Goal: Task Accomplishment & Management: Use online tool/utility

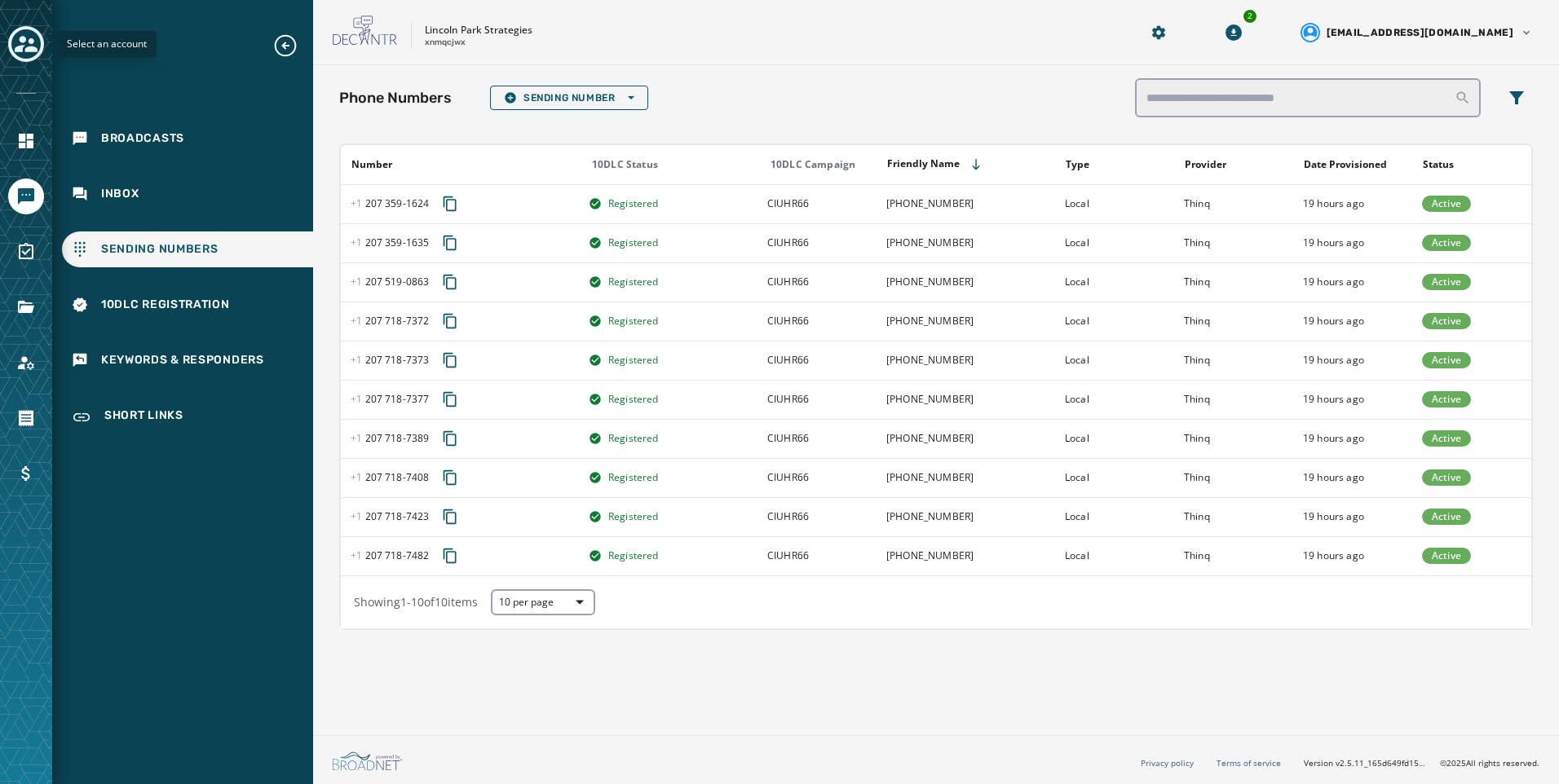
click at [22, 43] on icon "Toggle account select drawer" at bounding box center [26, 44] width 23 height 16
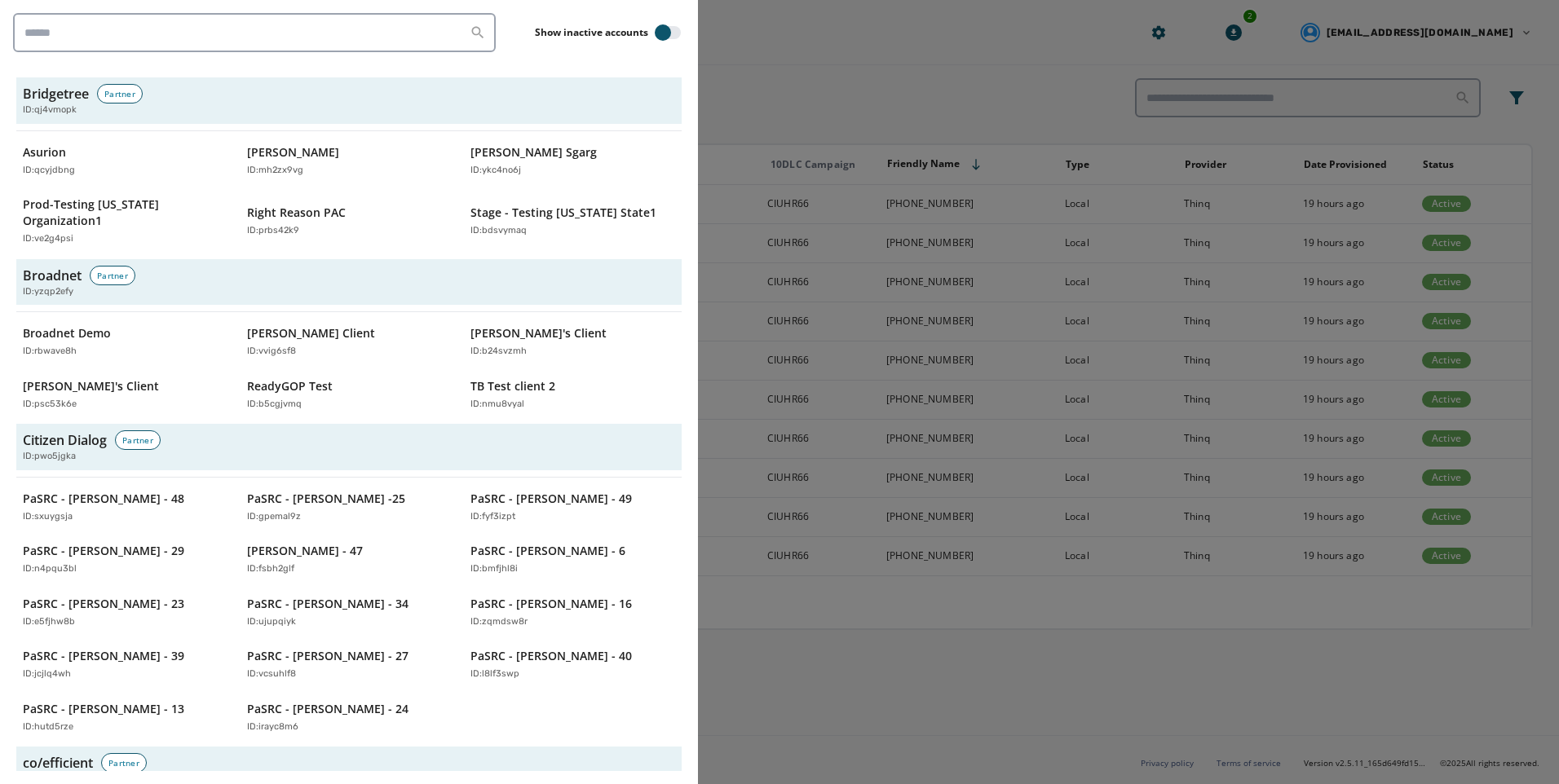
scroll to position [653, 0]
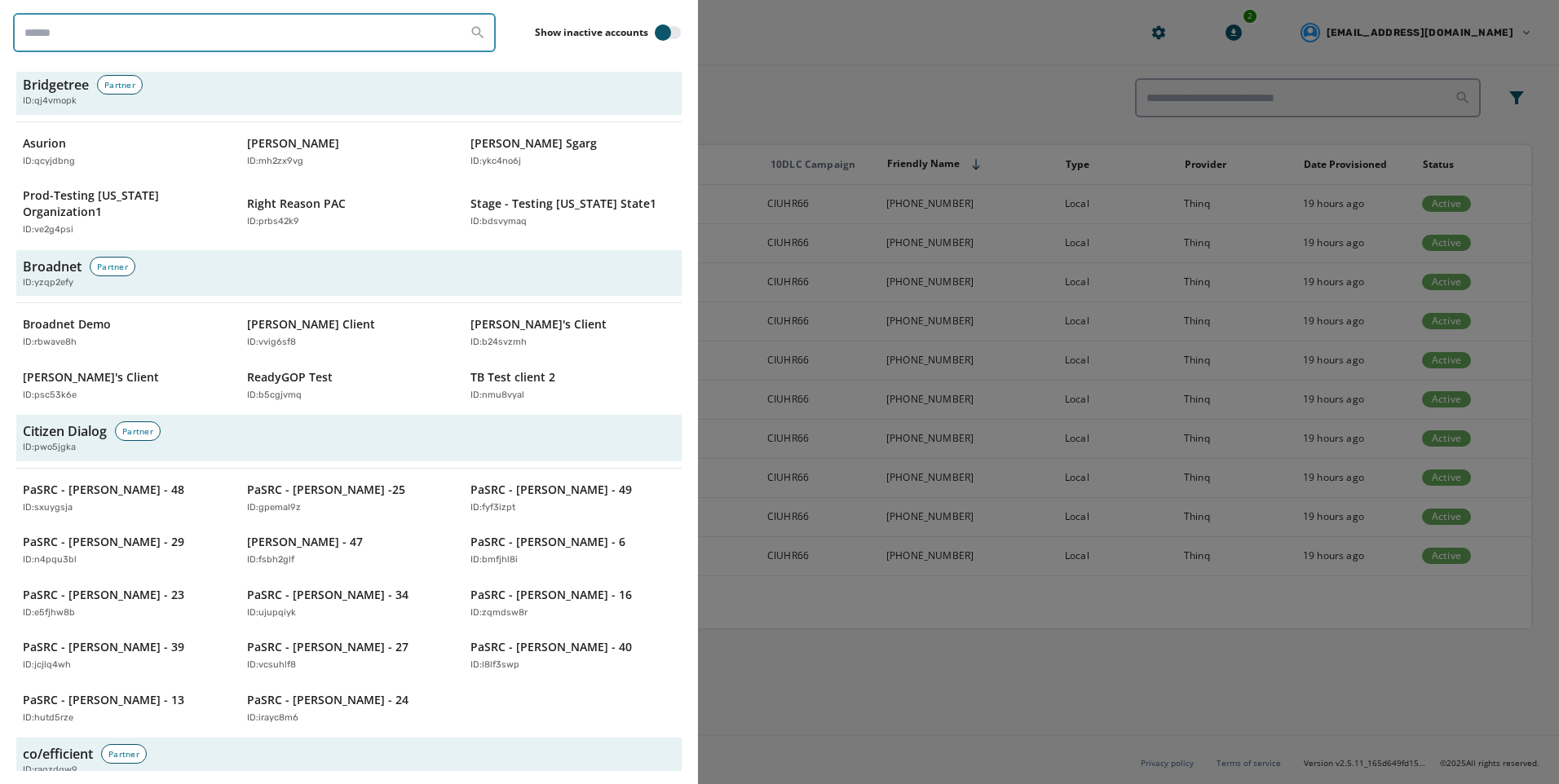
click at [220, 24] on input "search" at bounding box center [254, 32] width 483 height 39
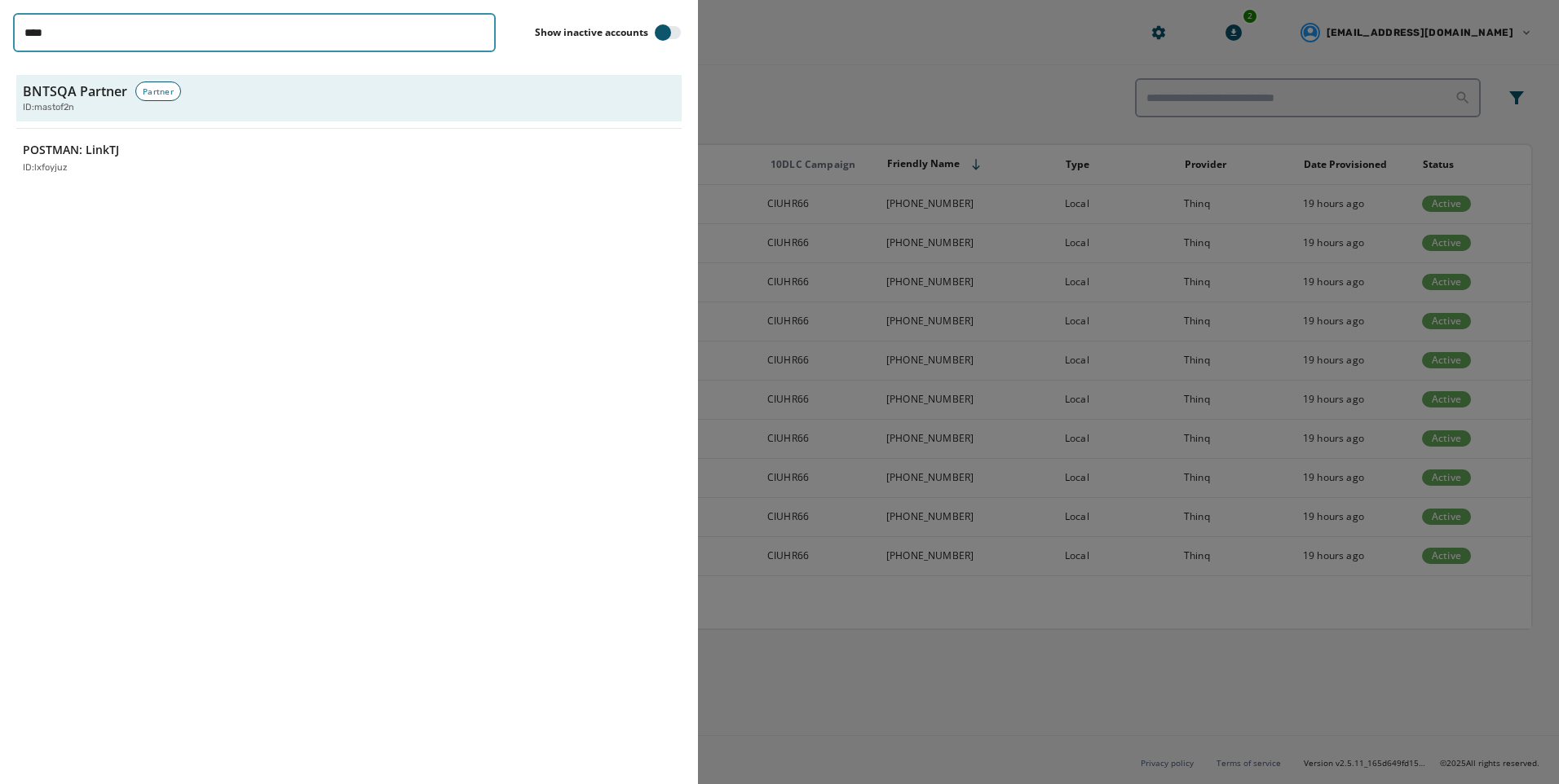
scroll to position [0, 0]
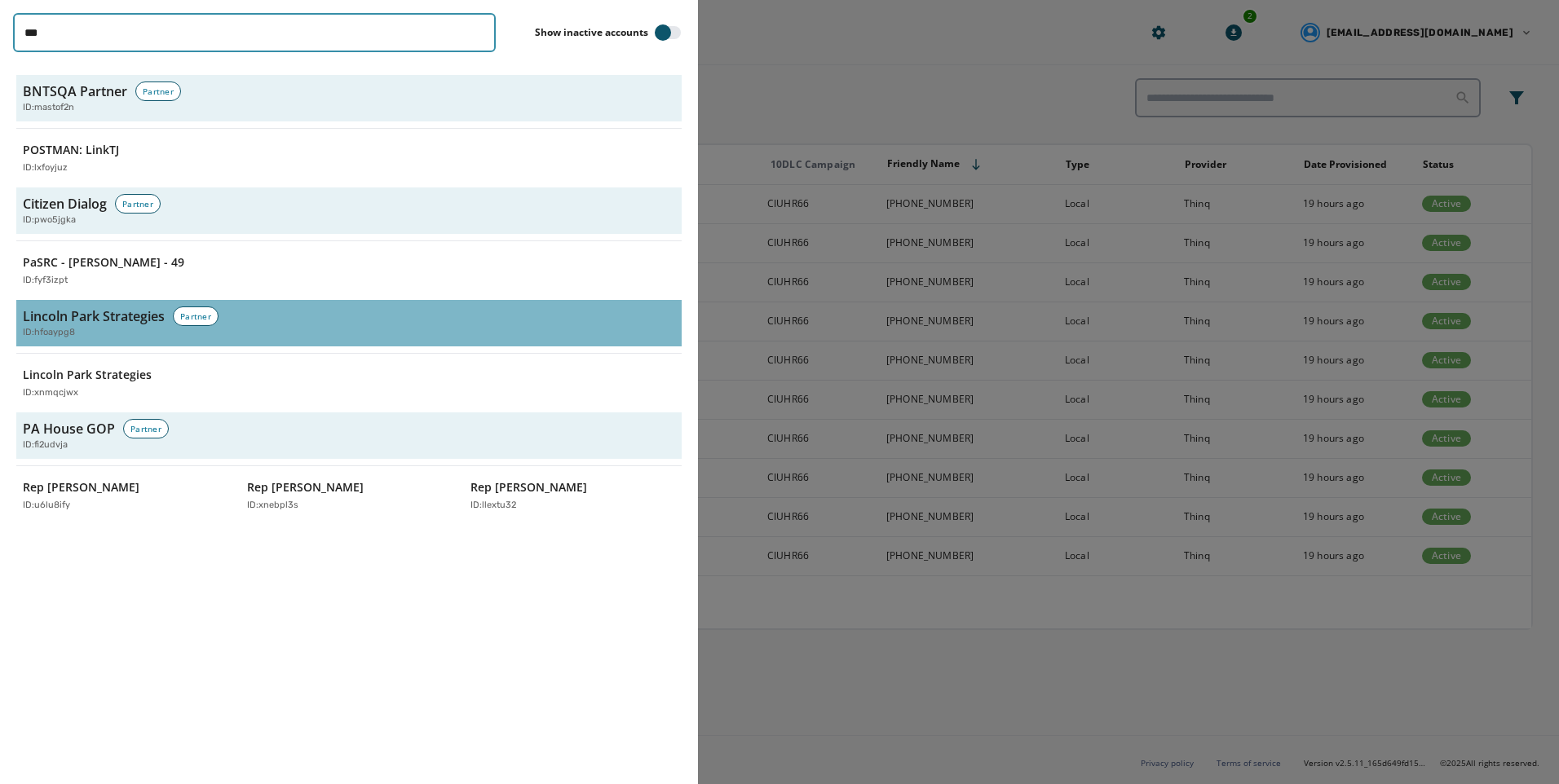
type input "***"
click at [82, 313] on h3 "Lincoln Park Strategies" at bounding box center [94, 315] width 142 height 19
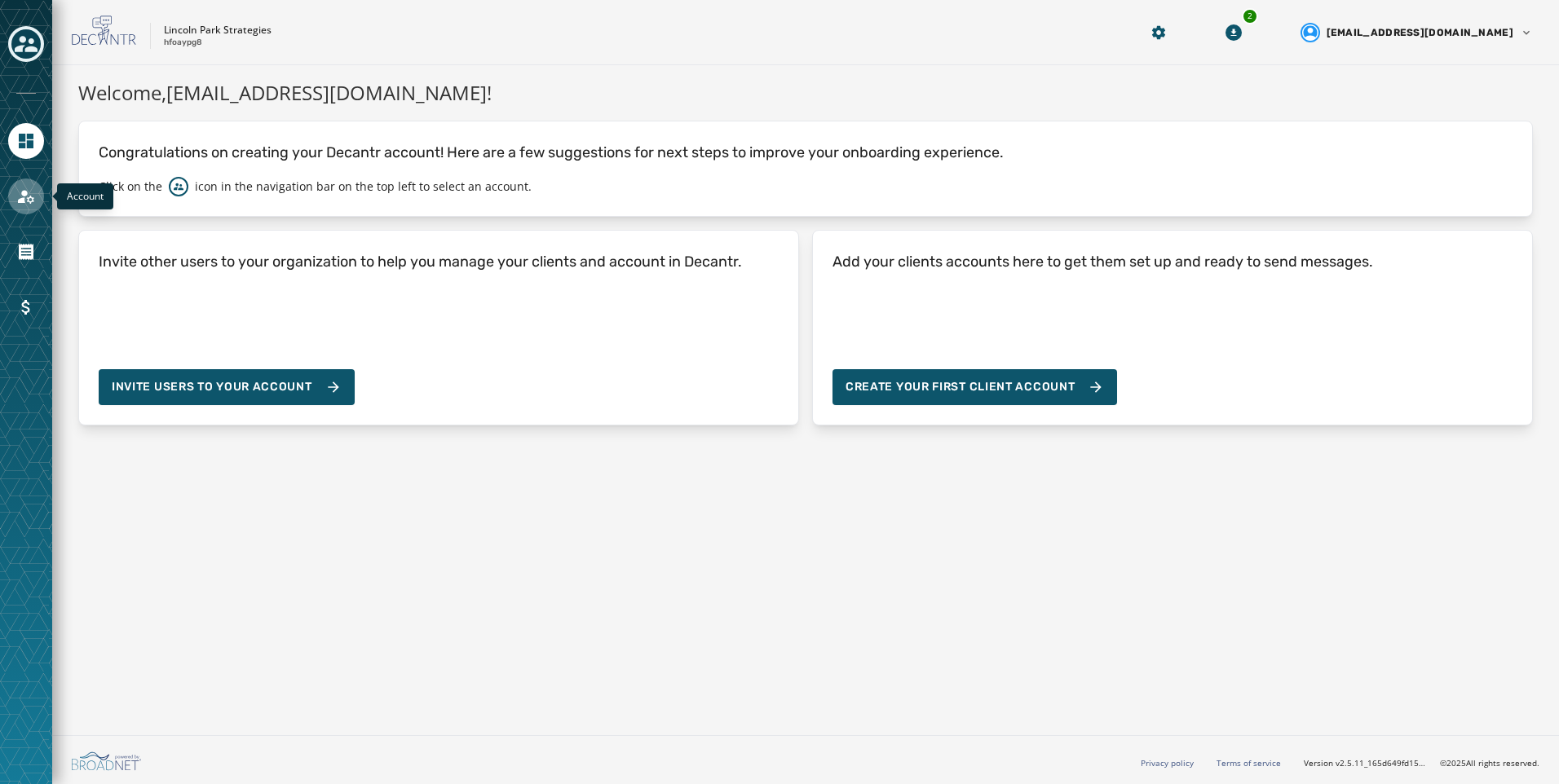
click at [23, 199] on icon "Navigate to Account" at bounding box center [26, 196] width 16 height 14
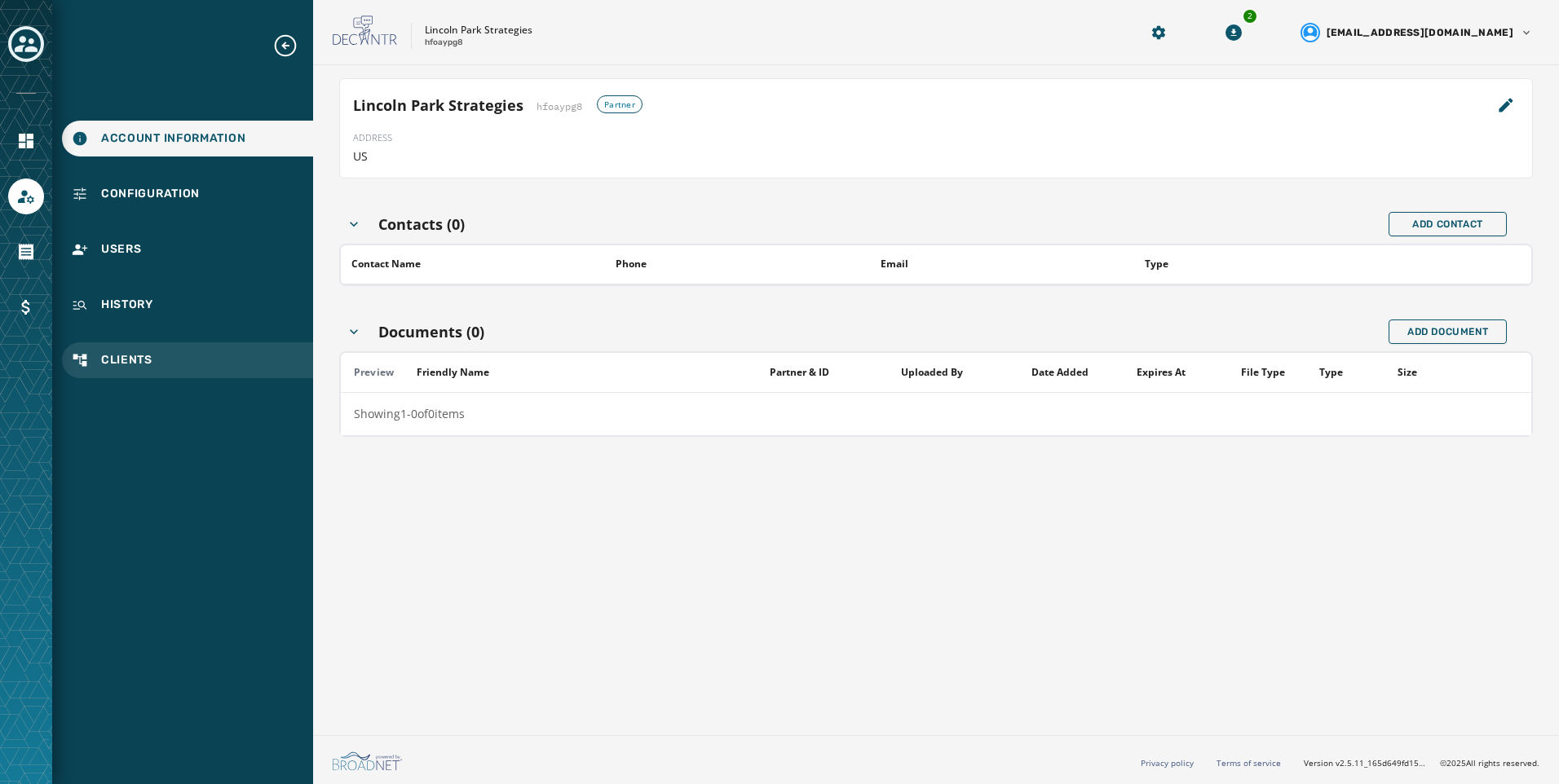
click at [119, 352] on div "Clients" at bounding box center [187, 360] width 251 height 36
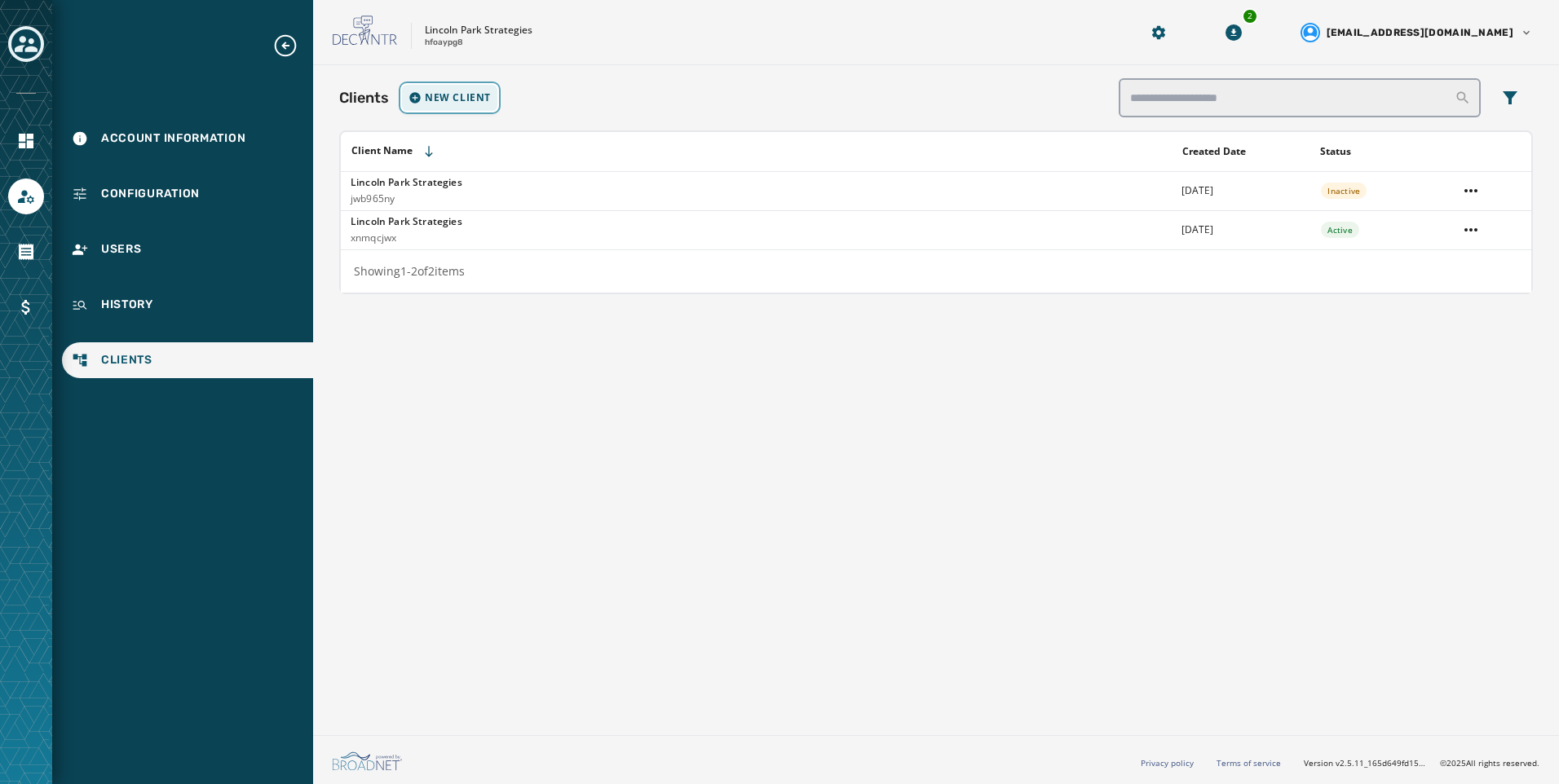
click at [465, 108] on button "New Client" at bounding box center [449, 98] width 96 height 26
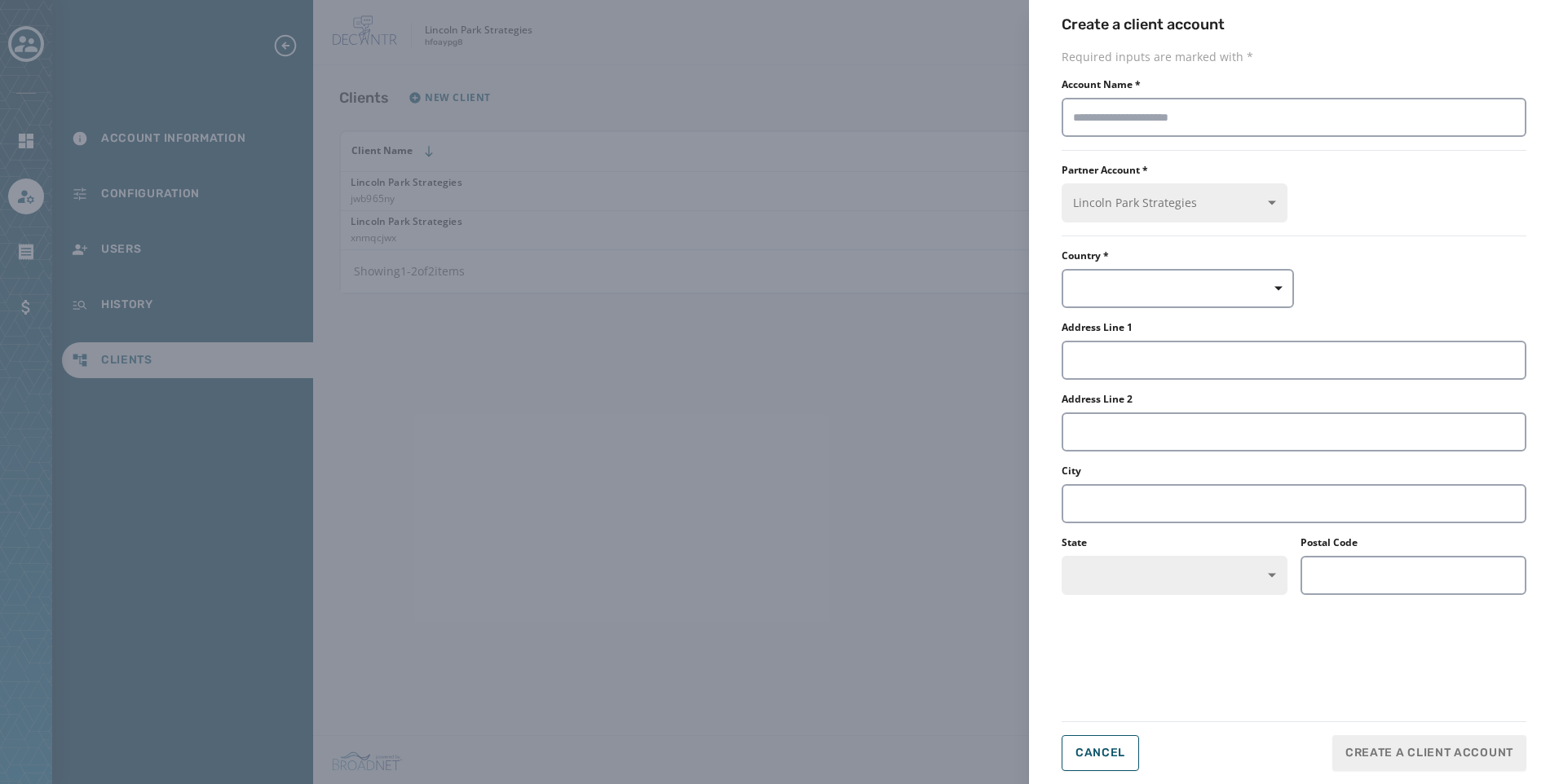
click at [712, 442] on div "Create a client account Required inputs are marked with * Account Name * Partne…" at bounding box center [780, 392] width 1559 height 784
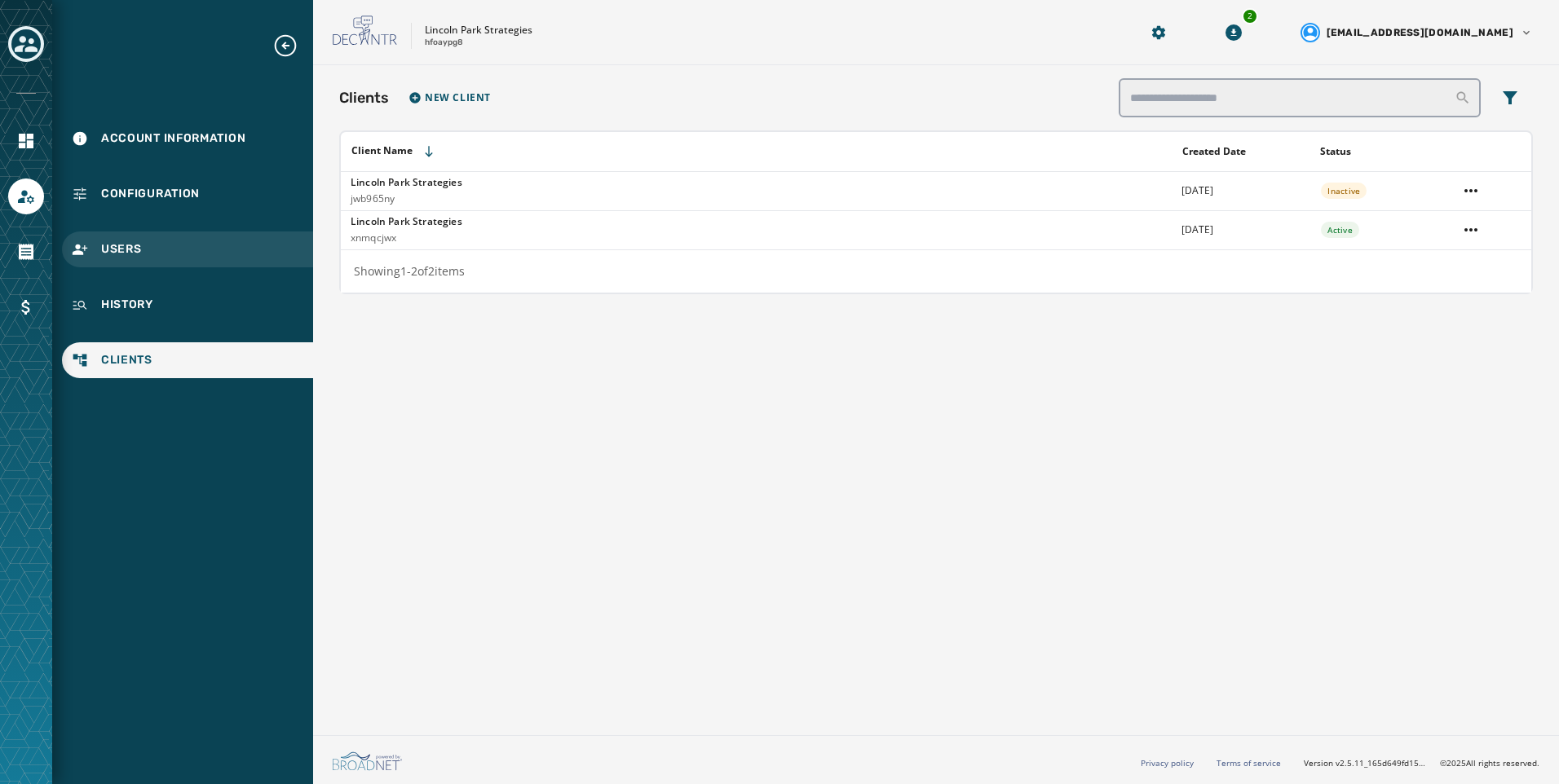
click at [259, 253] on div "Users" at bounding box center [187, 249] width 251 height 36
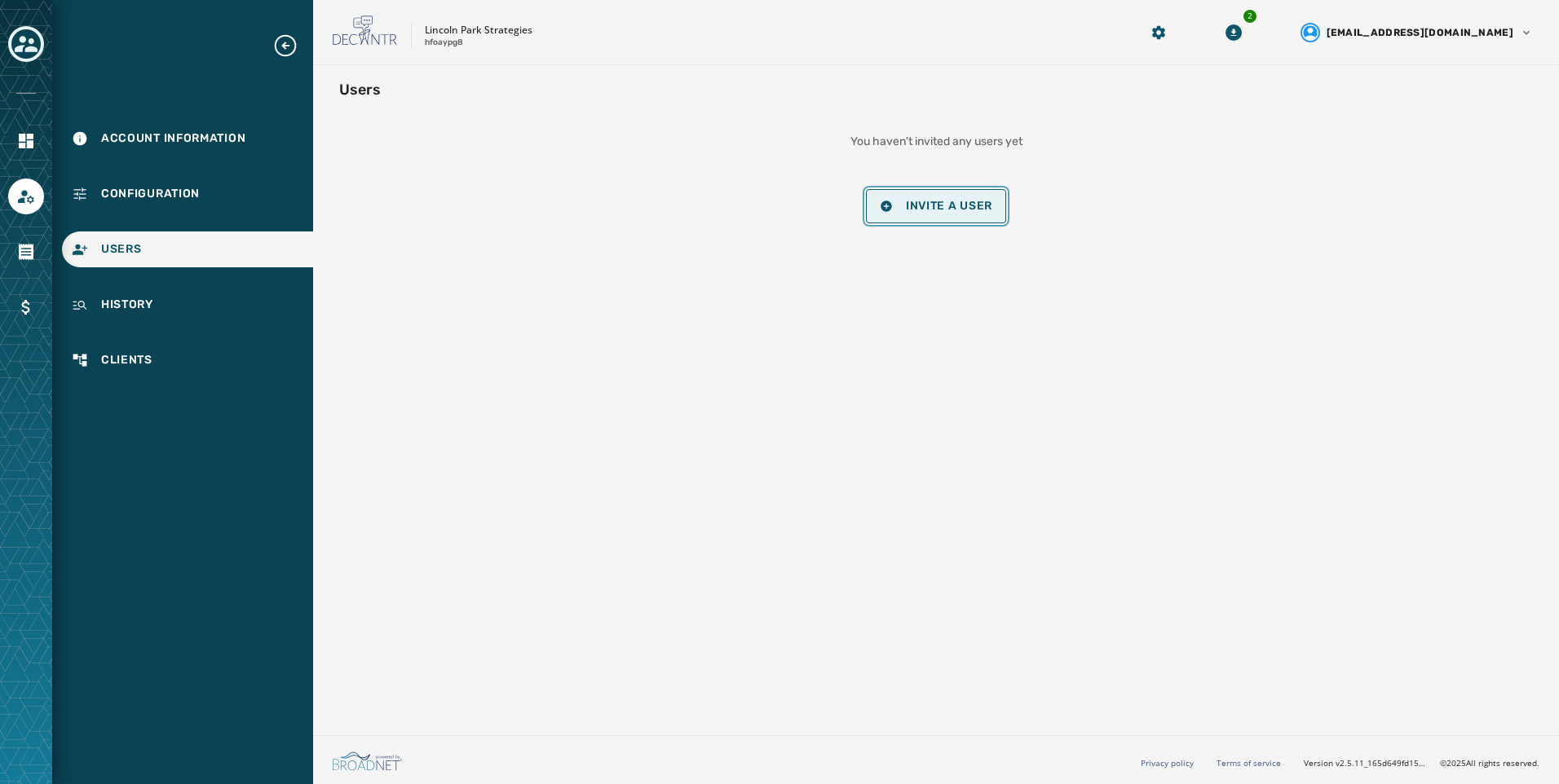
click at [889, 205] on icon "button" at bounding box center [886, 206] width 11 height 11
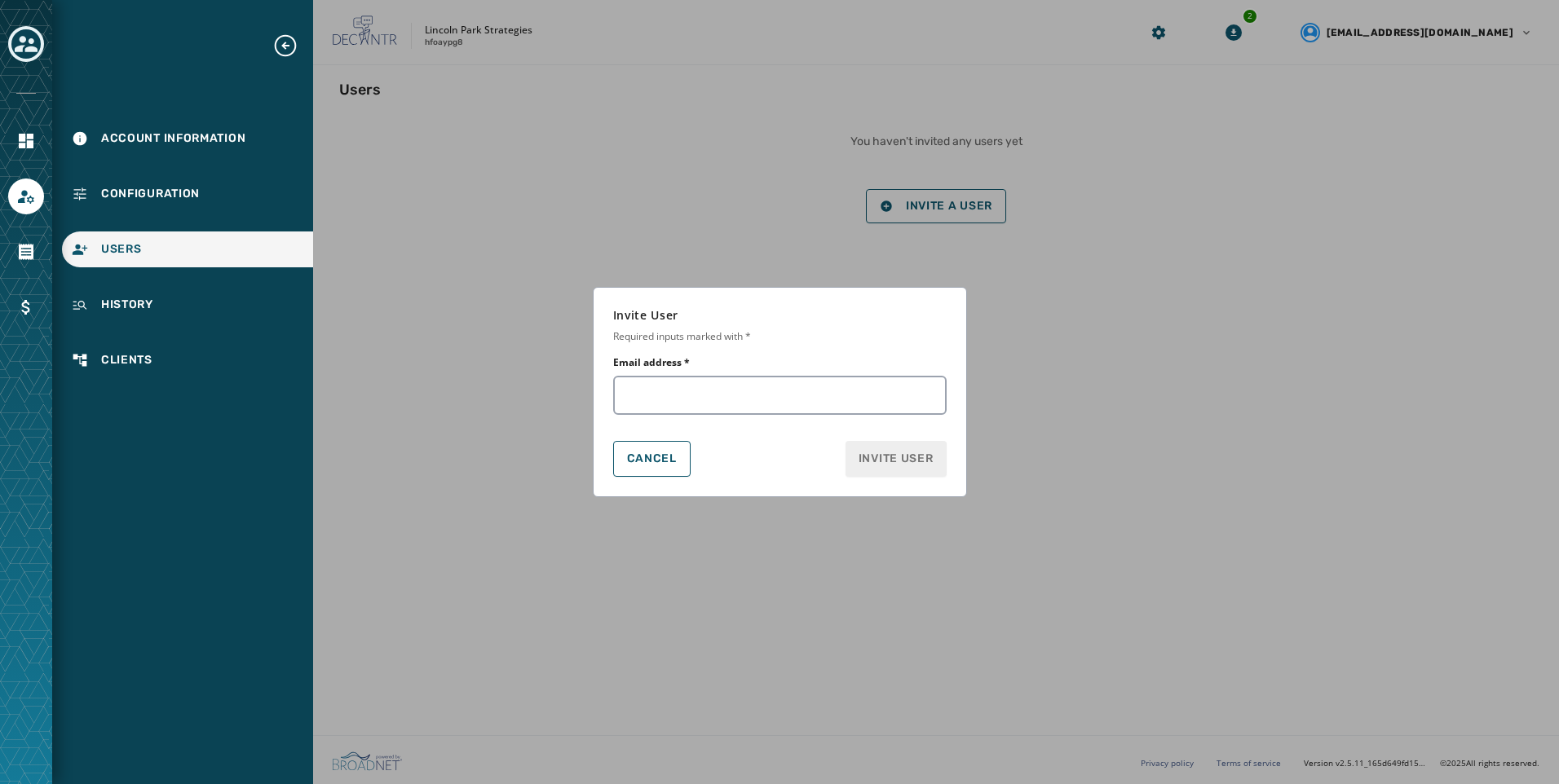
click at [779, 419] on div "Invite User Required inputs marked with * Email address * Cancel Invite User" at bounding box center [780, 392] width 375 height 211
click at [783, 415] on div "Invite User Required inputs marked with * Email address * Cancel Invite User" at bounding box center [780, 392] width 375 height 211
click at [790, 397] on input "Email address *" at bounding box center [780, 395] width 334 height 39
type input "**********"
click at [934, 475] on button "Invite User" at bounding box center [896, 459] width 101 height 36
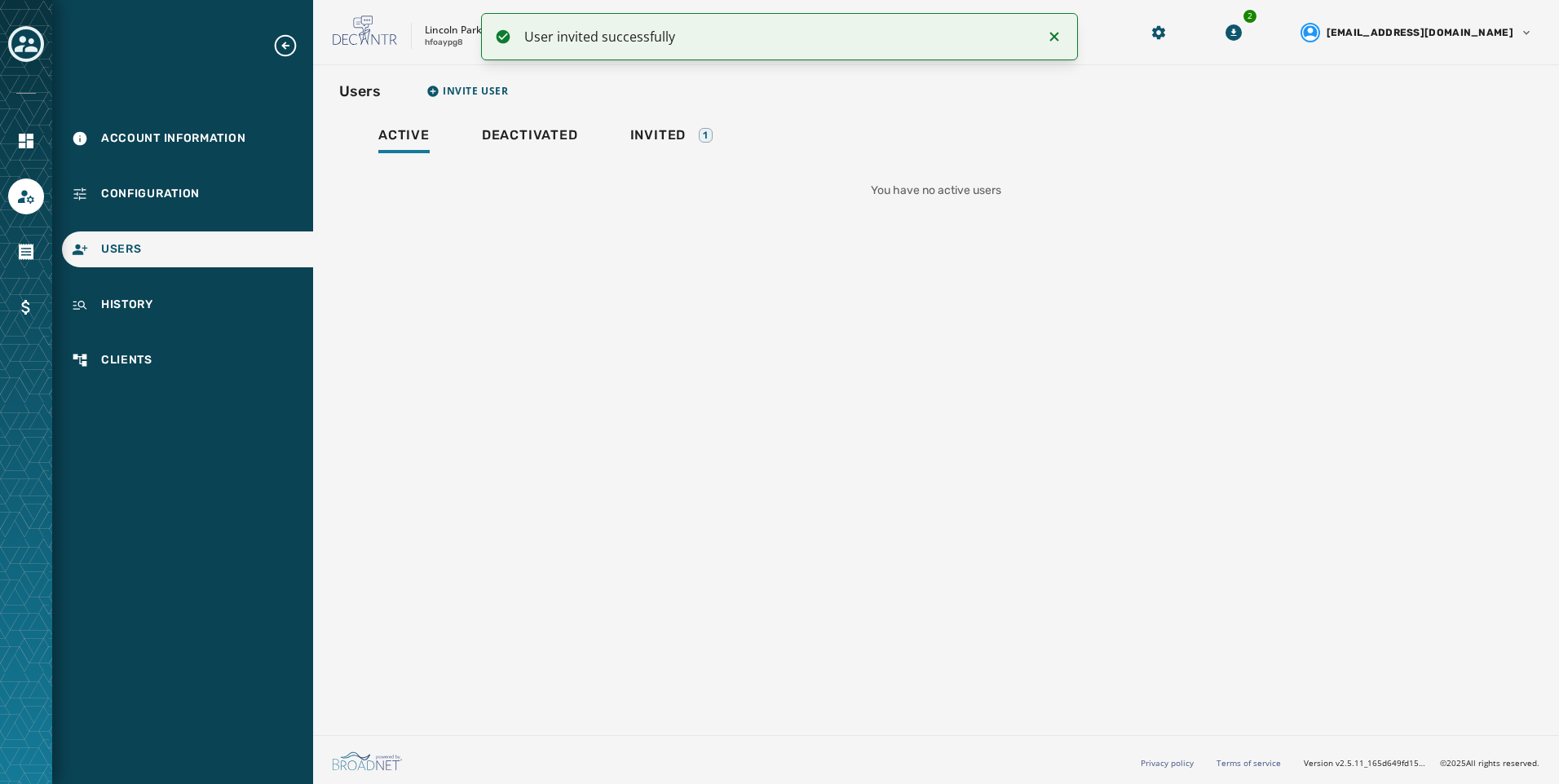
drag, startPoint x: 1059, startPoint y: 34, endPoint x: 1059, endPoint y: 15, distance: 19.0
click at [1059, 34] on icon "Notifications (F8)" at bounding box center [1054, 36] width 19 height 19
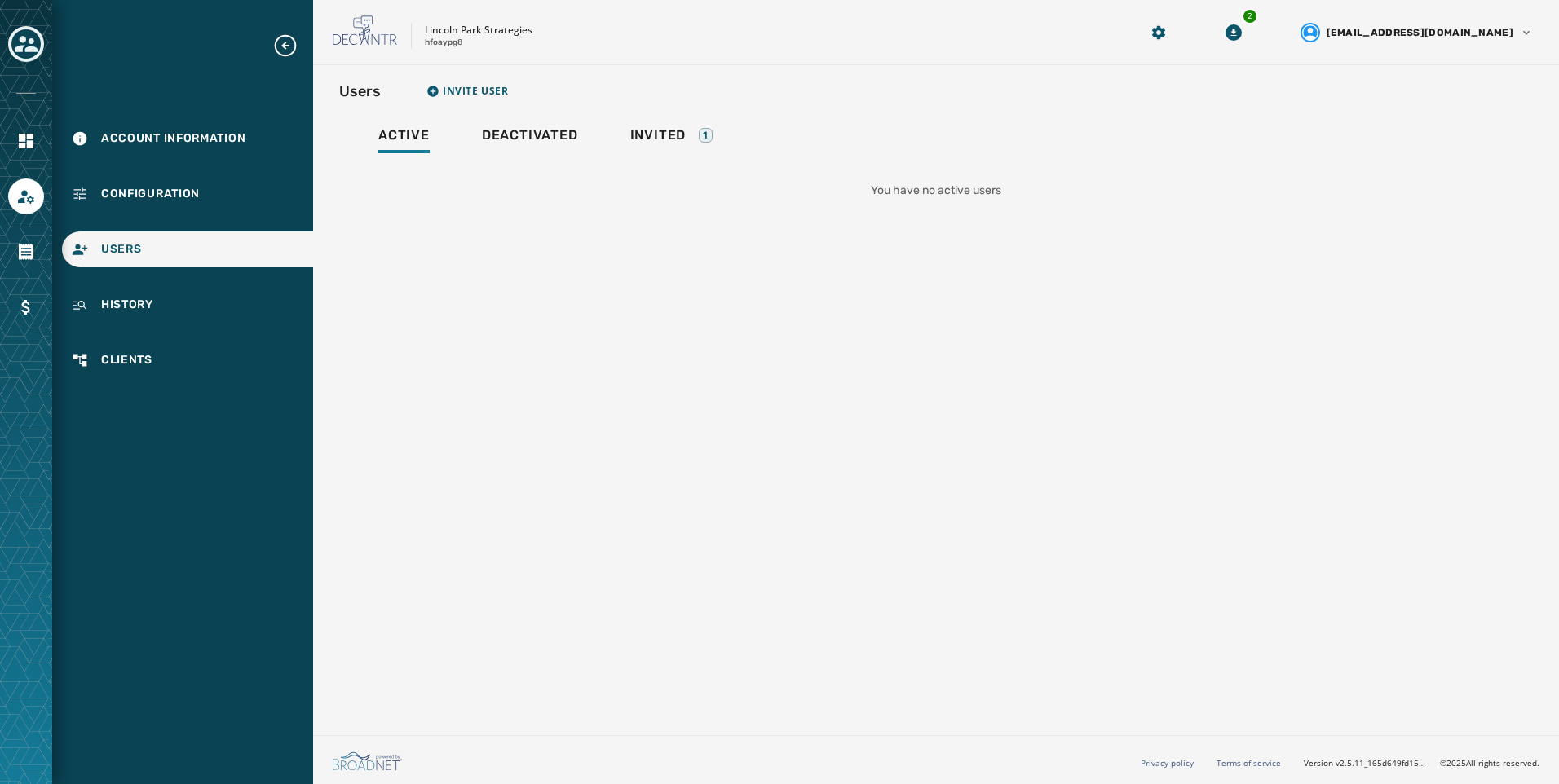
click at [26, 63] on div at bounding box center [26, 45] width 36 height 37
click at [26, 56] on div "Toggle account select drawer" at bounding box center [26, 44] width 29 height 29
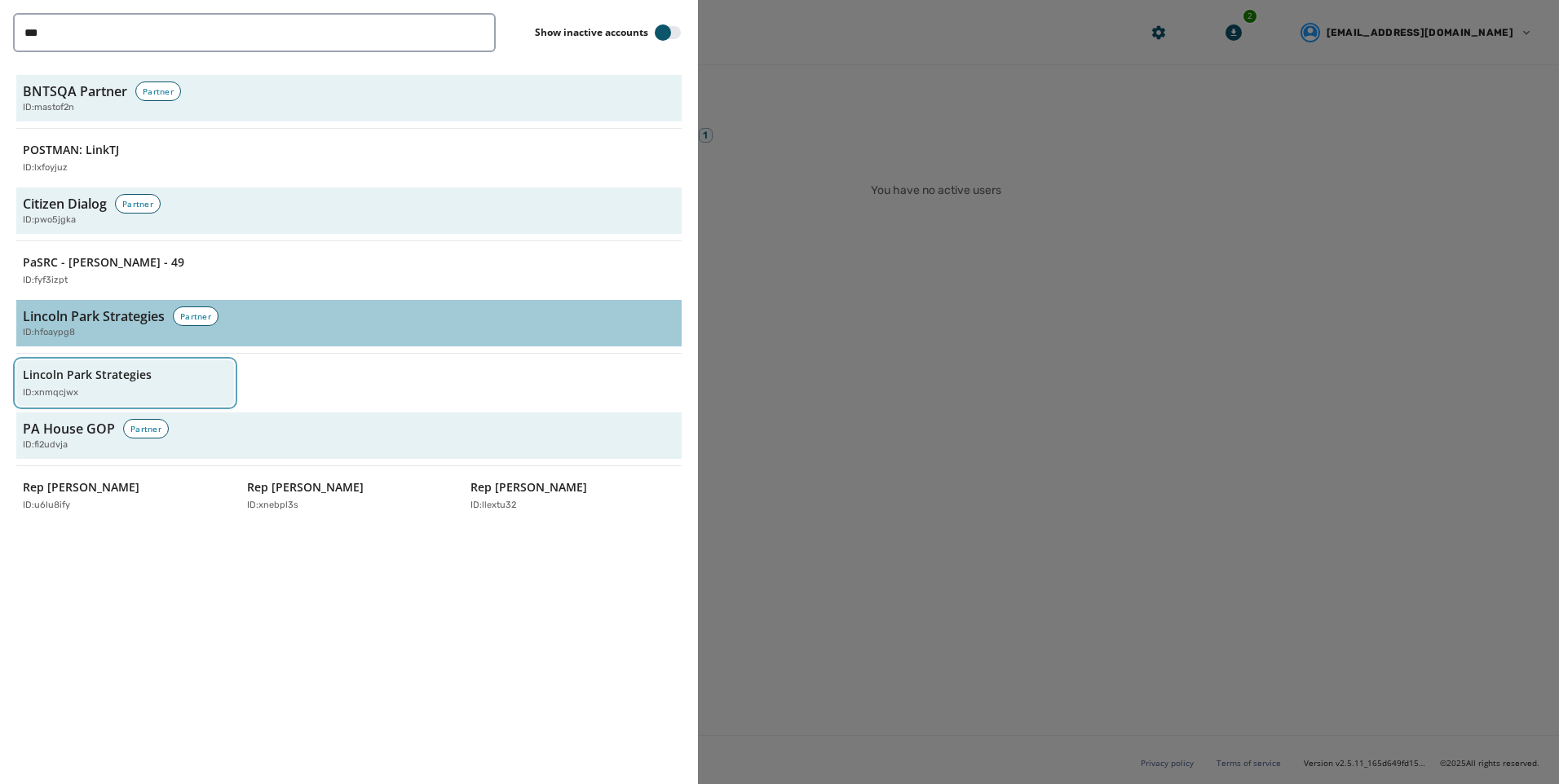
click at [83, 376] on p "Lincoln Park Strategies" at bounding box center [87, 375] width 129 height 16
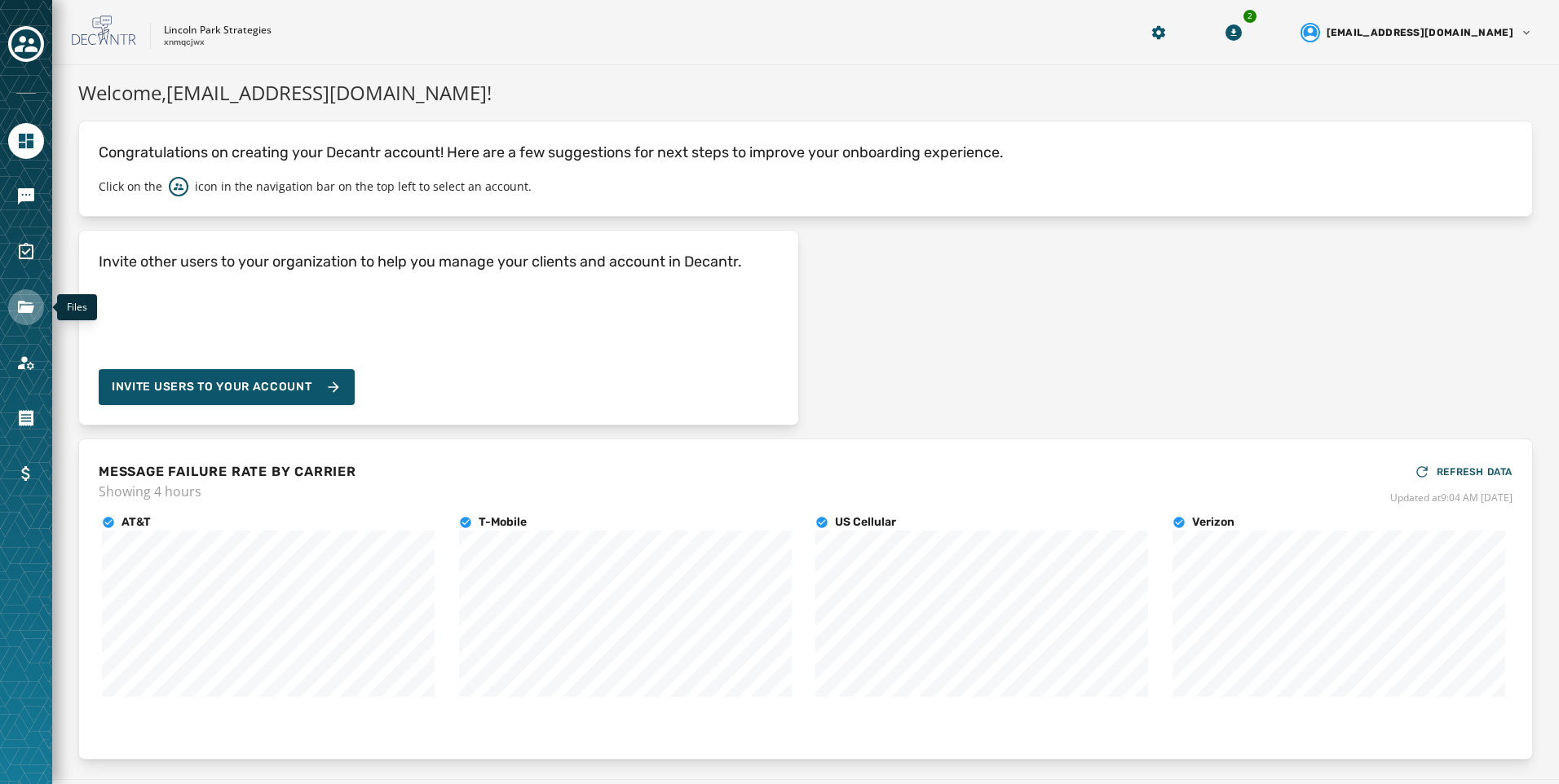
click at [35, 309] on icon "Navigate to Files" at bounding box center [26, 306] width 19 height 19
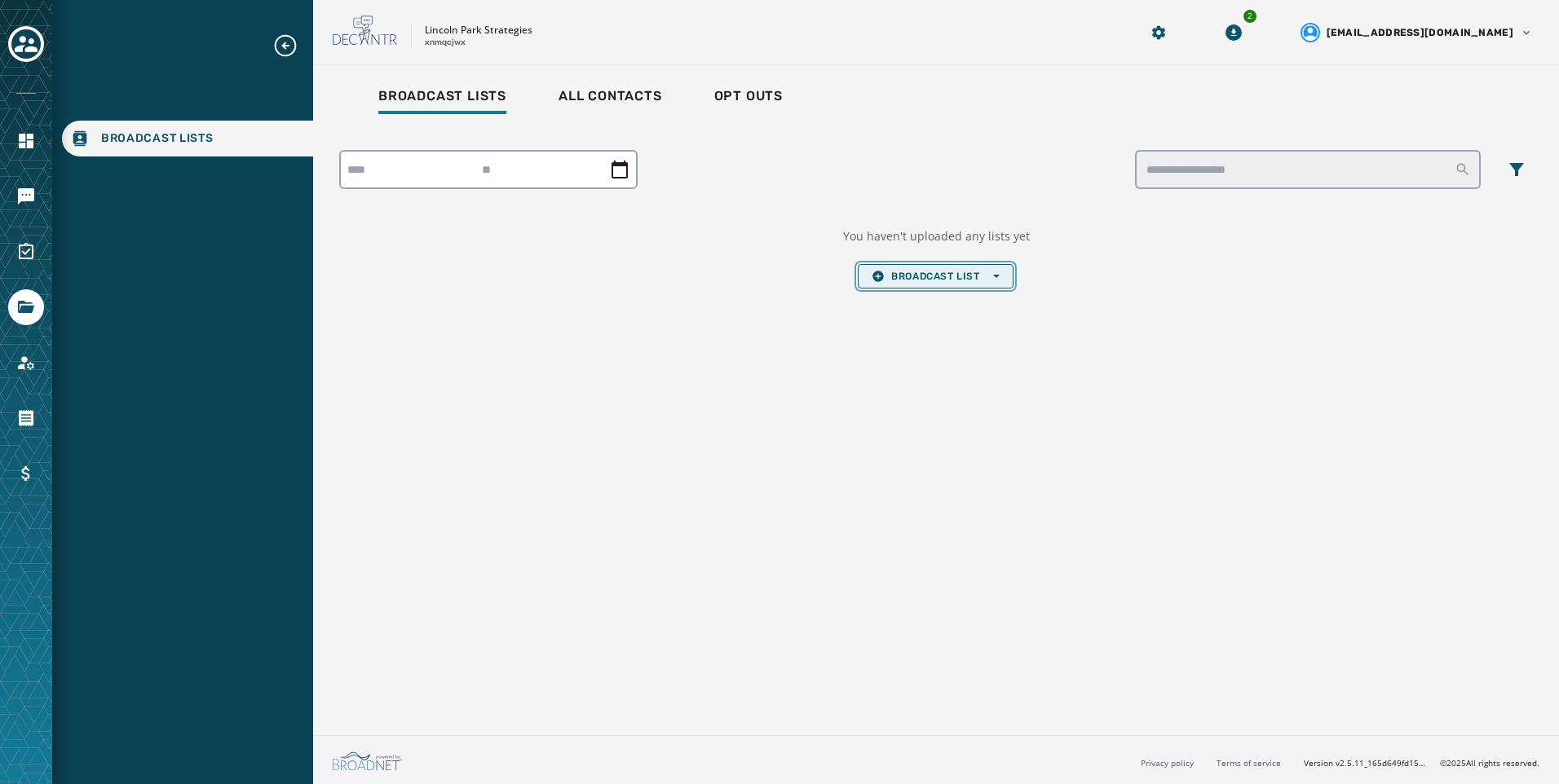
click at [945, 285] on button "Broadcast List Open options" at bounding box center [935, 276] width 155 height 25
click at [948, 303] on span "Upload List" at bounding box center [935, 301] width 128 height 13
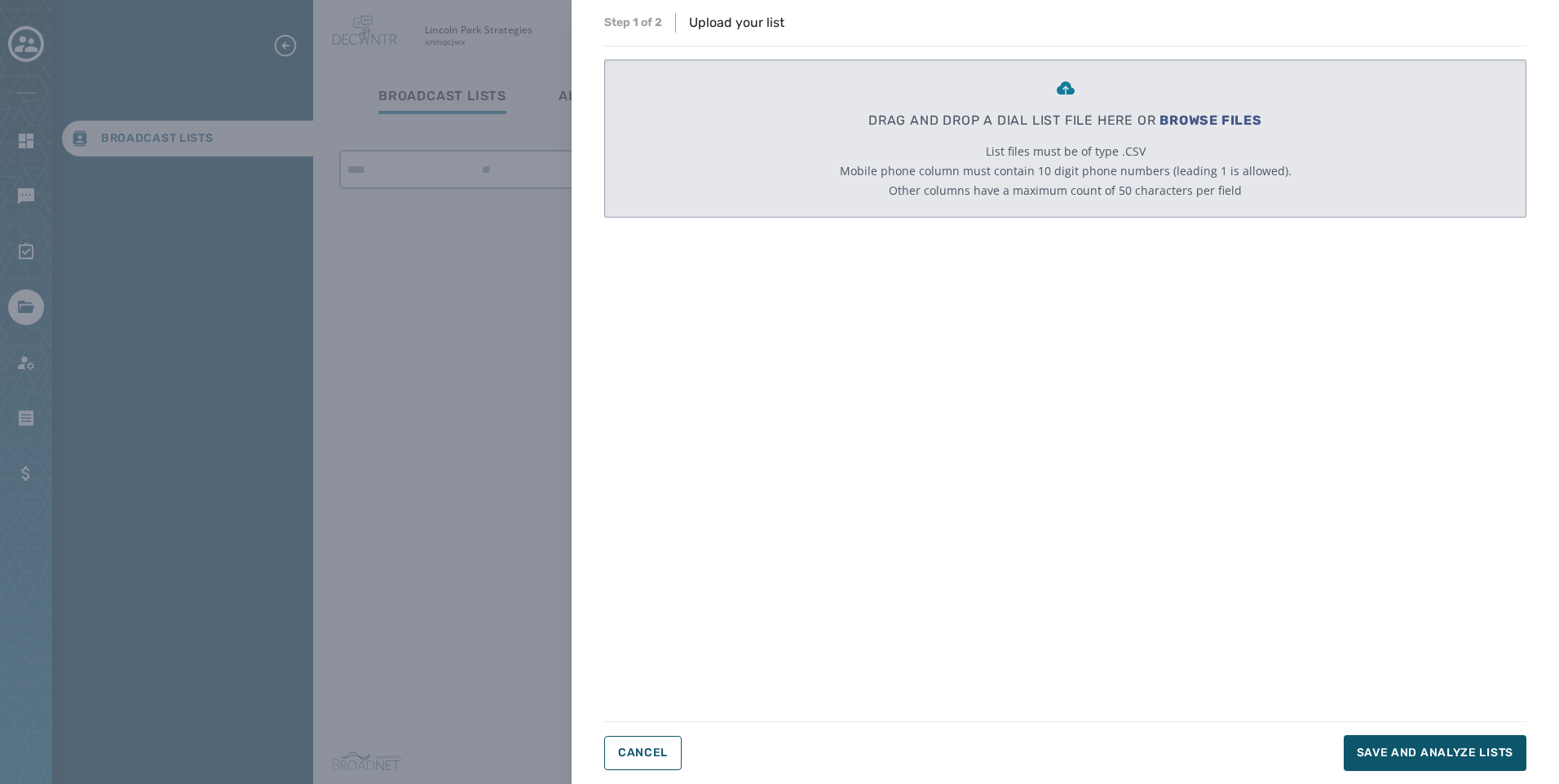
click at [1235, 126] on span "BROWSE FILES" at bounding box center [1211, 119] width 103 height 15
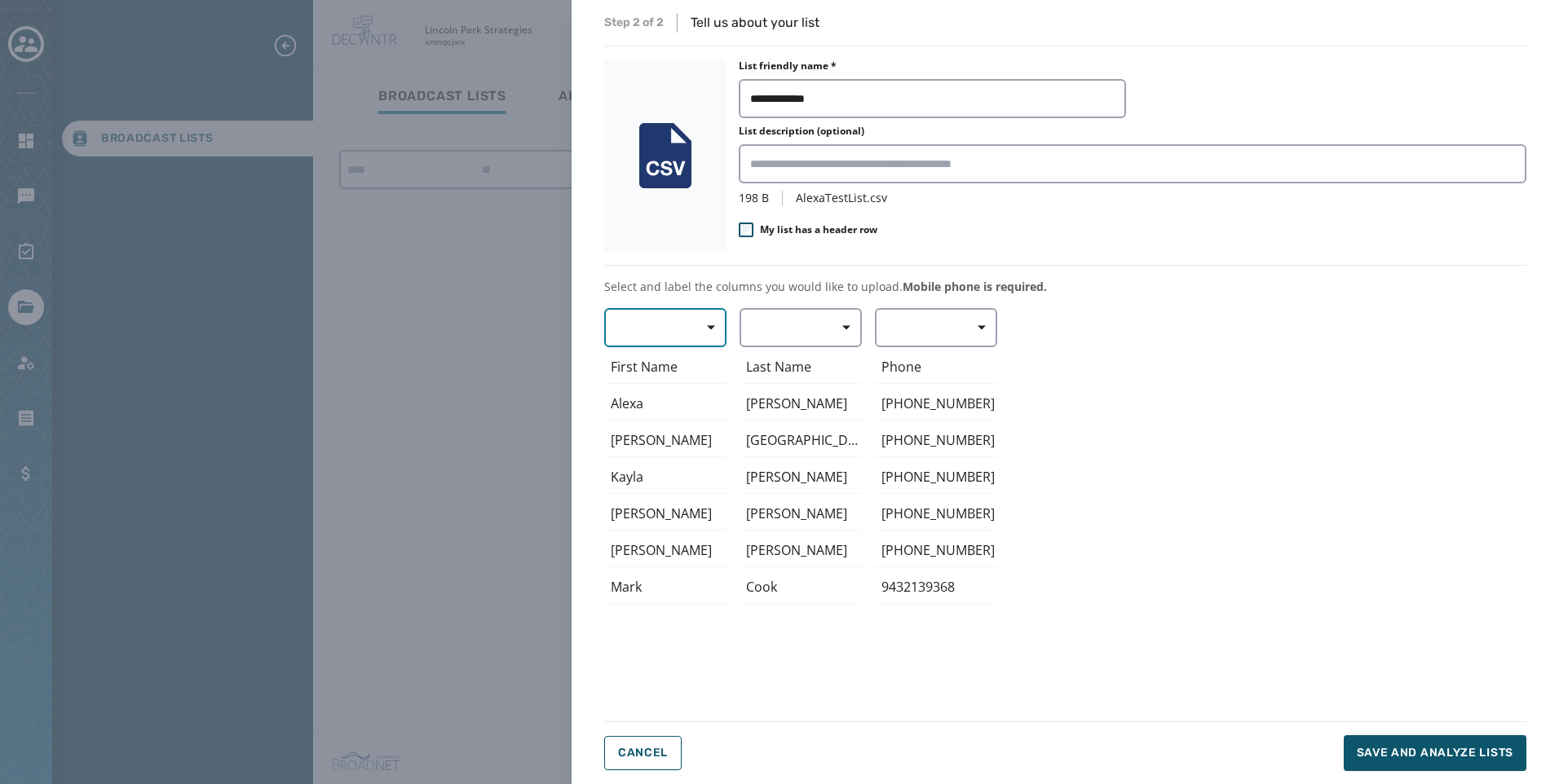
click at [694, 325] on span "button" at bounding box center [705, 328] width 39 height 33
click at [649, 423] on span "First Name" at bounding box center [661, 424] width 75 height 16
click at [811, 315] on button "button" at bounding box center [800, 327] width 122 height 39
click at [780, 458] on span "Last Name" at bounding box center [797, 453] width 75 height 16
click at [945, 328] on button "button" at bounding box center [936, 327] width 122 height 39
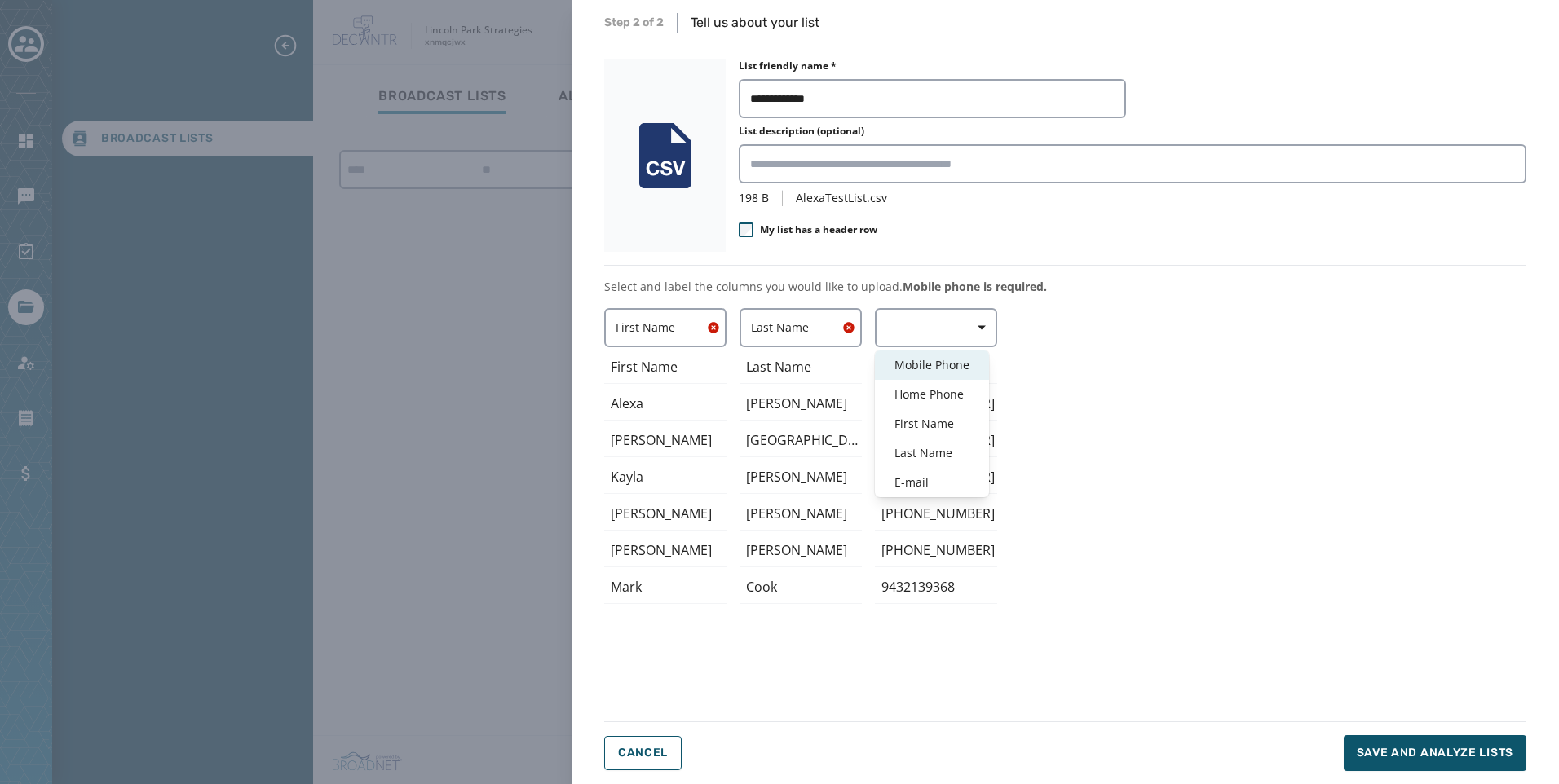
click at [935, 376] on div "Mobile Phone" at bounding box center [932, 366] width 114 height 29
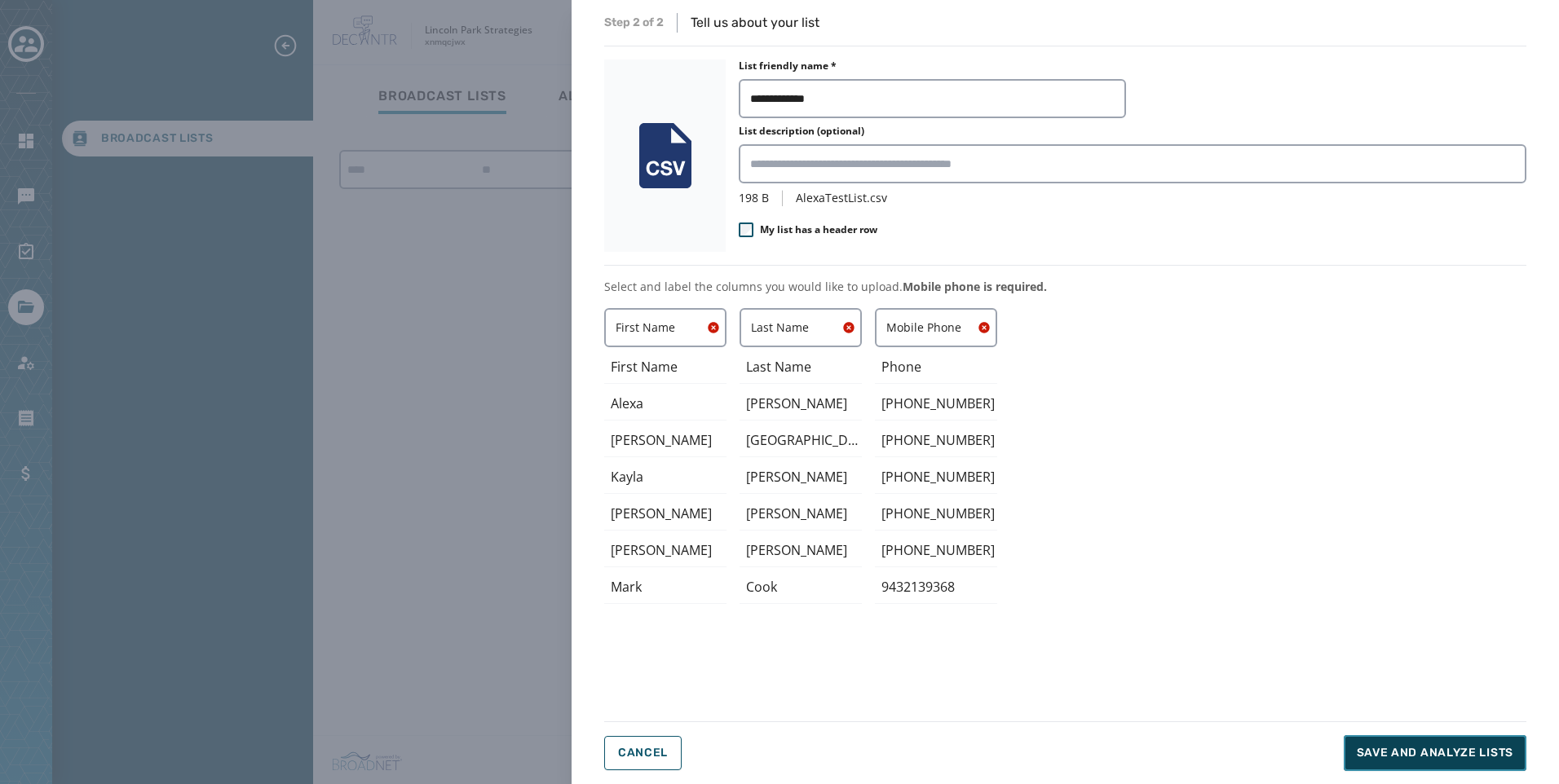
click at [1451, 751] on span "Save and analyze lists" at bounding box center [1435, 754] width 157 height 16
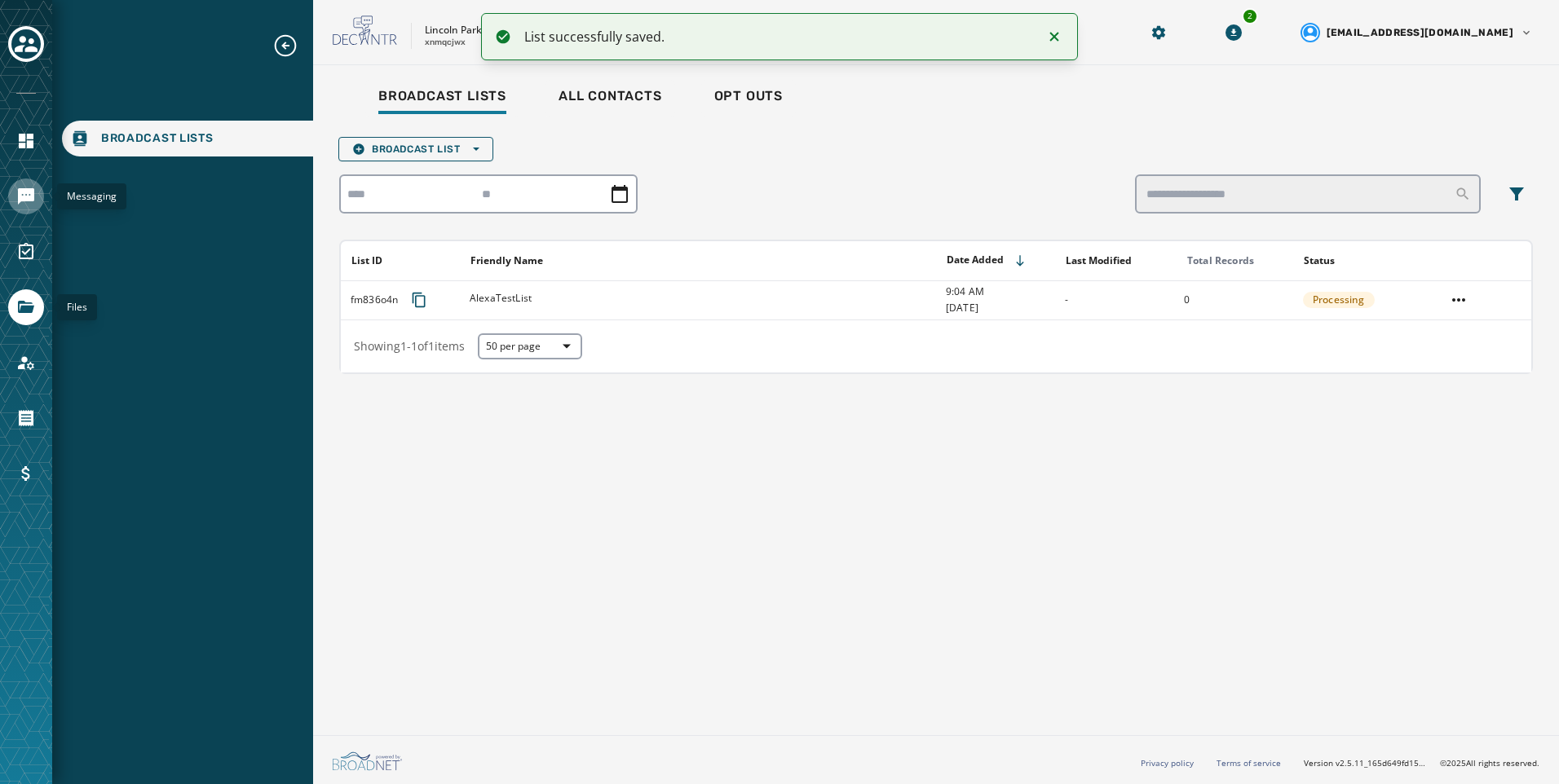
click at [23, 208] on link "Navigate to Messaging" at bounding box center [26, 196] width 36 height 36
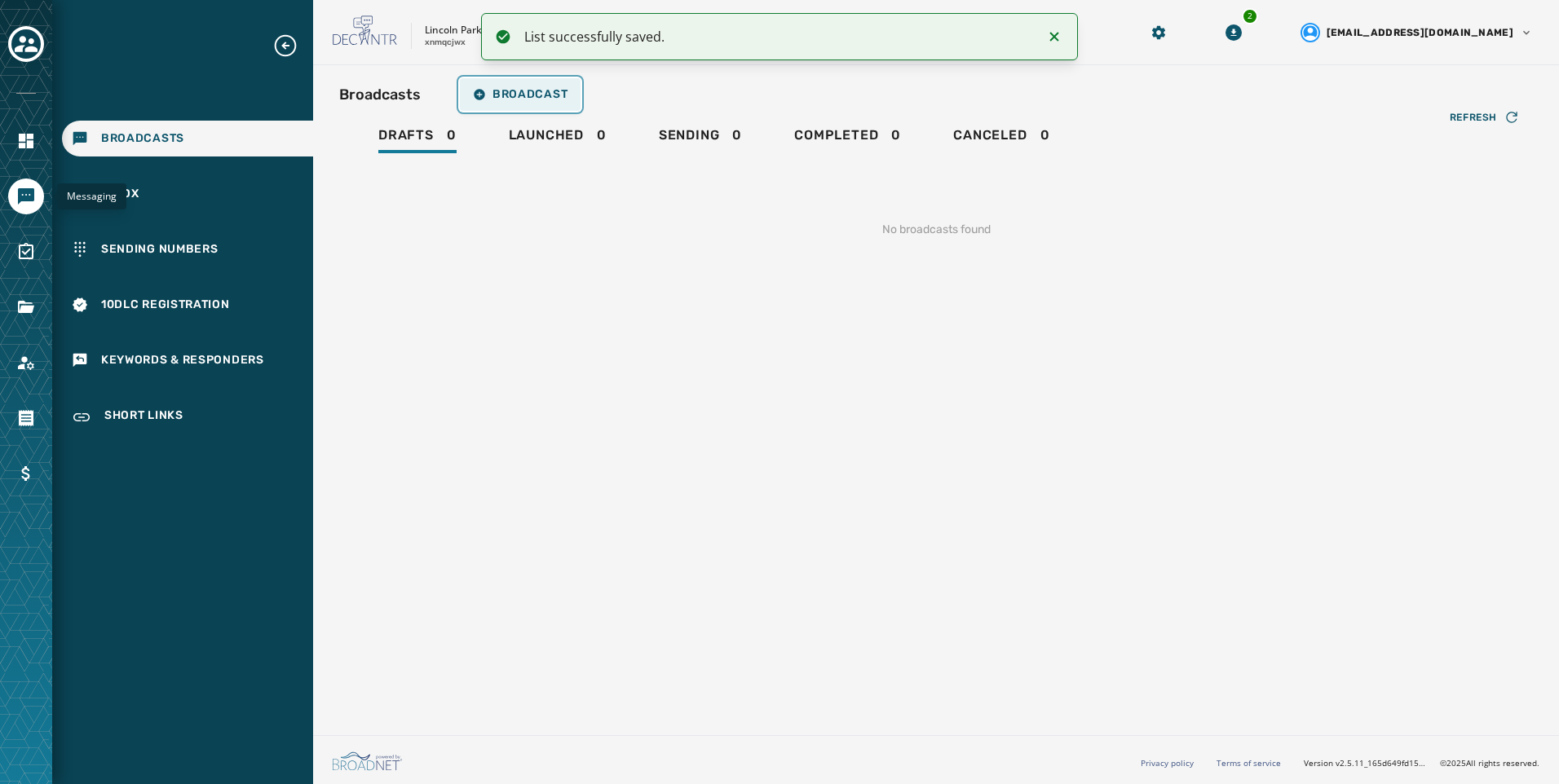
click at [562, 95] on span "Broadcast" at bounding box center [521, 95] width 95 height 13
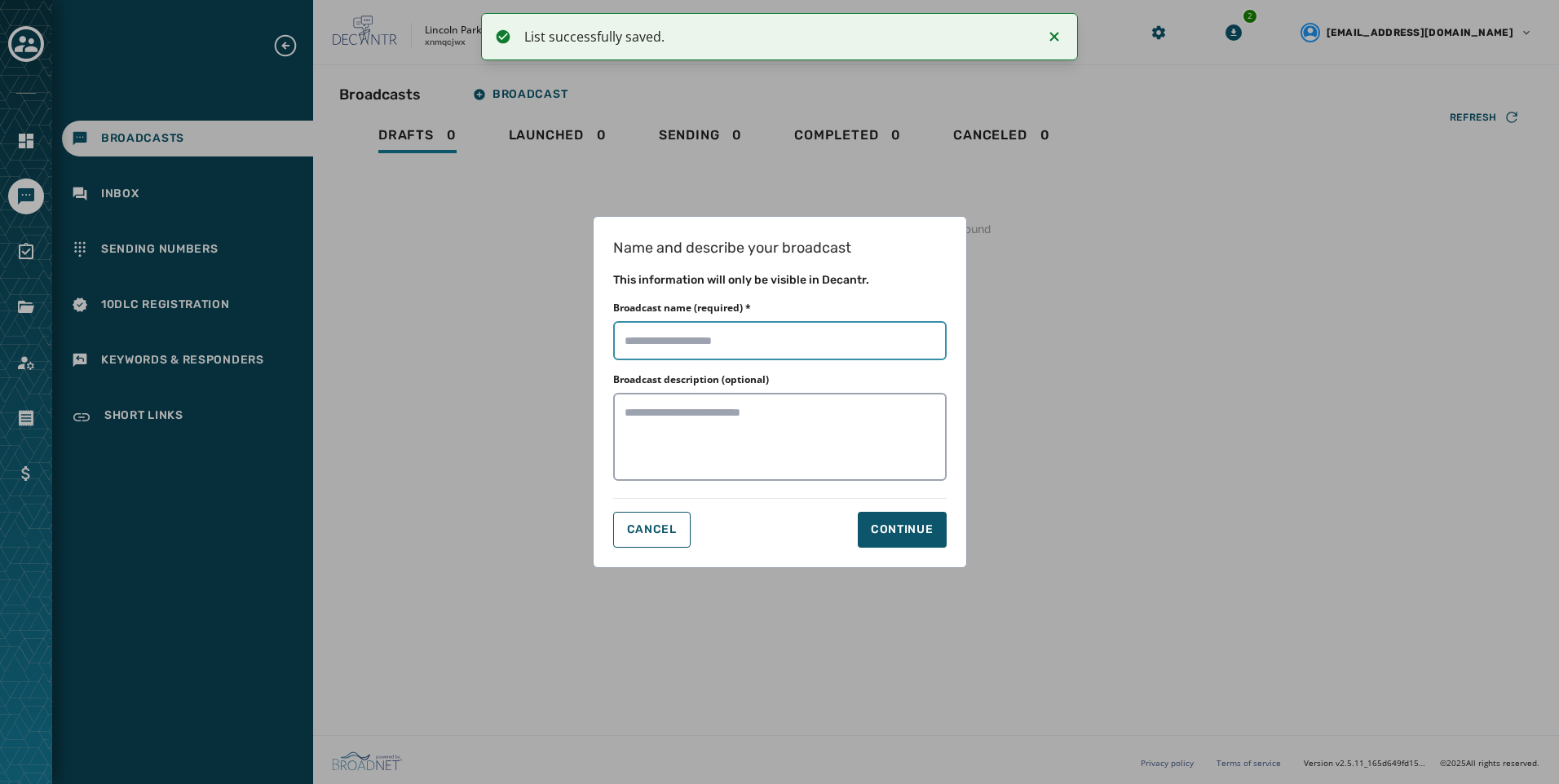
click at [777, 342] on input "Broadcast name (required) *" at bounding box center [780, 340] width 334 height 39
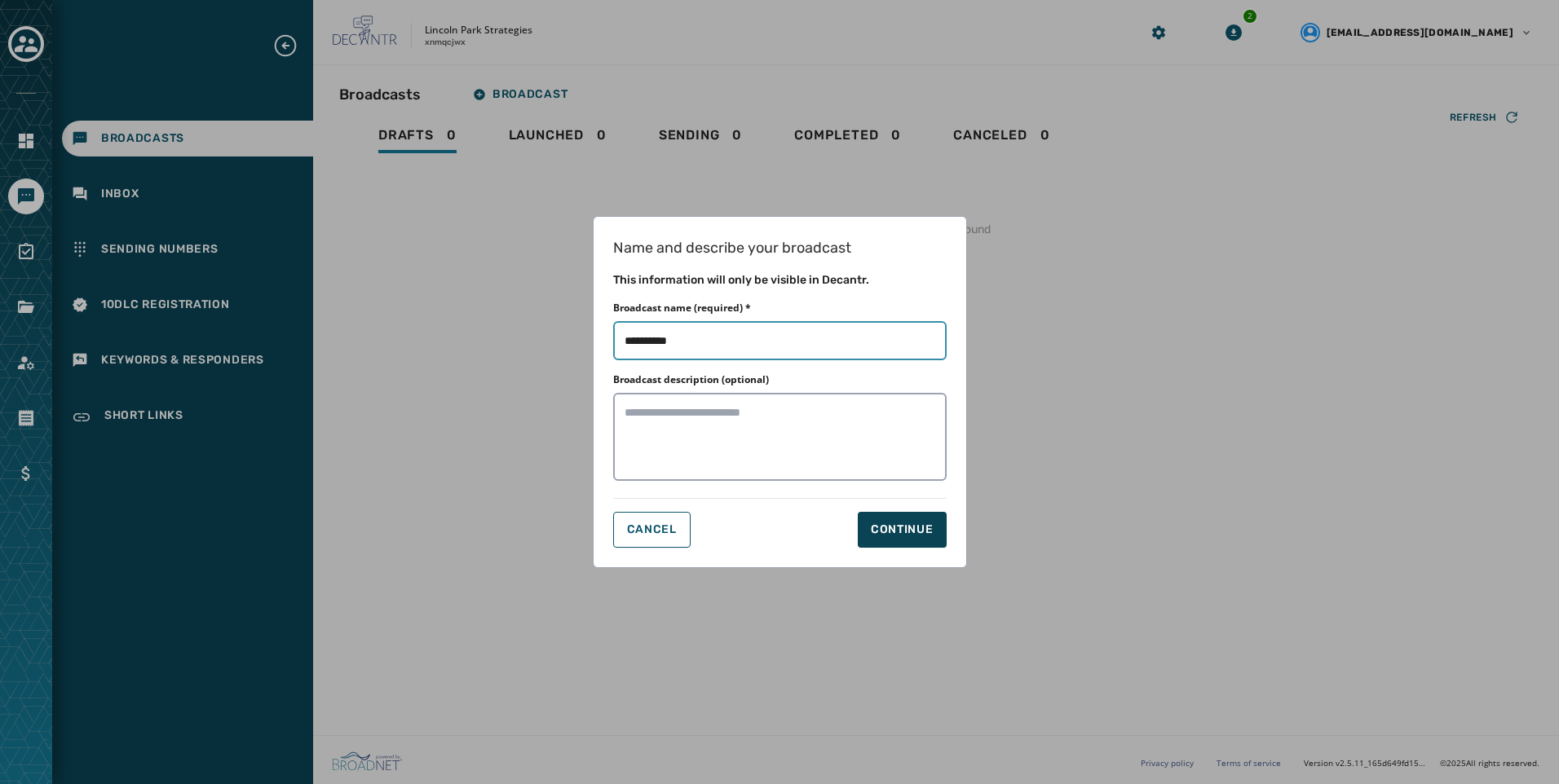
type input "**********"
click at [939, 537] on button "Continue" at bounding box center [902, 530] width 88 height 36
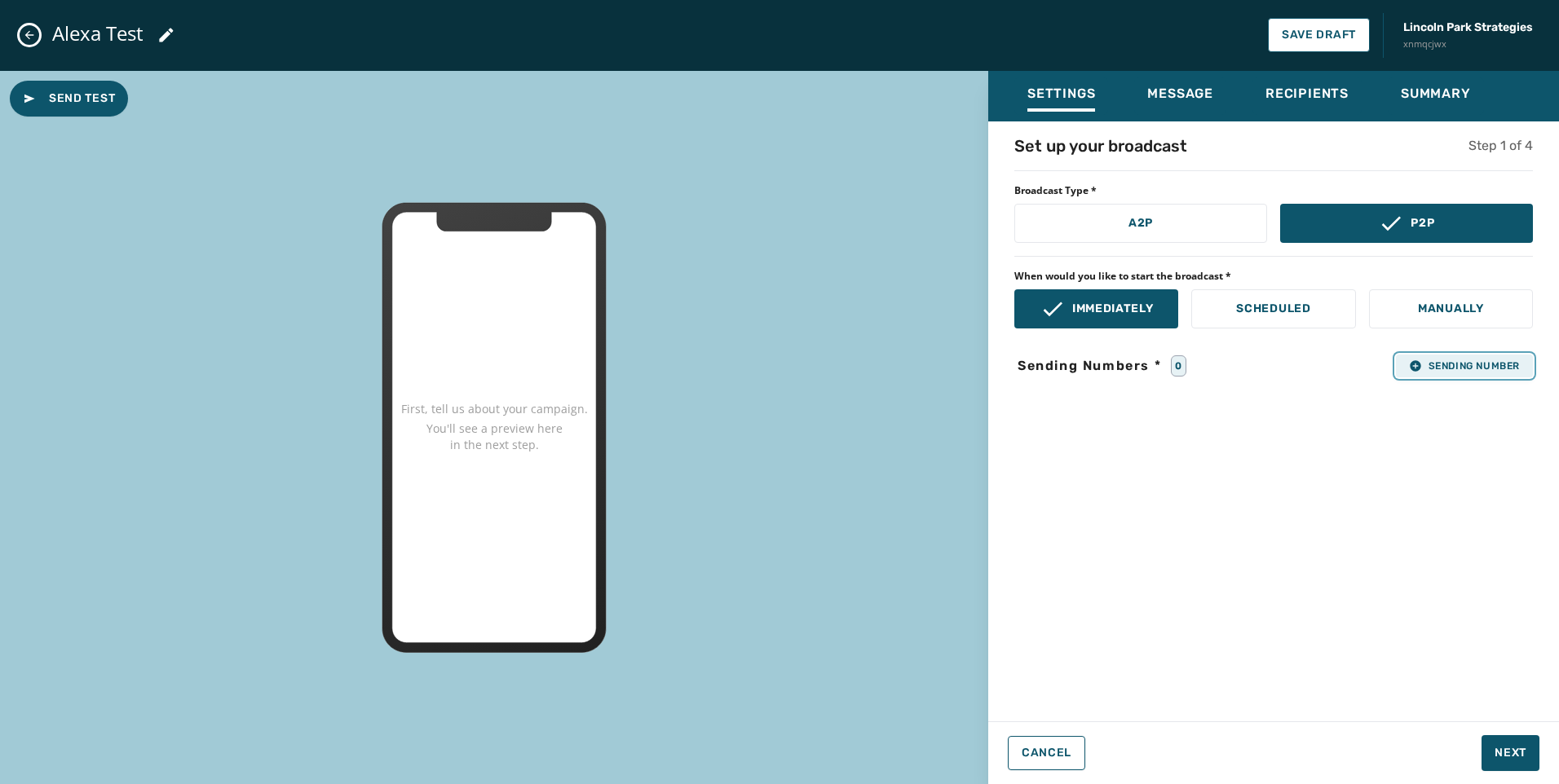
click at [1476, 367] on span "Sending Number" at bounding box center [1465, 366] width 111 height 13
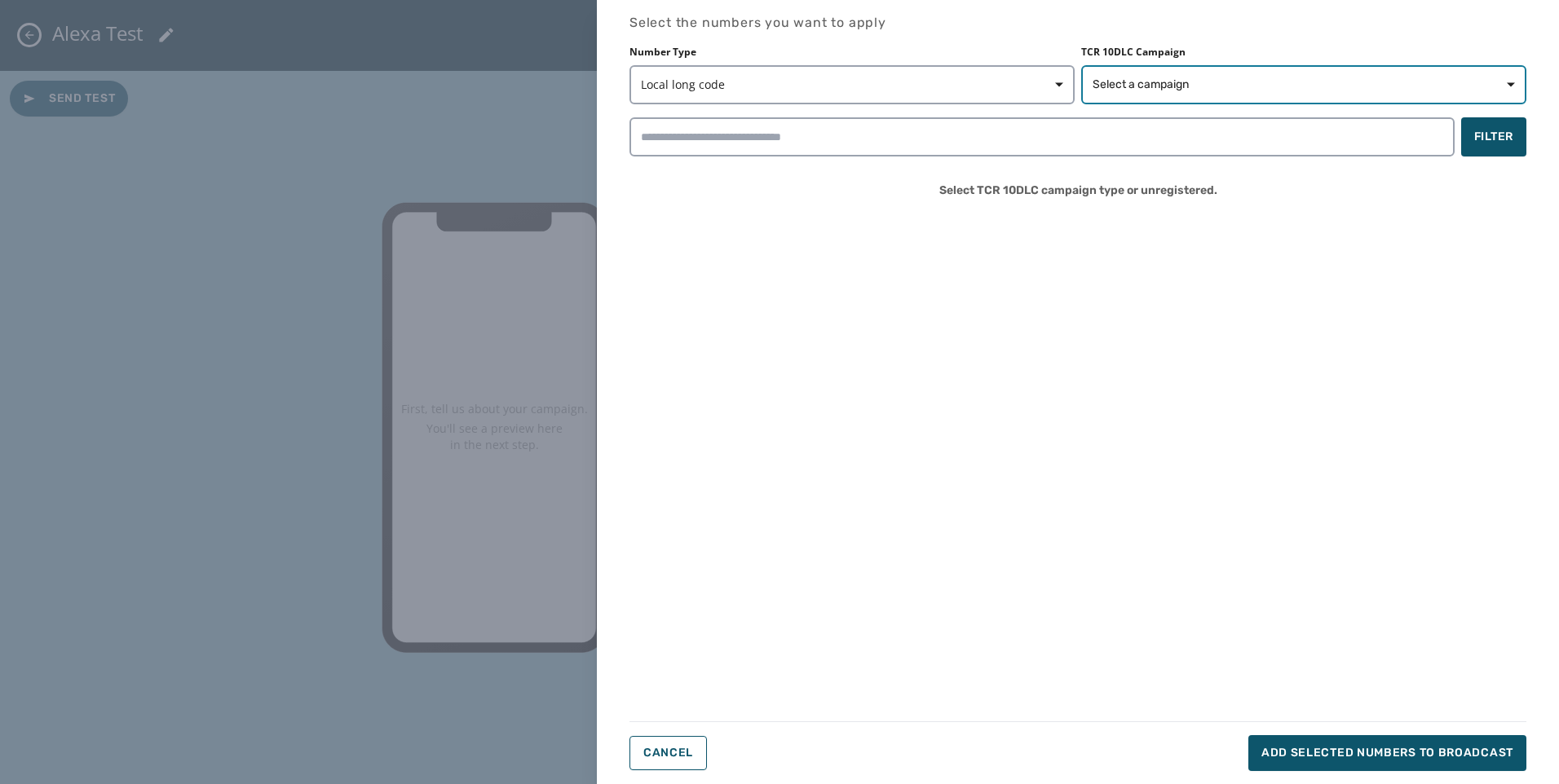
click at [1308, 67] on button "Select a campaign" at bounding box center [1304, 85] width 445 height 39
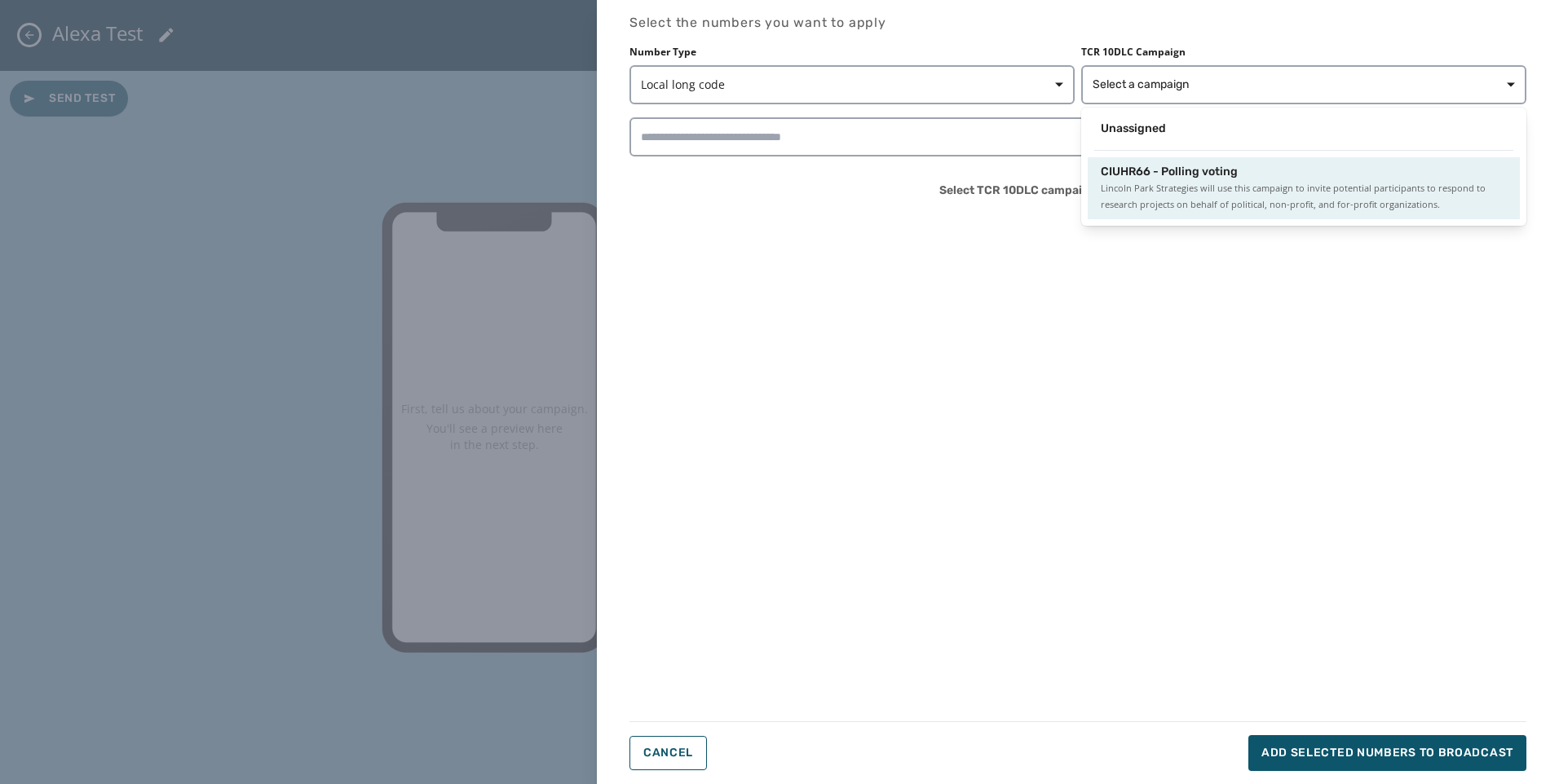
click at [1171, 201] on span "Lincoln Park Strategies will use this campaign to invite potential participants…" at bounding box center [1303, 197] width 406 height 33
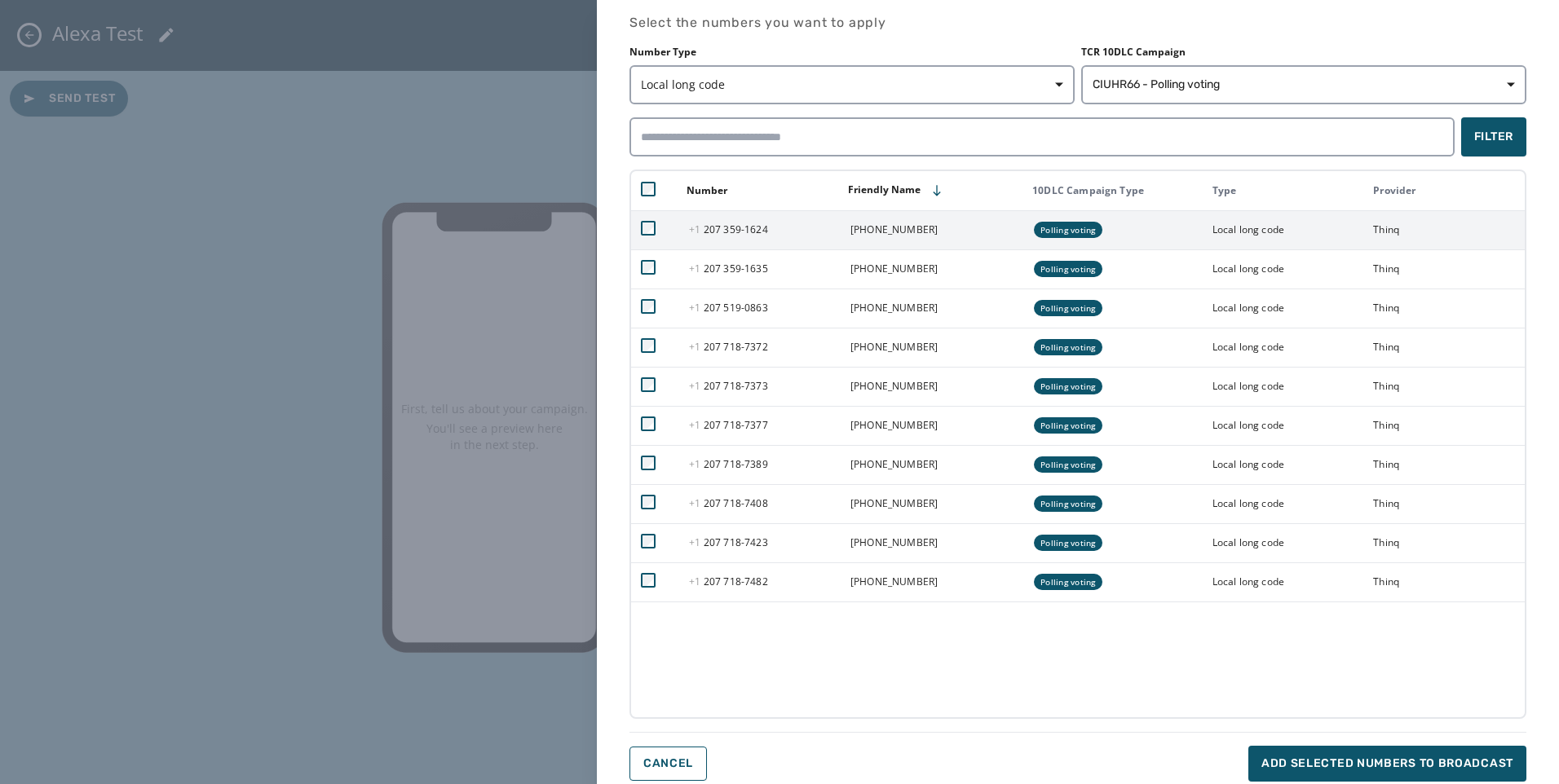
click at [656, 232] on td at bounding box center [655, 230] width 48 height 39
click at [655, 237] on td at bounding box center [655, 230] width 48 height 39
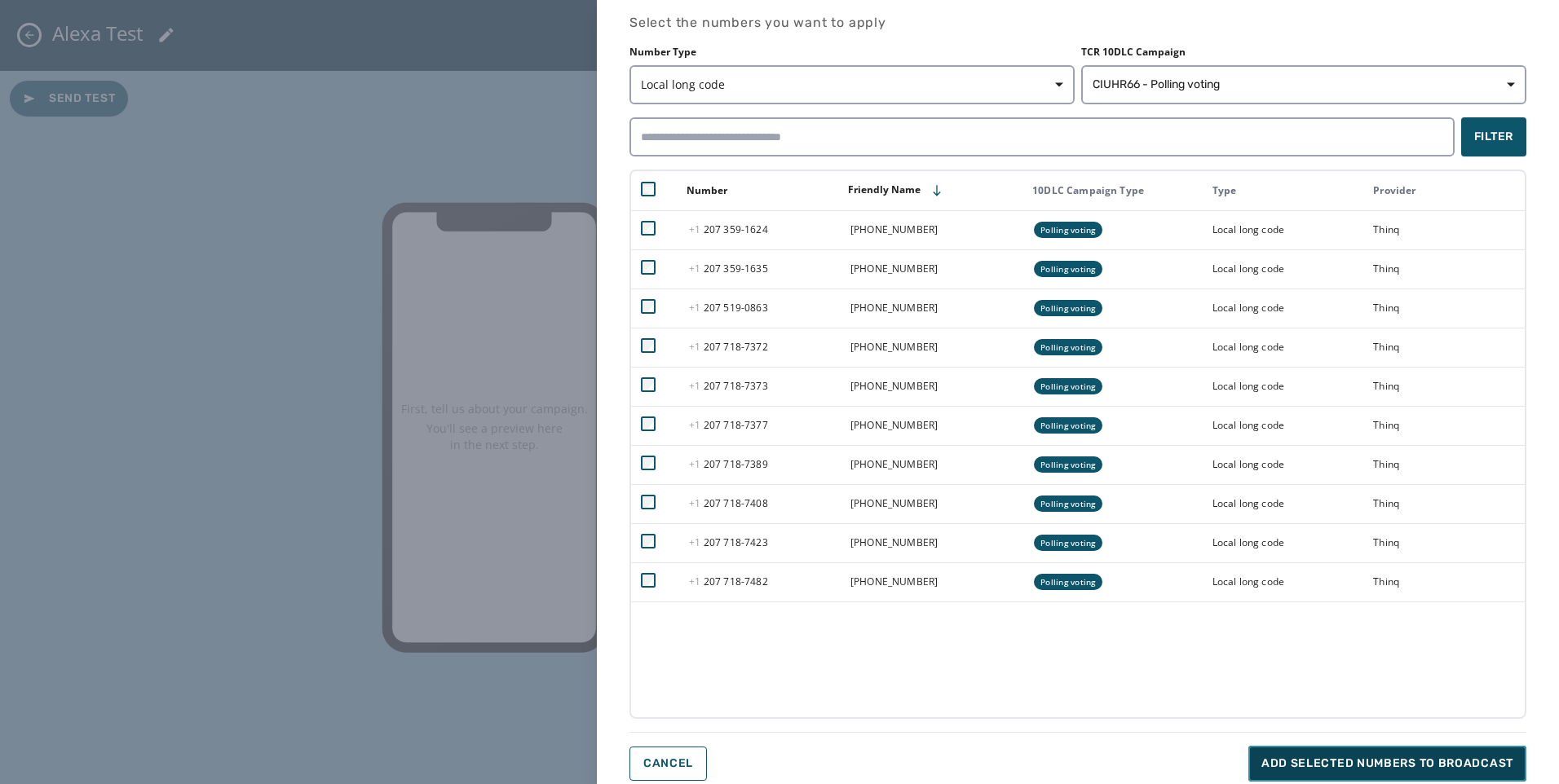
click at [1373, 751] on button "Add selected numbers to broadcast" at bounding box center [1387, 763] width 278 height 36
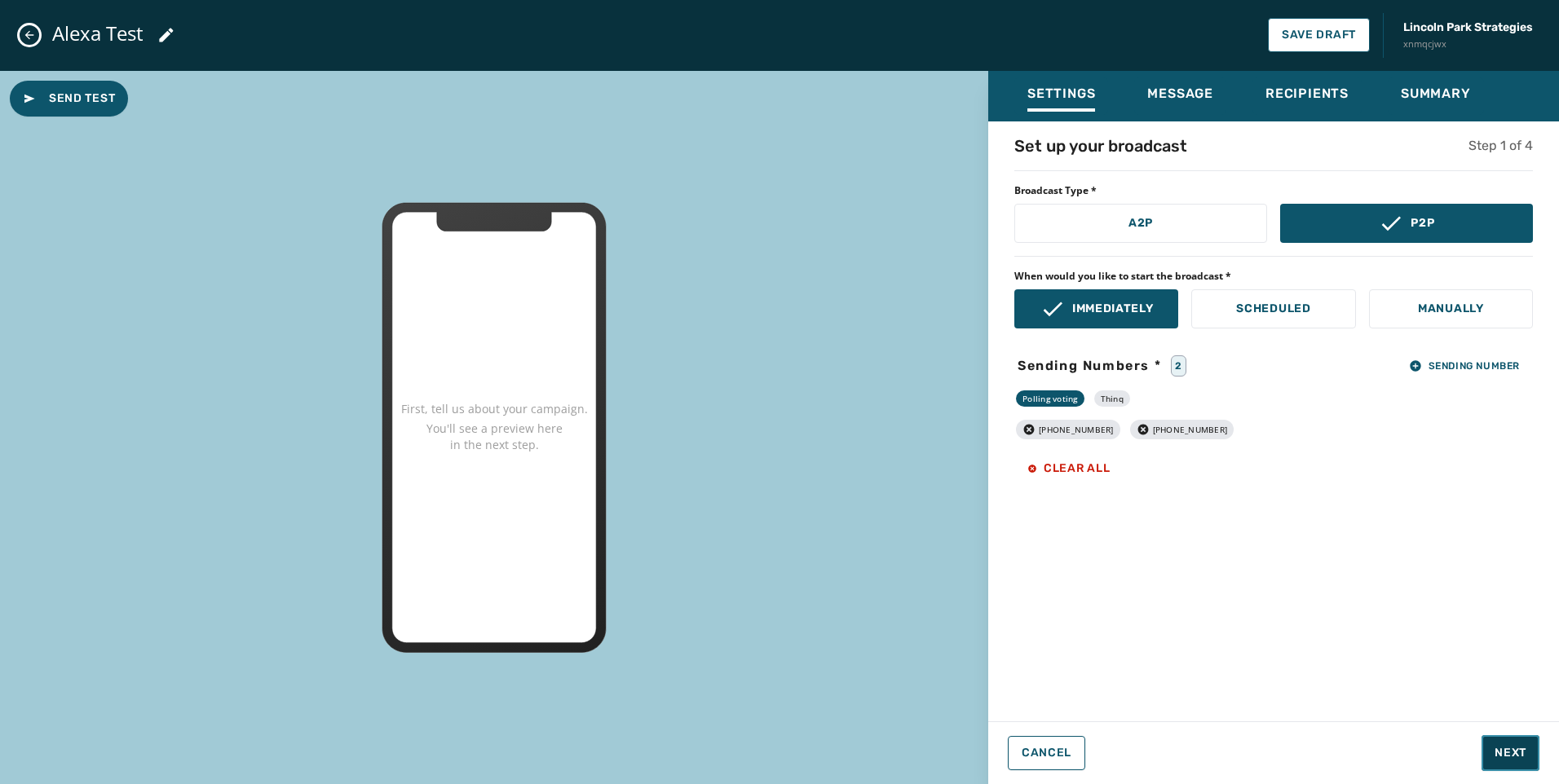
click at [1500, 765] on button "Next" at bounding box center [1511, 753] width 58 height 36
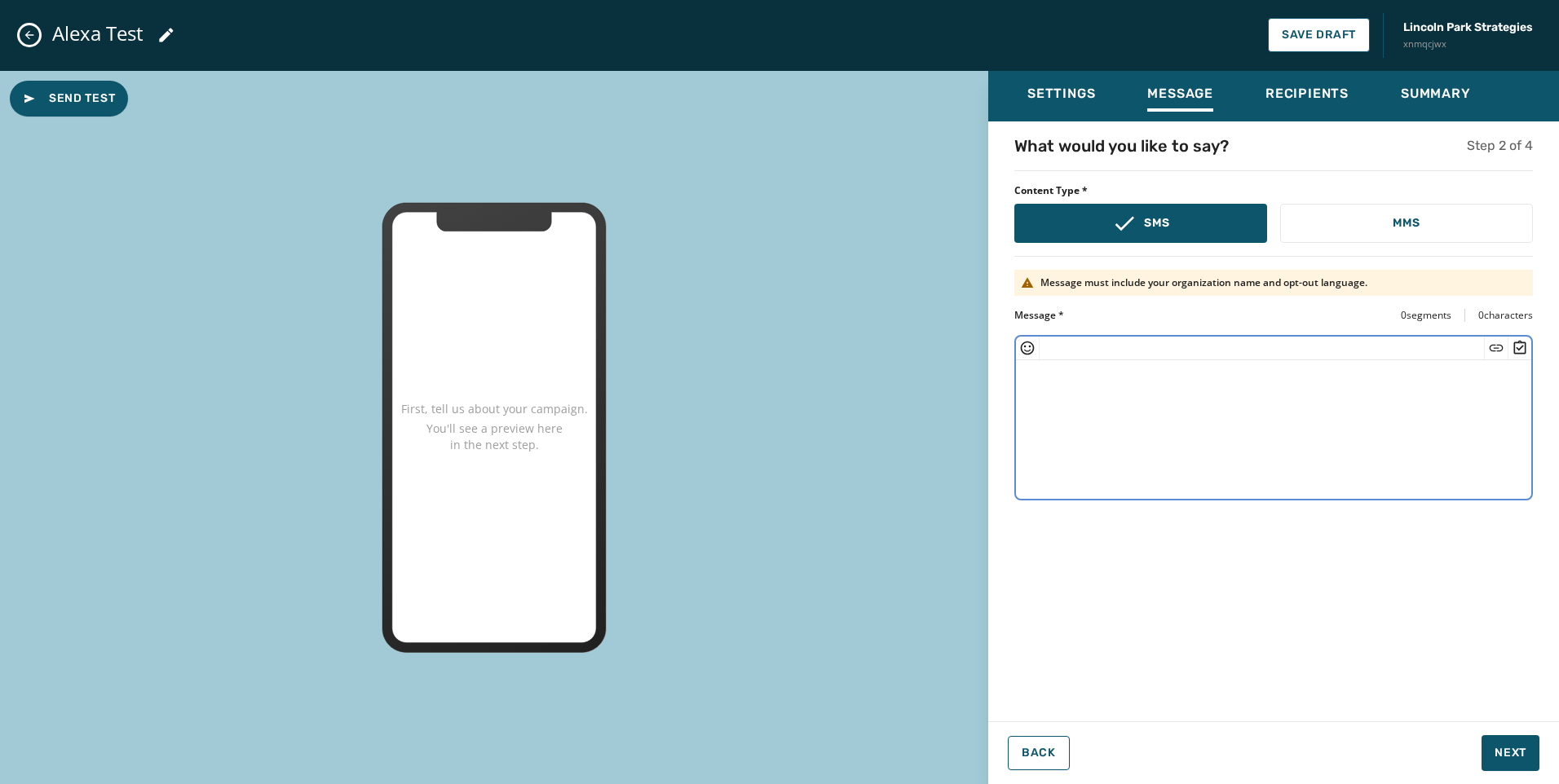
paste textarea "**********"
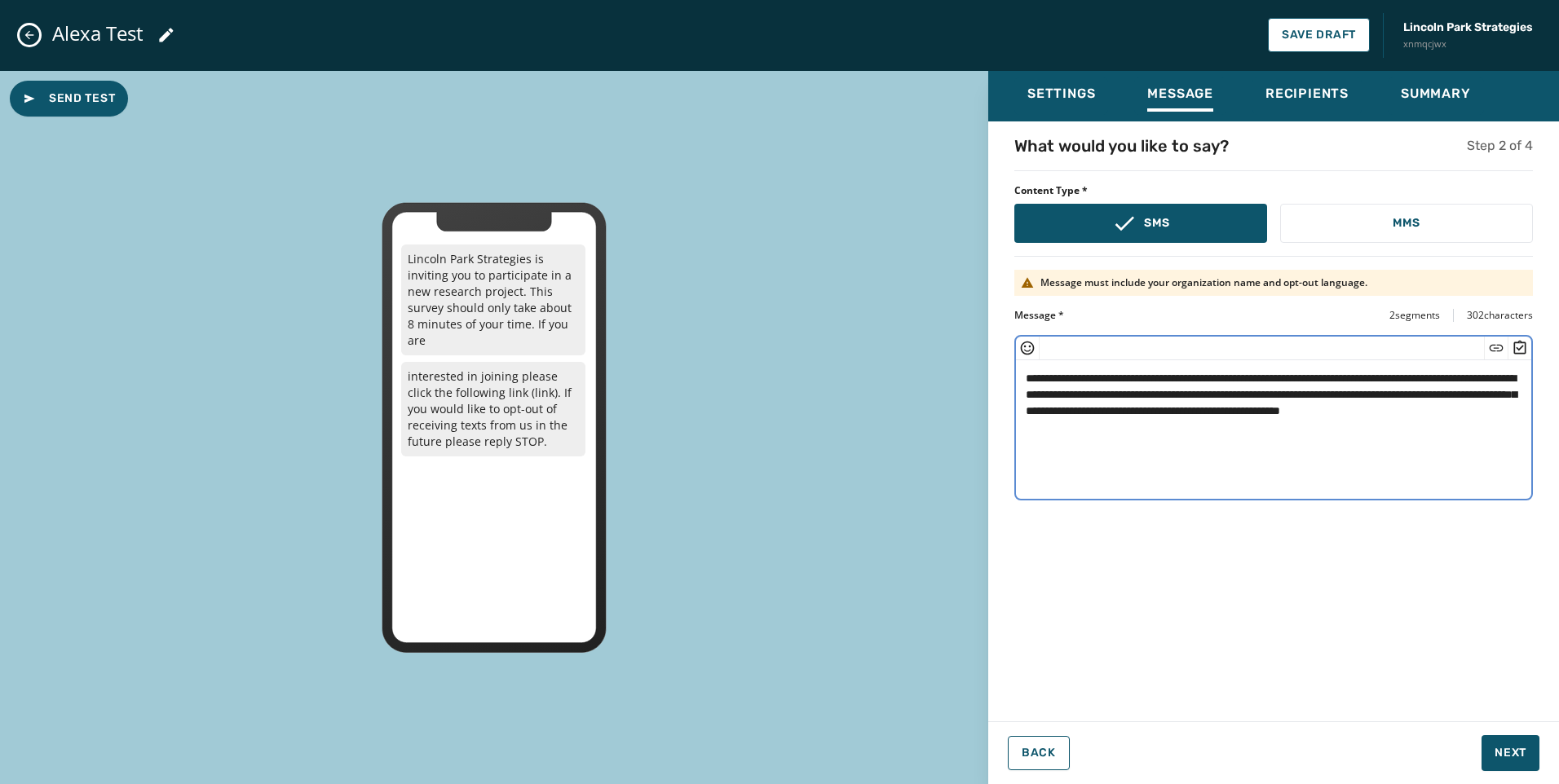
drag, startPoint x: 1425, startPoint y: 449, endPoint x: 1278, endPoint y: 391, distance: 158.0
click at [1278, 391] on textarea "**********" at bounding box center [1273, 427] width 515 height 134
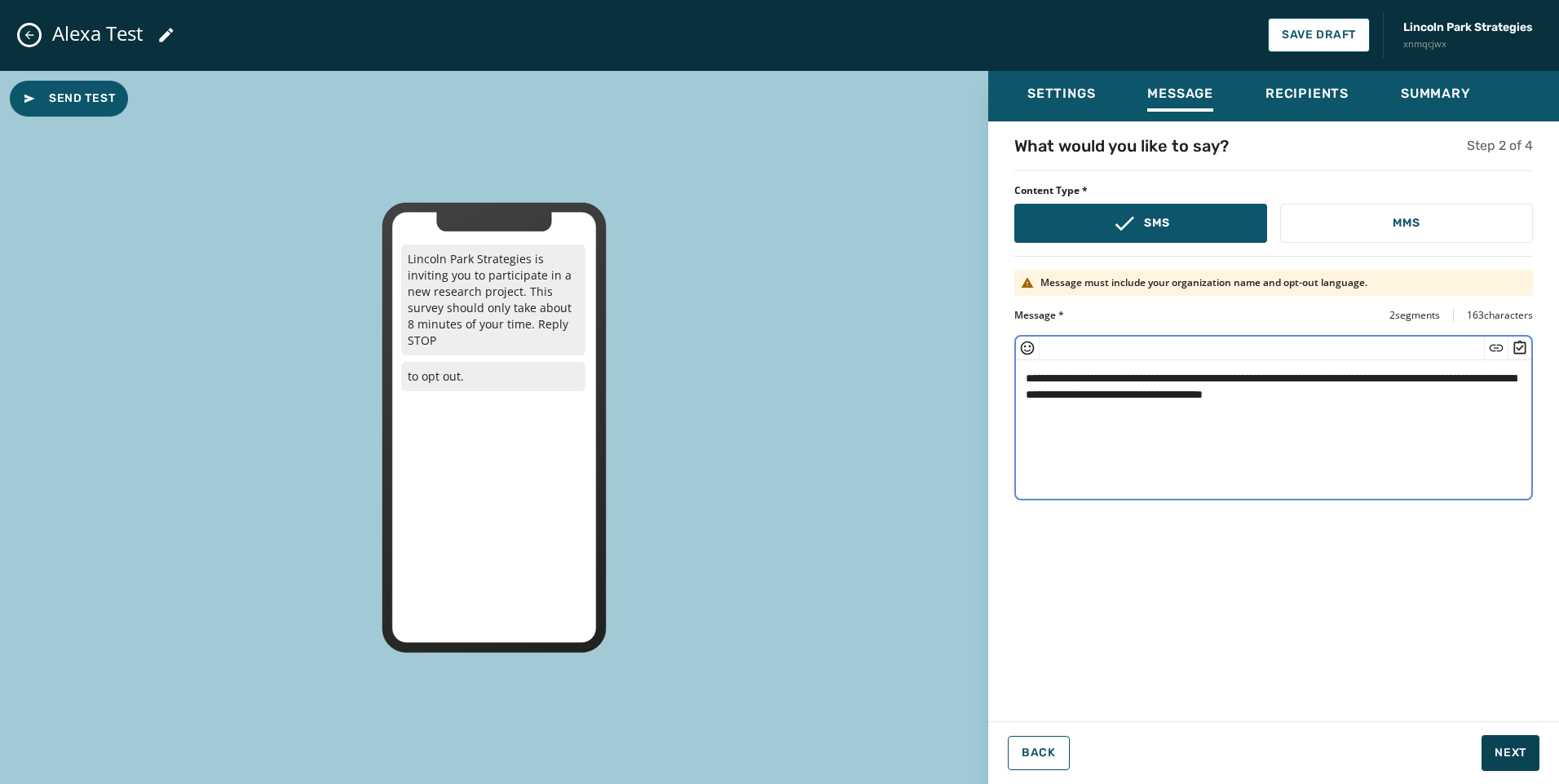
type textarea "**********"
click at [1513, 741] on button "Next" at bounding box center [1511, 753] width 58 height 36
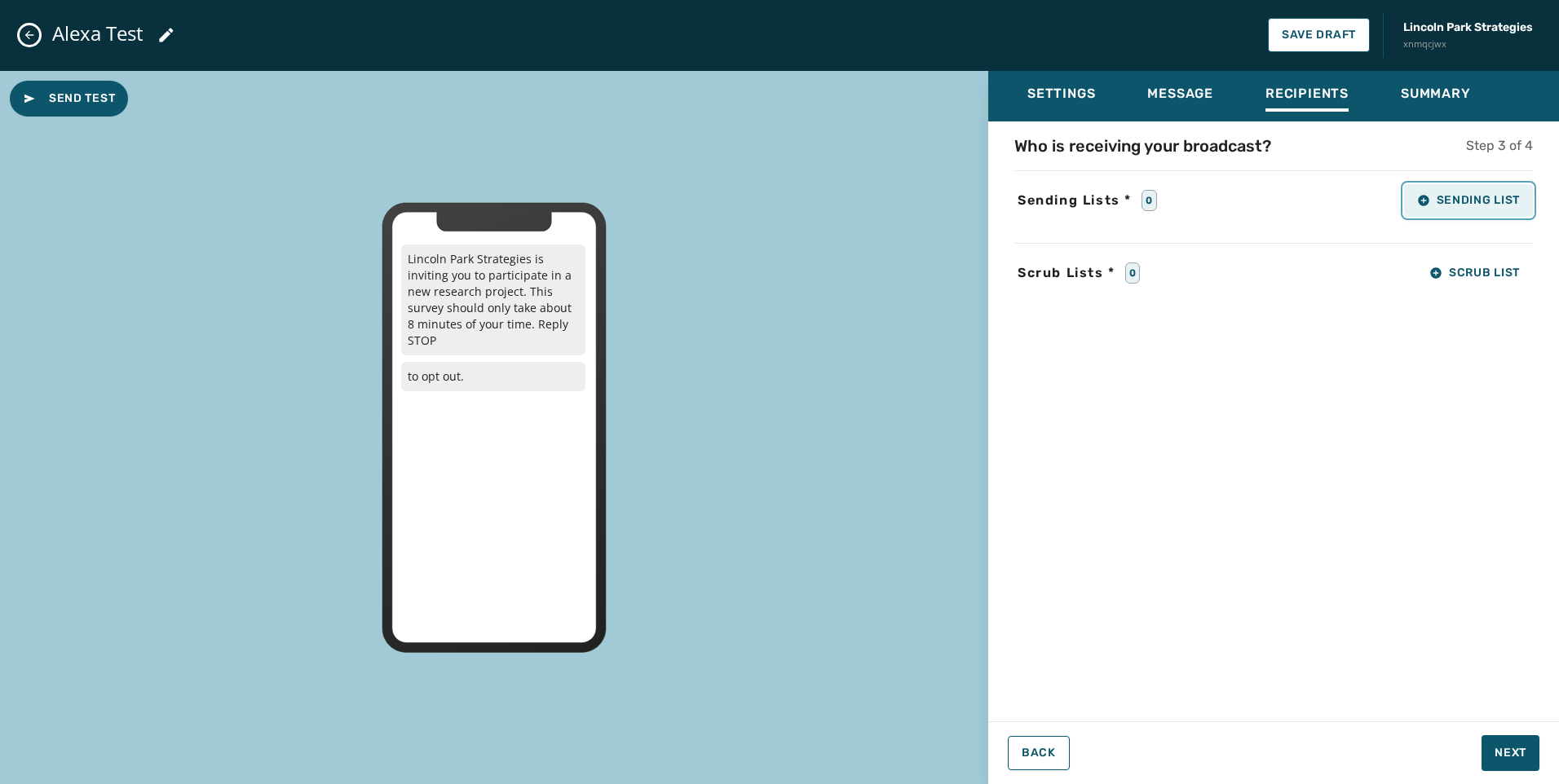
click at [1489, 187] on button "Sending List" at bounding box center [1468, 201] width 129 height 33
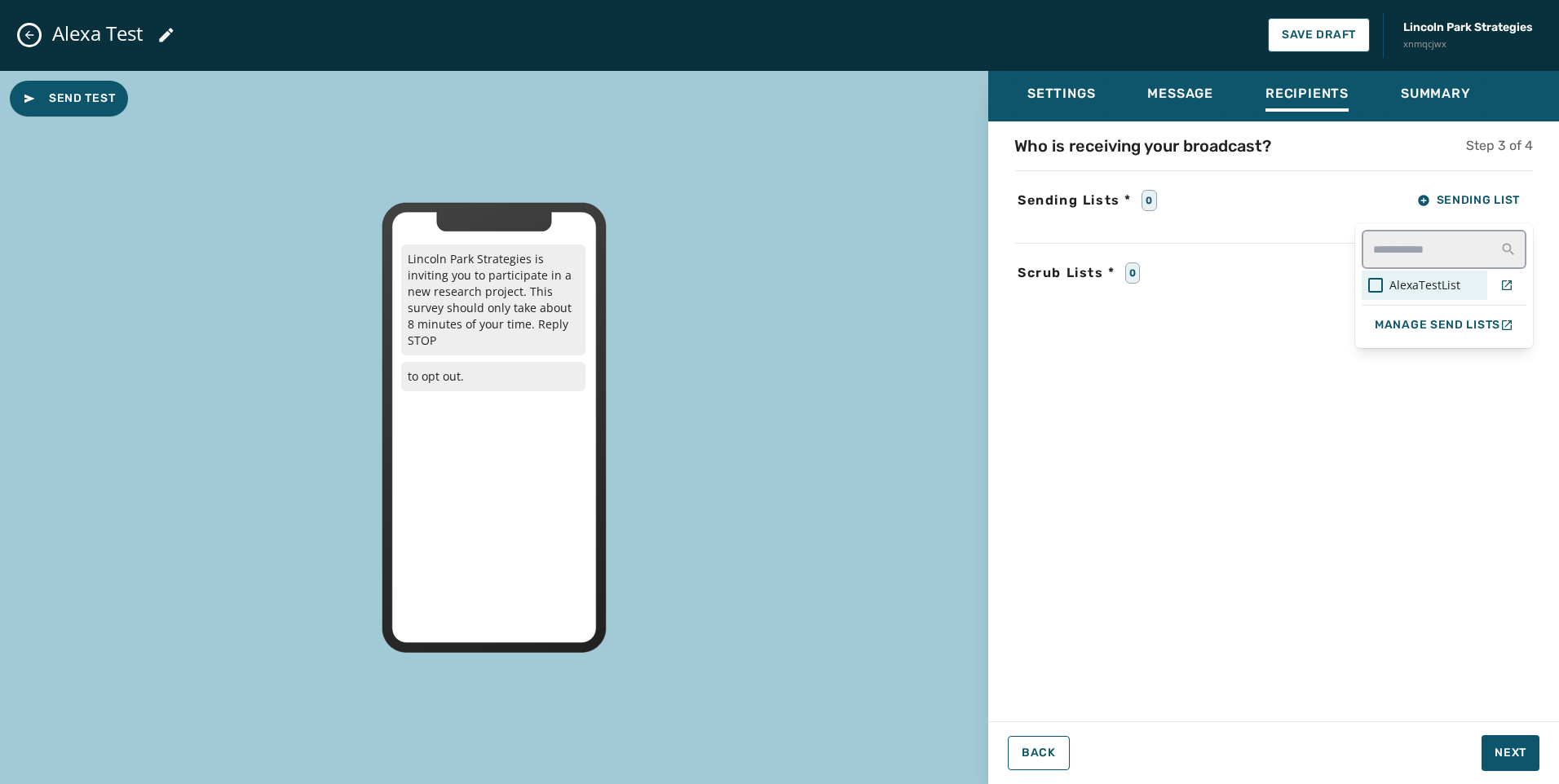
click at [1430, 277] on span "AlexaTestList" at bounding box center [1425, 285] width 71 height 16
click at [1504, 737] on div "Settings Message Recipients Summary Who is receiving your broadcast? Step 3 of …" at bounding box center [1274, 421] width 571 height 701
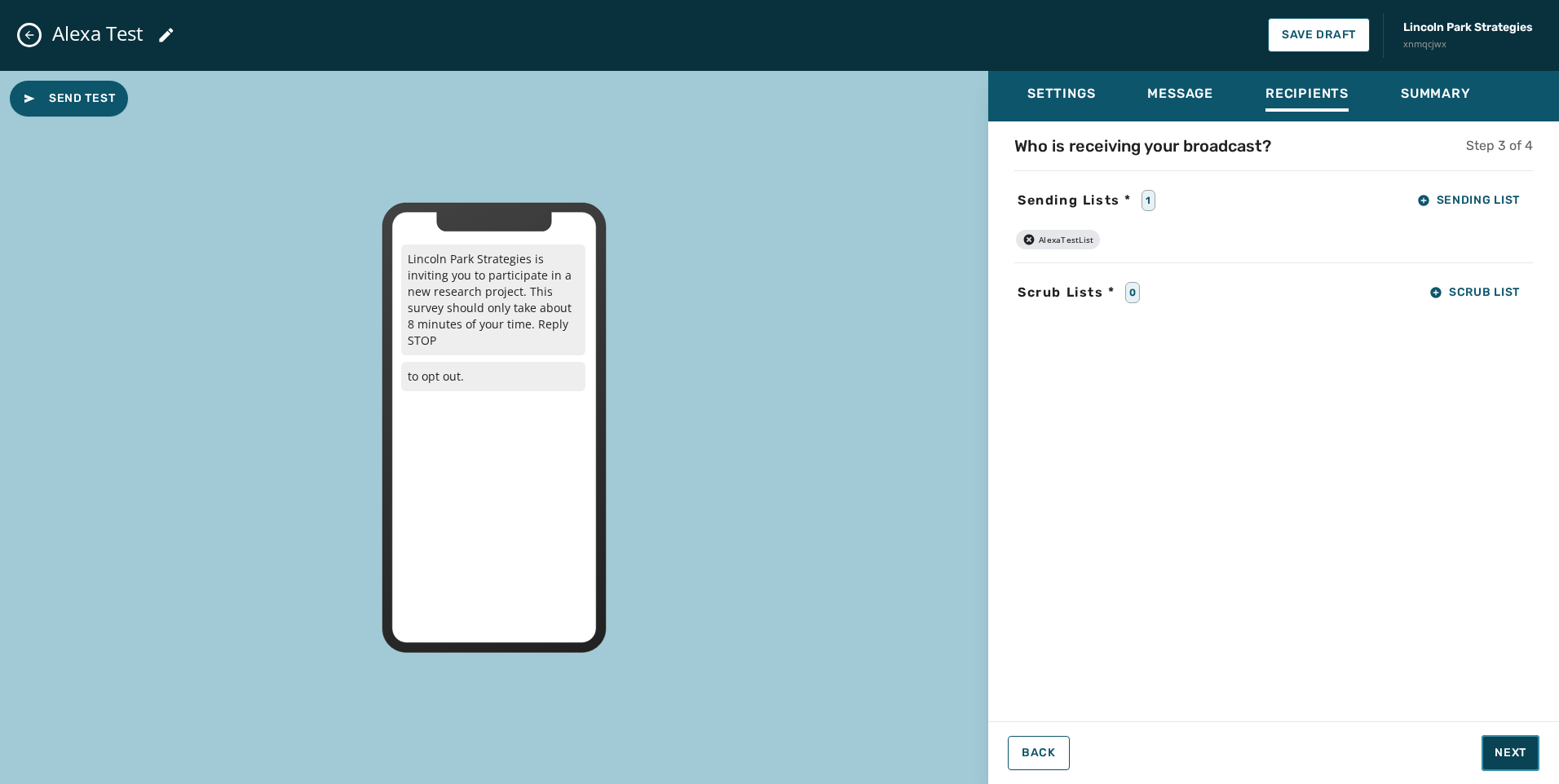
click at [1500, 740] on button "Next" at bounding box center [1511, 753] width 58 height 36
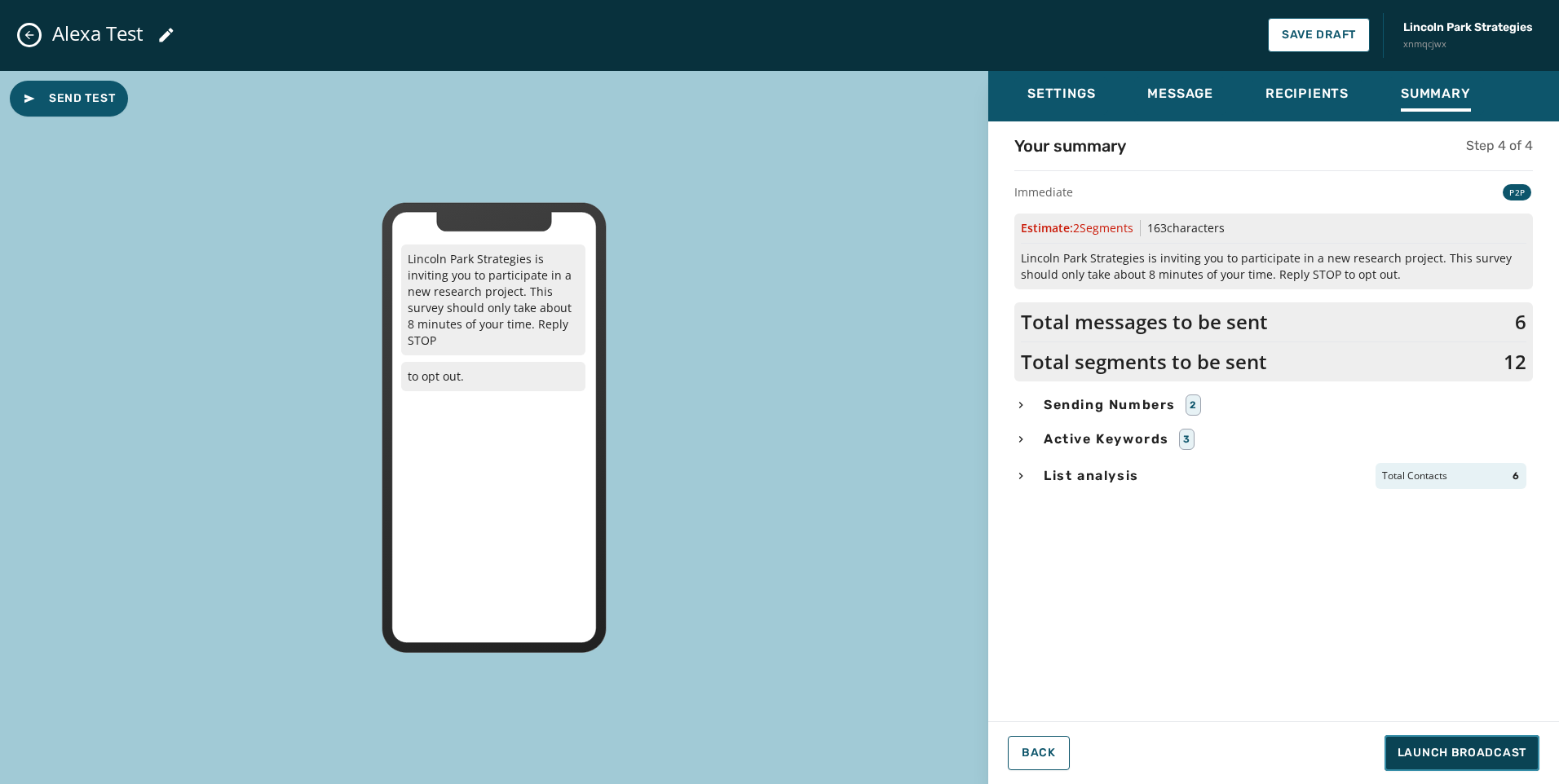
click at [1502, 750] on span "Launch Broadcast" at bounding box center [1461, 754] width 129 height 16
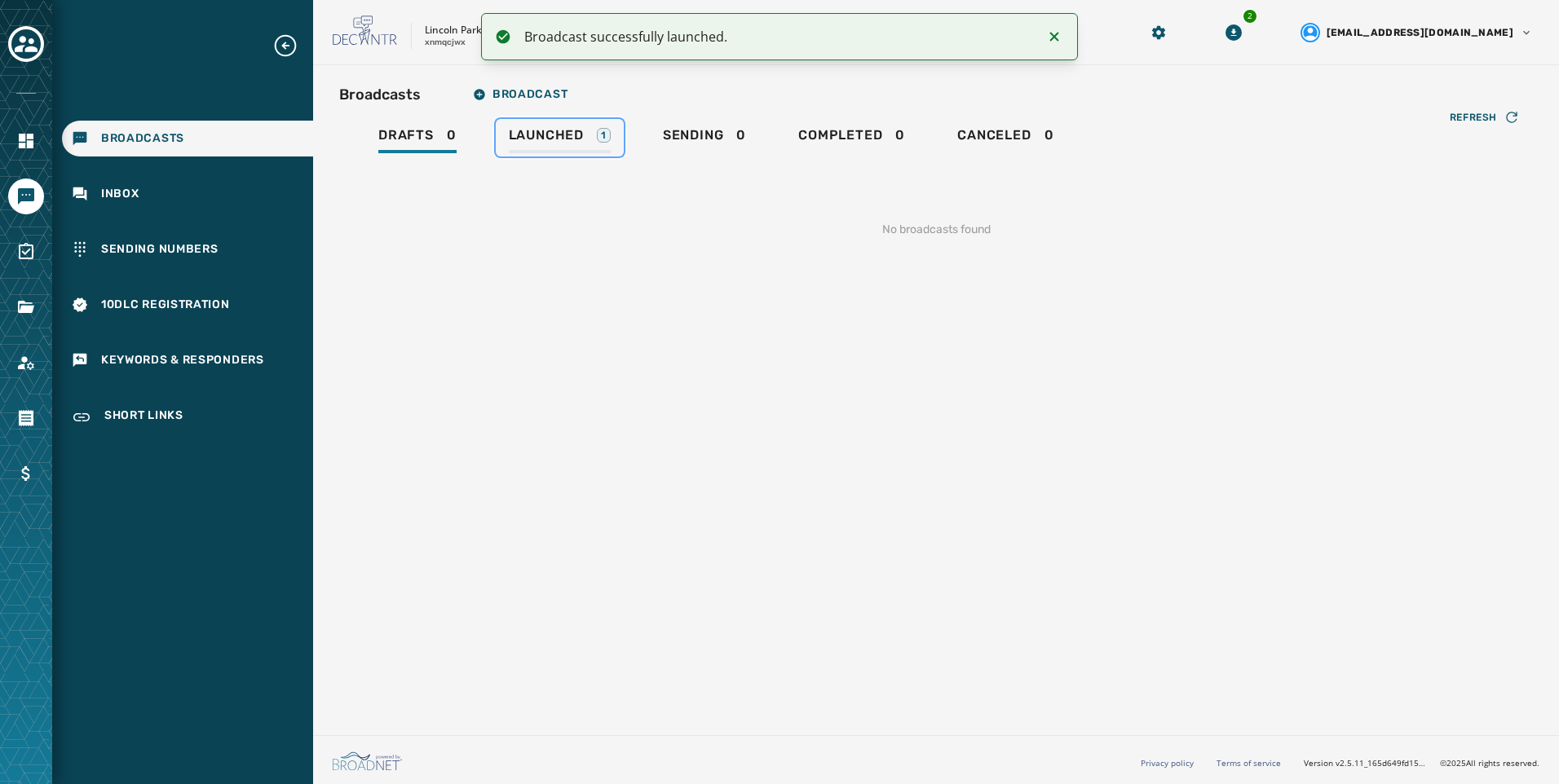
click at [570, 149] on div "Launched 1" at bounding box center [560, 140] width 102 height 26
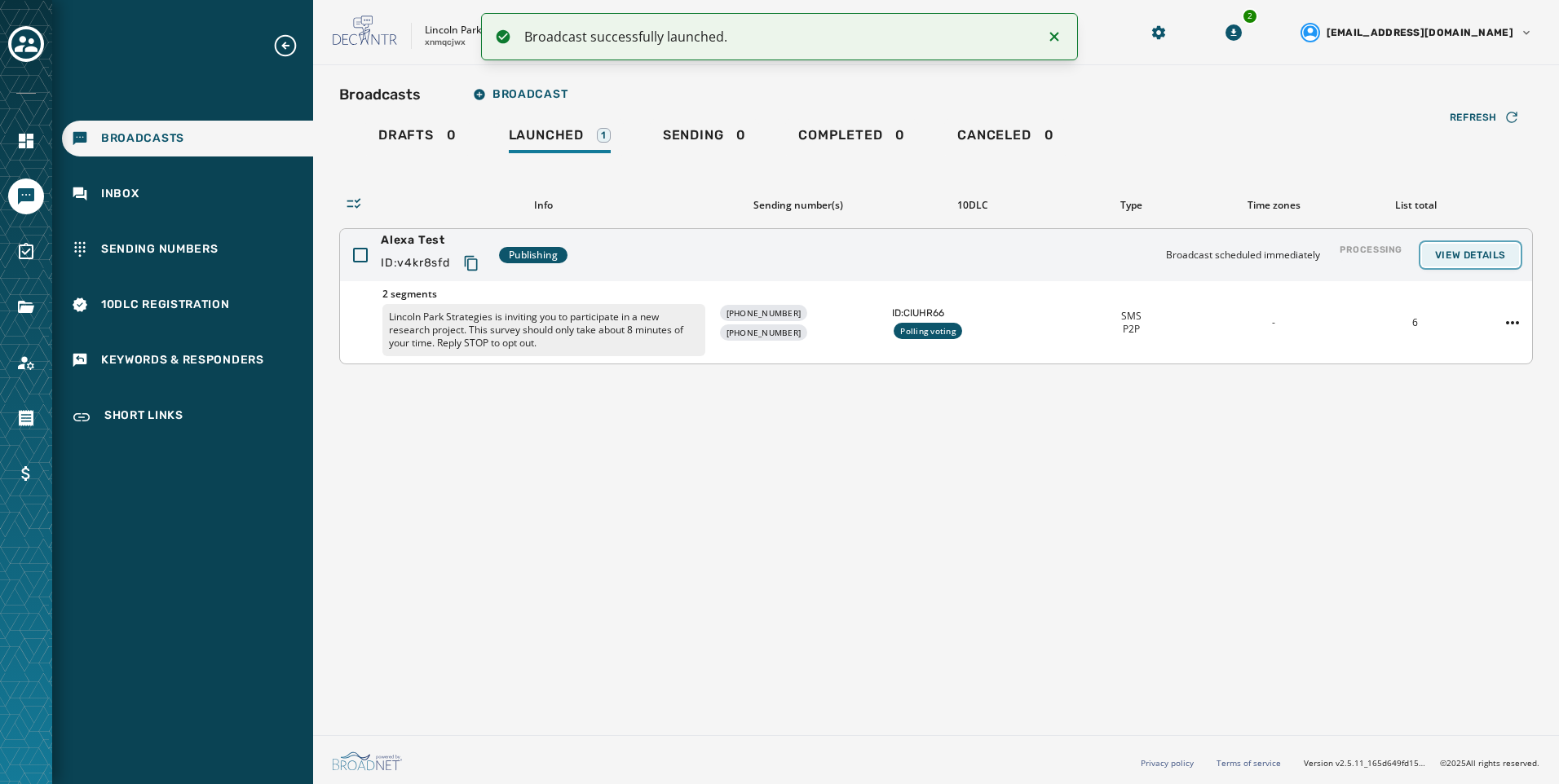
click at [1489, 253] on span "View Details" at bounding box center [1471, 255] width 71 height 13
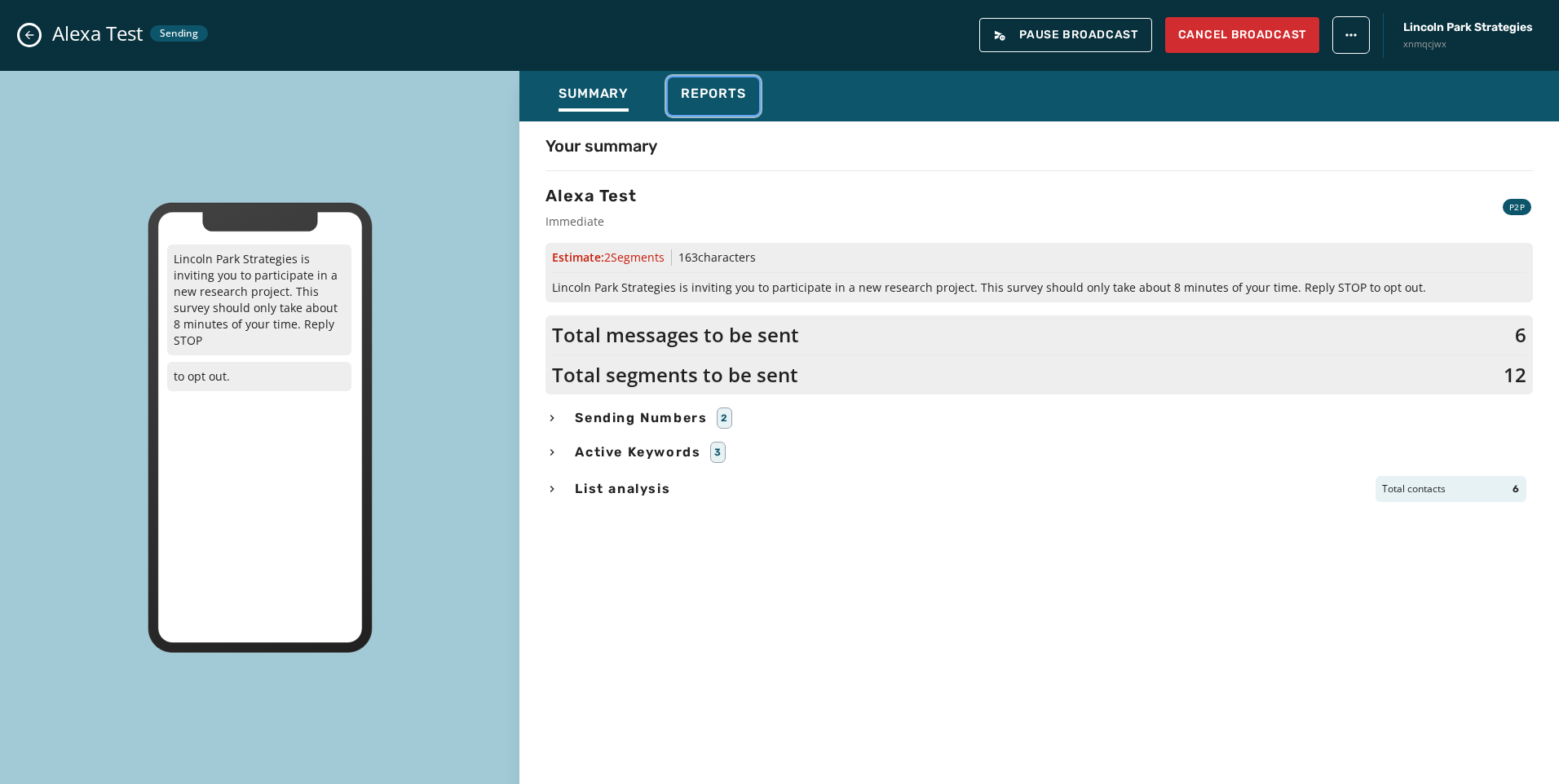
click at [738, 101] on span "Reports" at bounding box center [714, 94] width 66 height 16
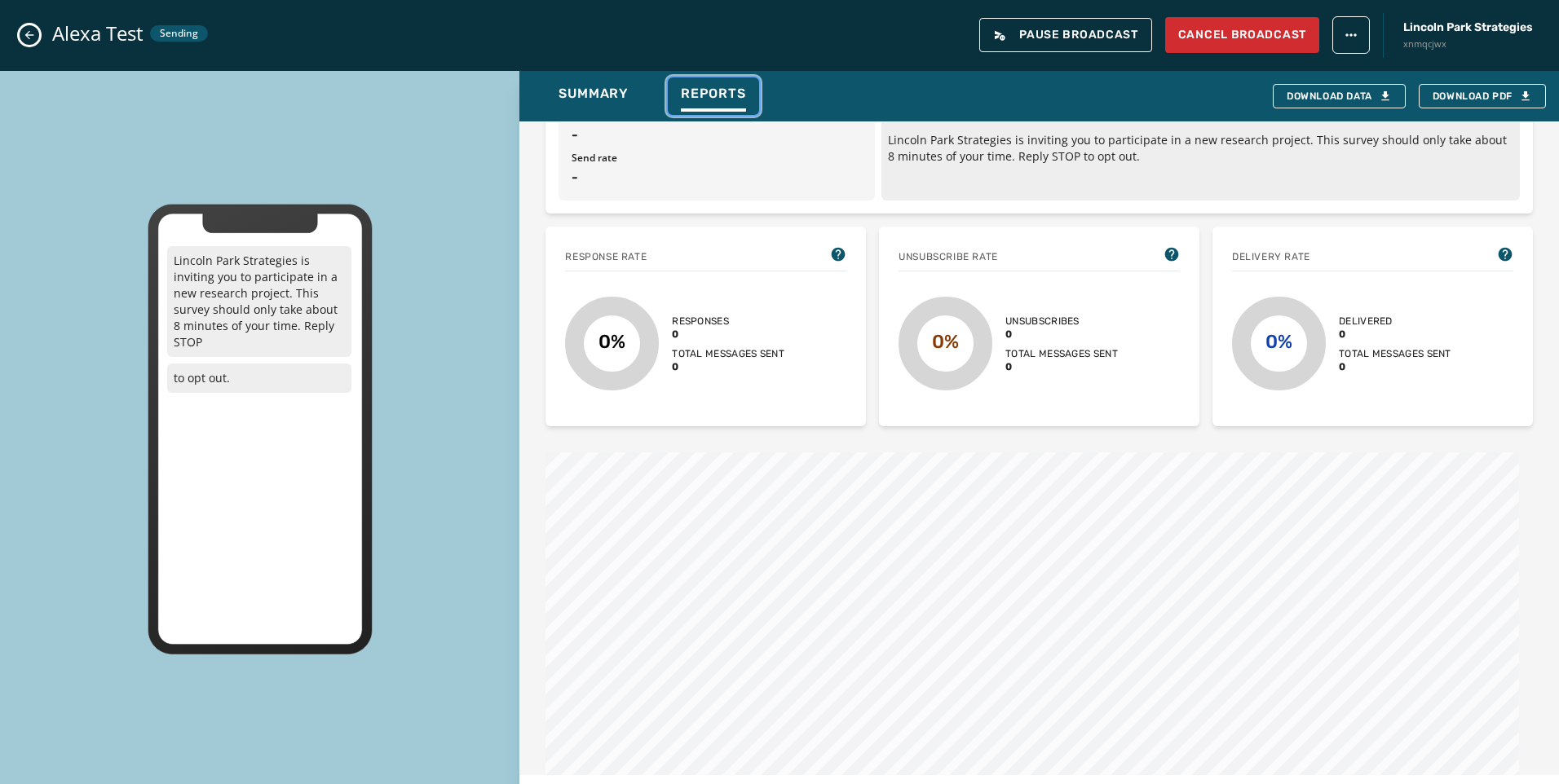
scroll to position [326, 0]
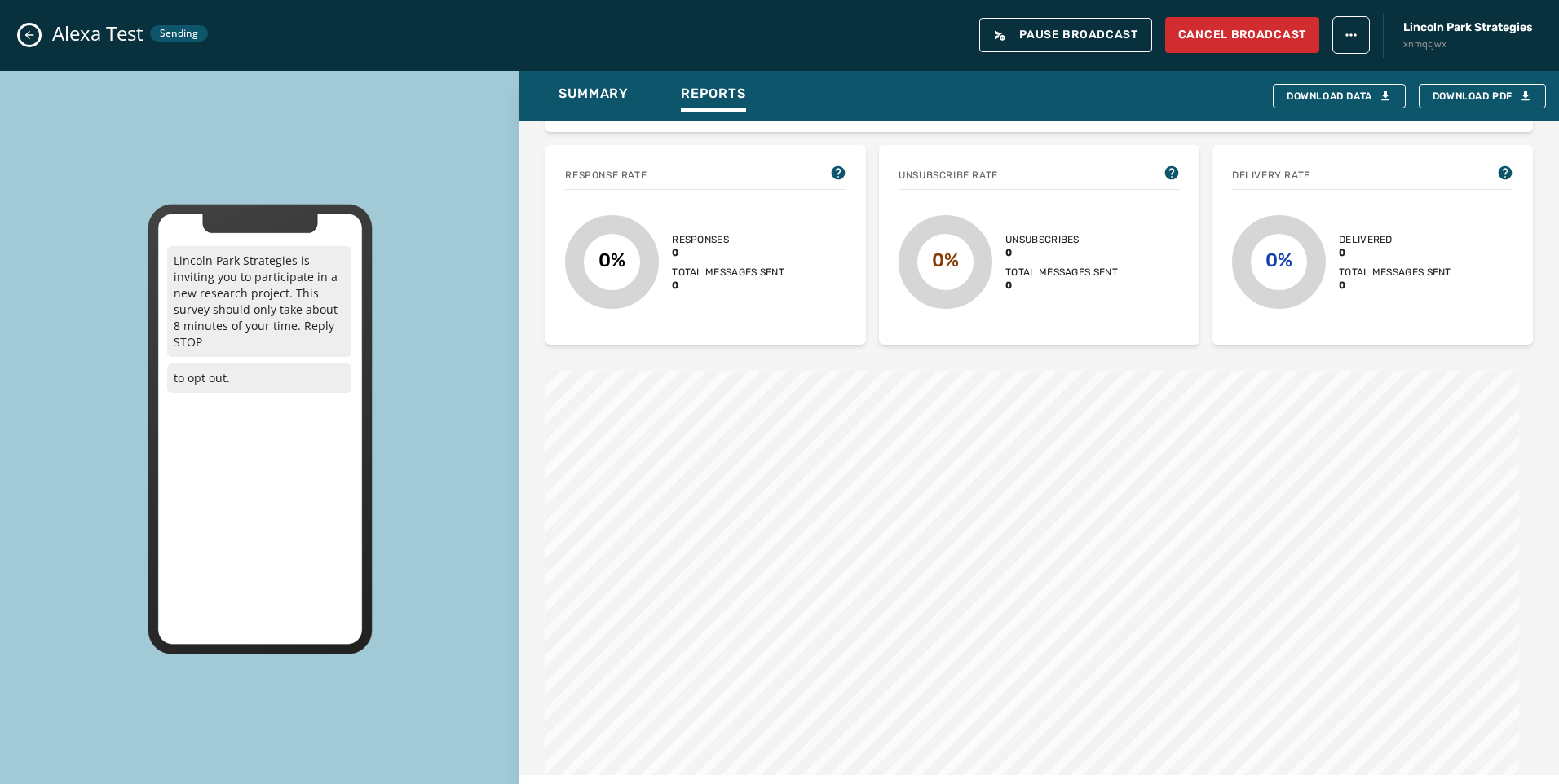
click at [25, 33] on icon "Close admin drawer" at bounding box center [29, 35] width 13 height 13
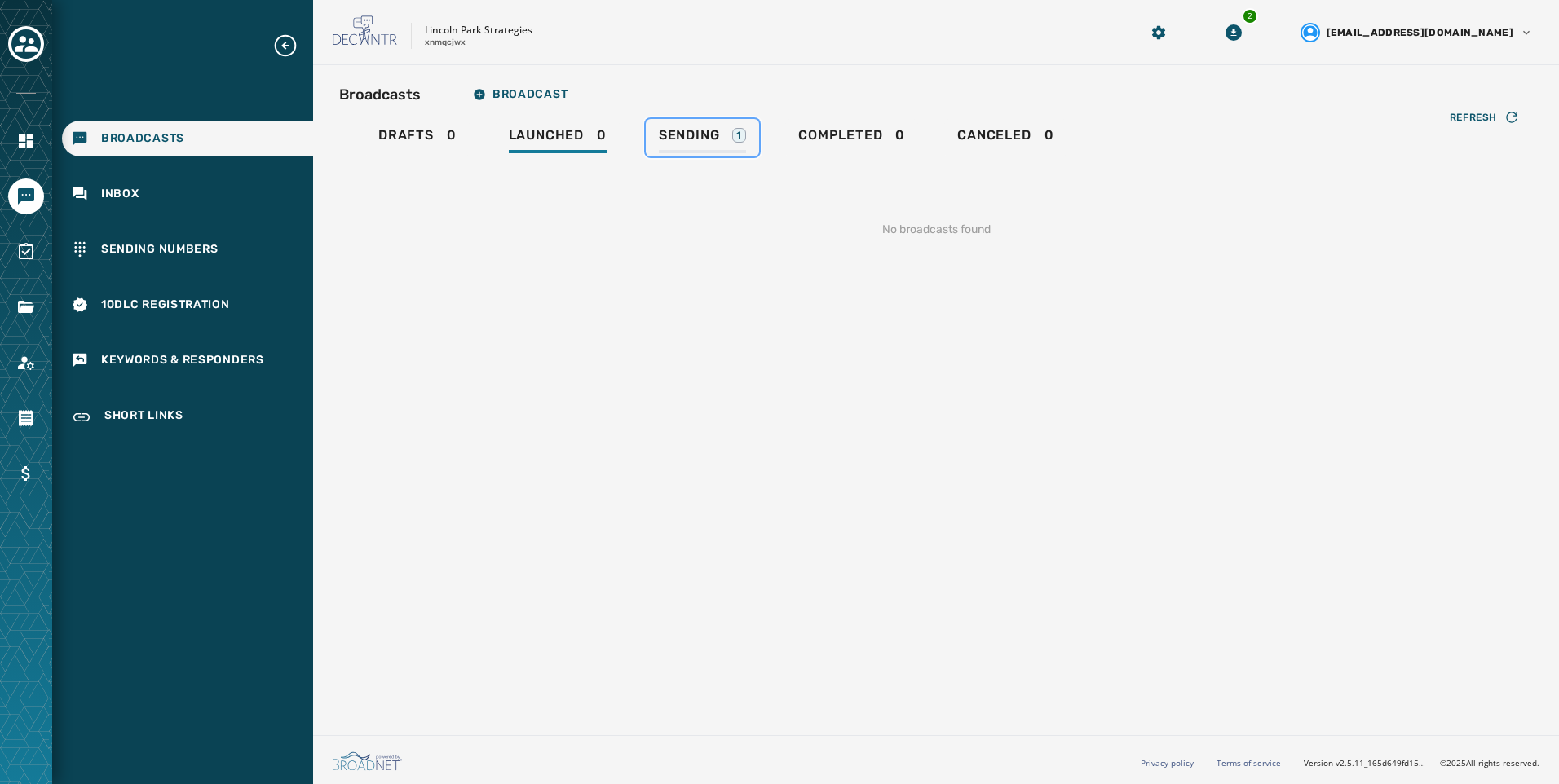
click at [725, 141] on div "Sending 1" at bounding box center [703, 140] width 88 height 26
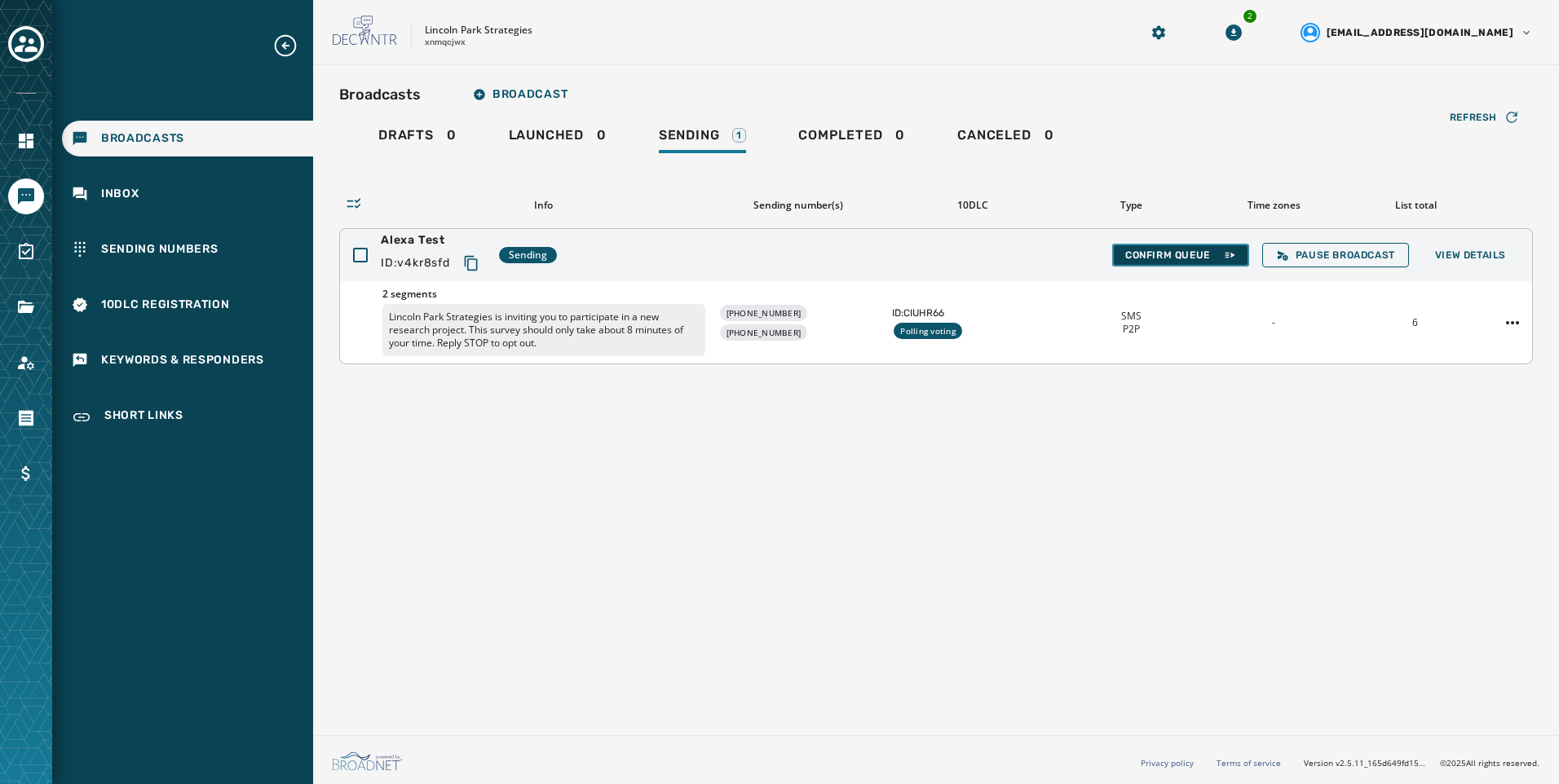
click at [1222, 263] on button "Confirm Queue" at bounding box center [1181, 254] width 137 height 23
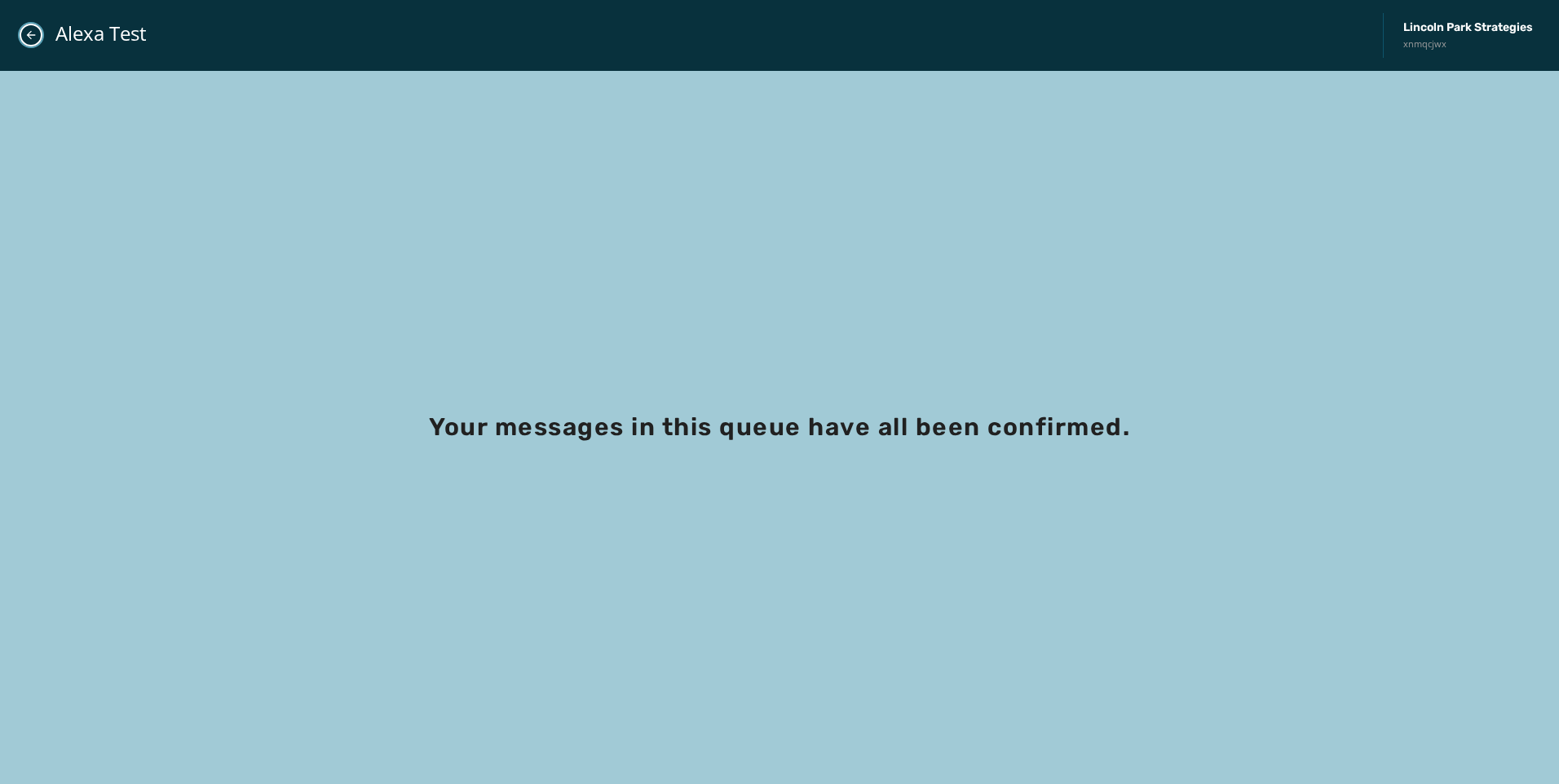
click at [22, 40] on button "Close admin drawer" at bounding box center [30, 35] width 23 height 23
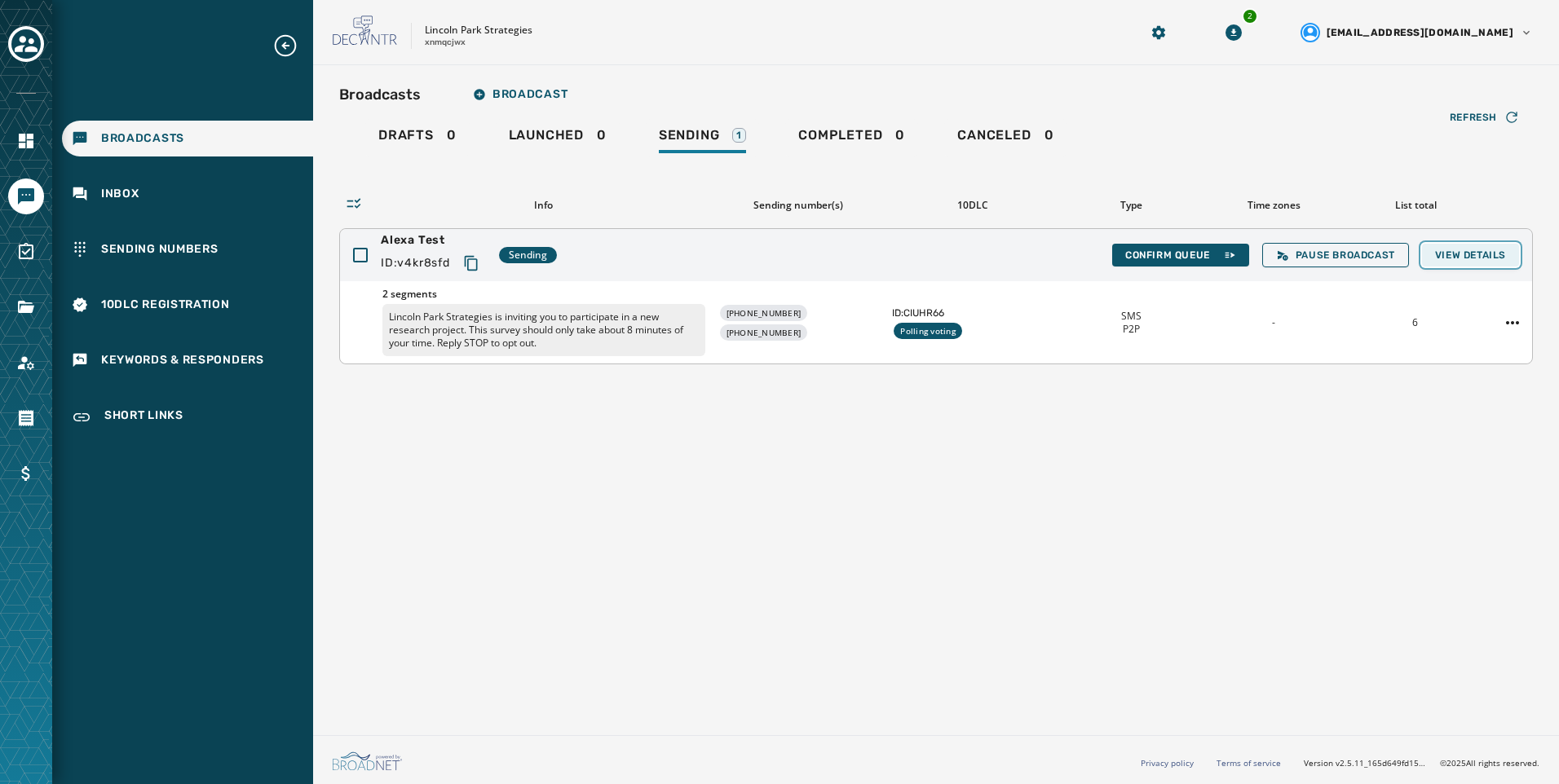
click at [1497, 258] on span "View Details" at bounding box center [1471, 255] width 71 height 13
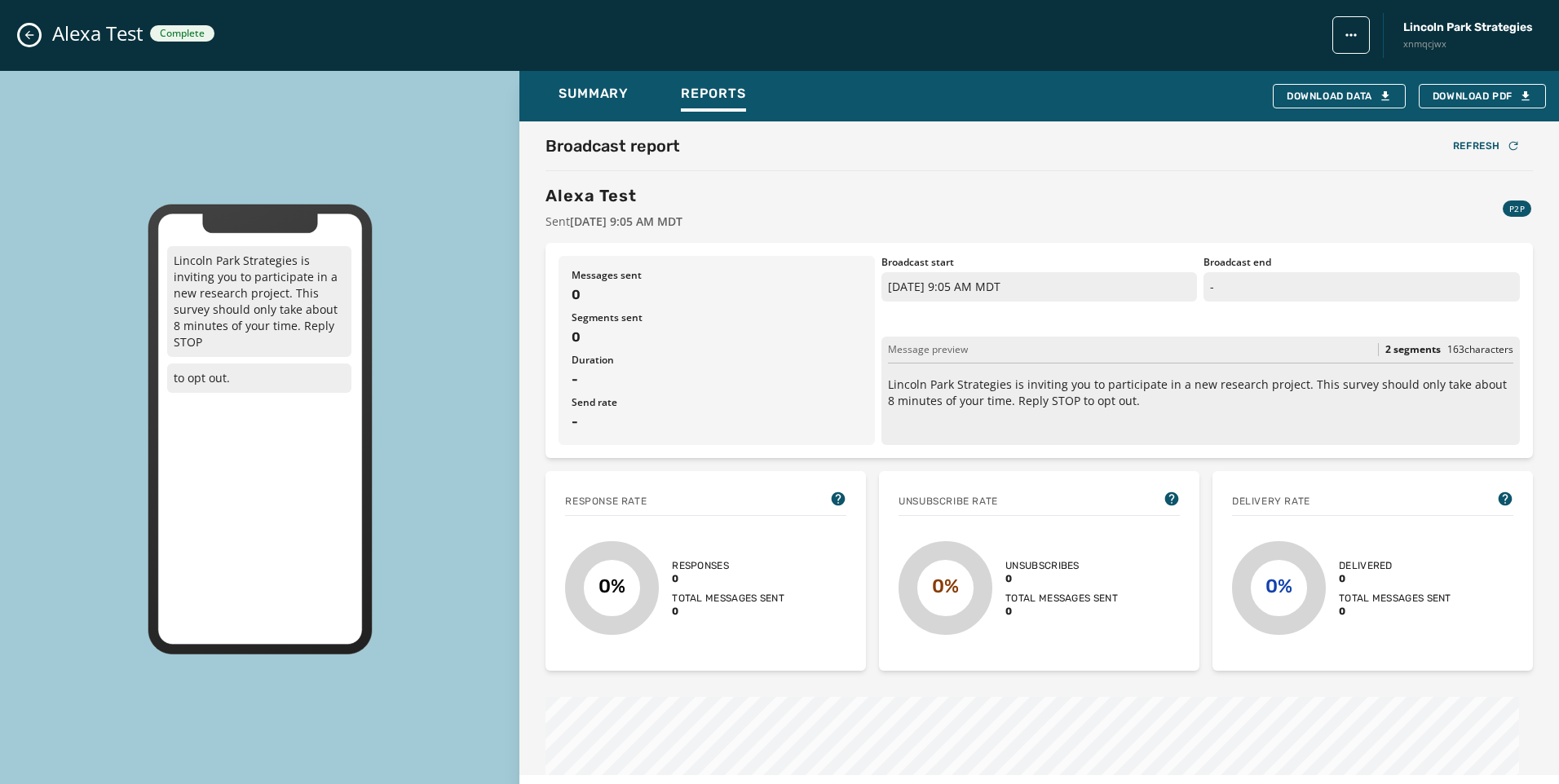
scroll to position [571, 0]
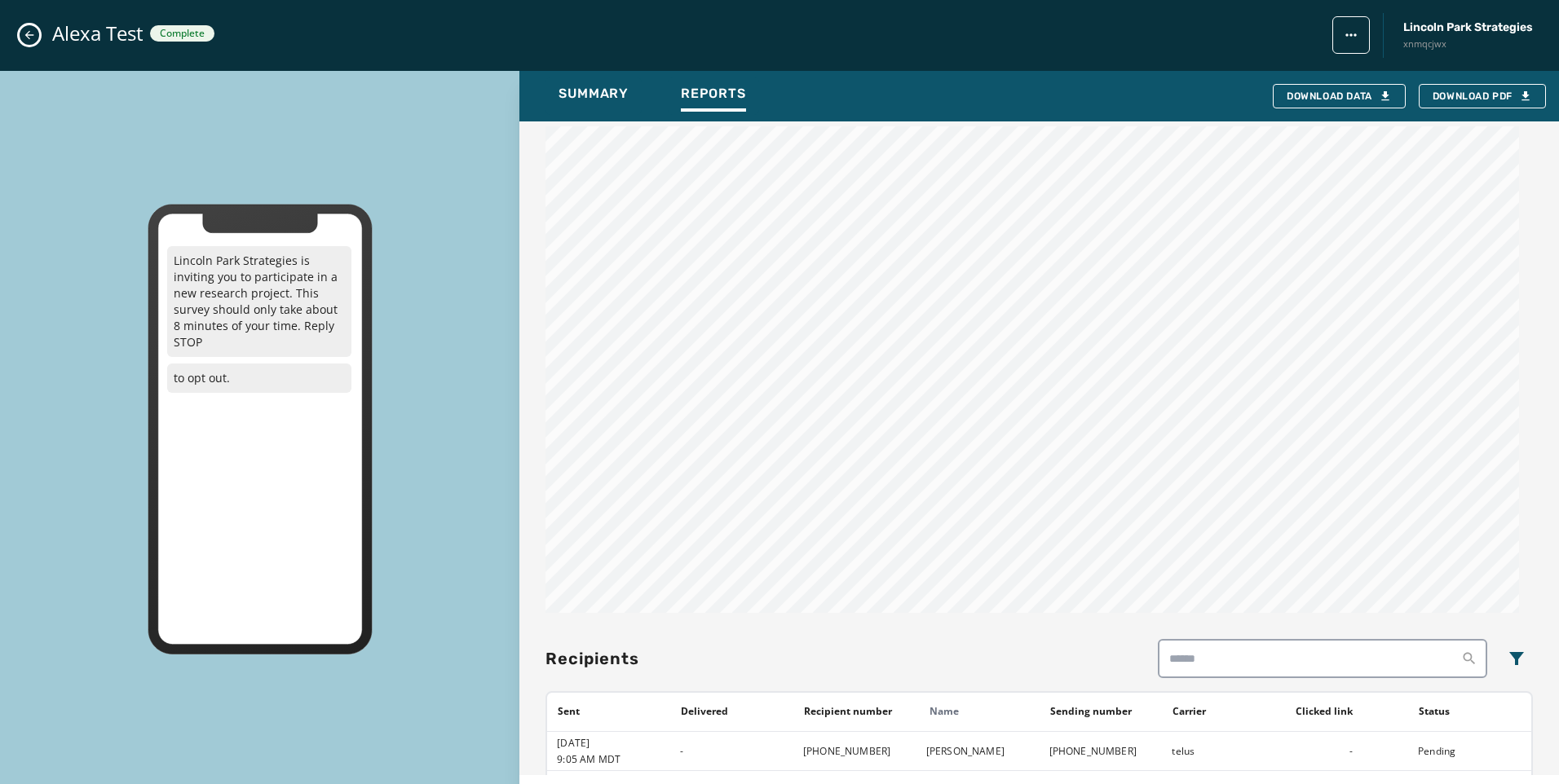
click at [23, 36] on icon "Close admin drawer" at bounding box center [29, 35] width 13 height 13
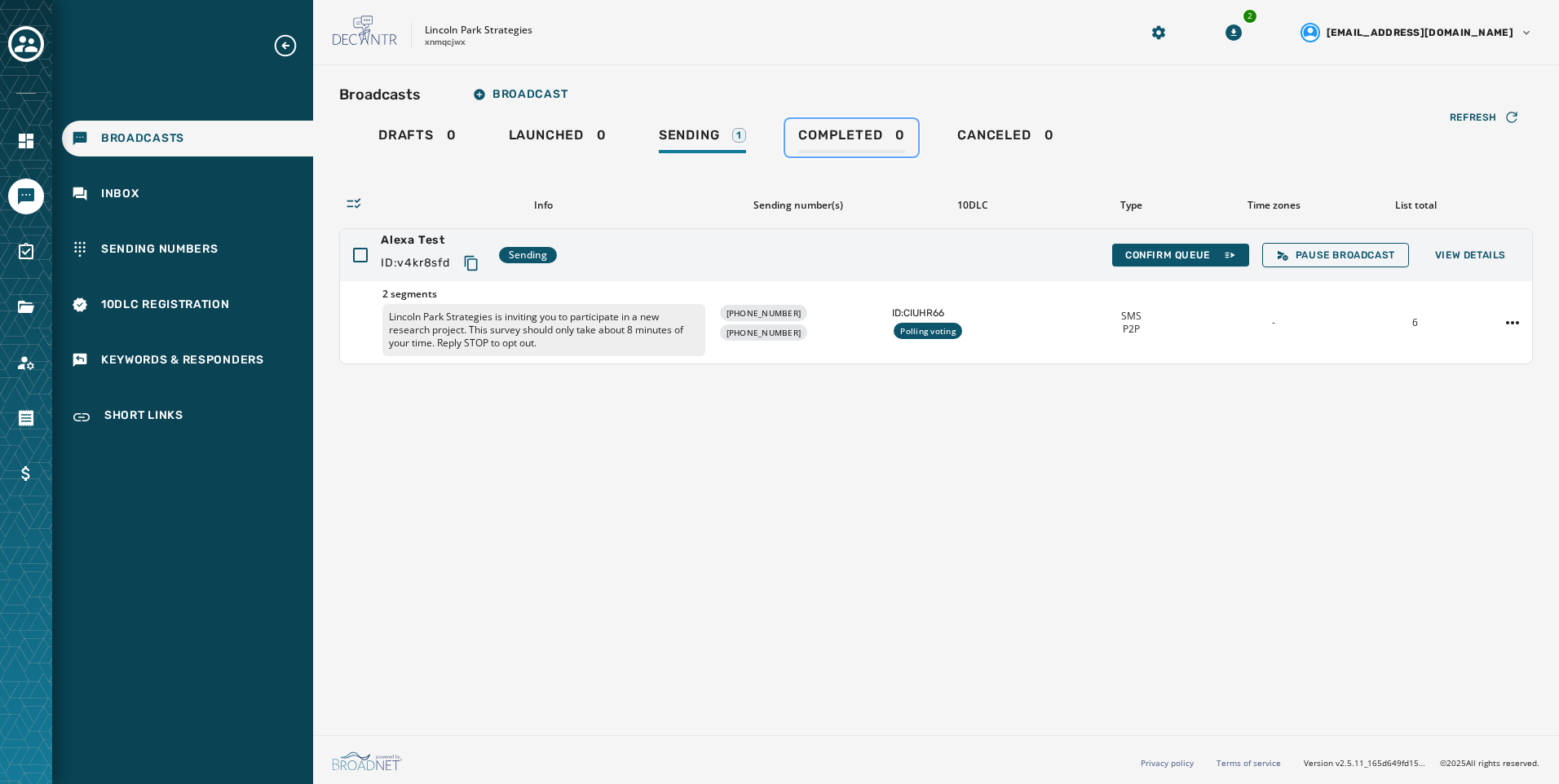
click at [897, 148] on div "Completed 0" at bounding box center [852, 140] width 107 height 26
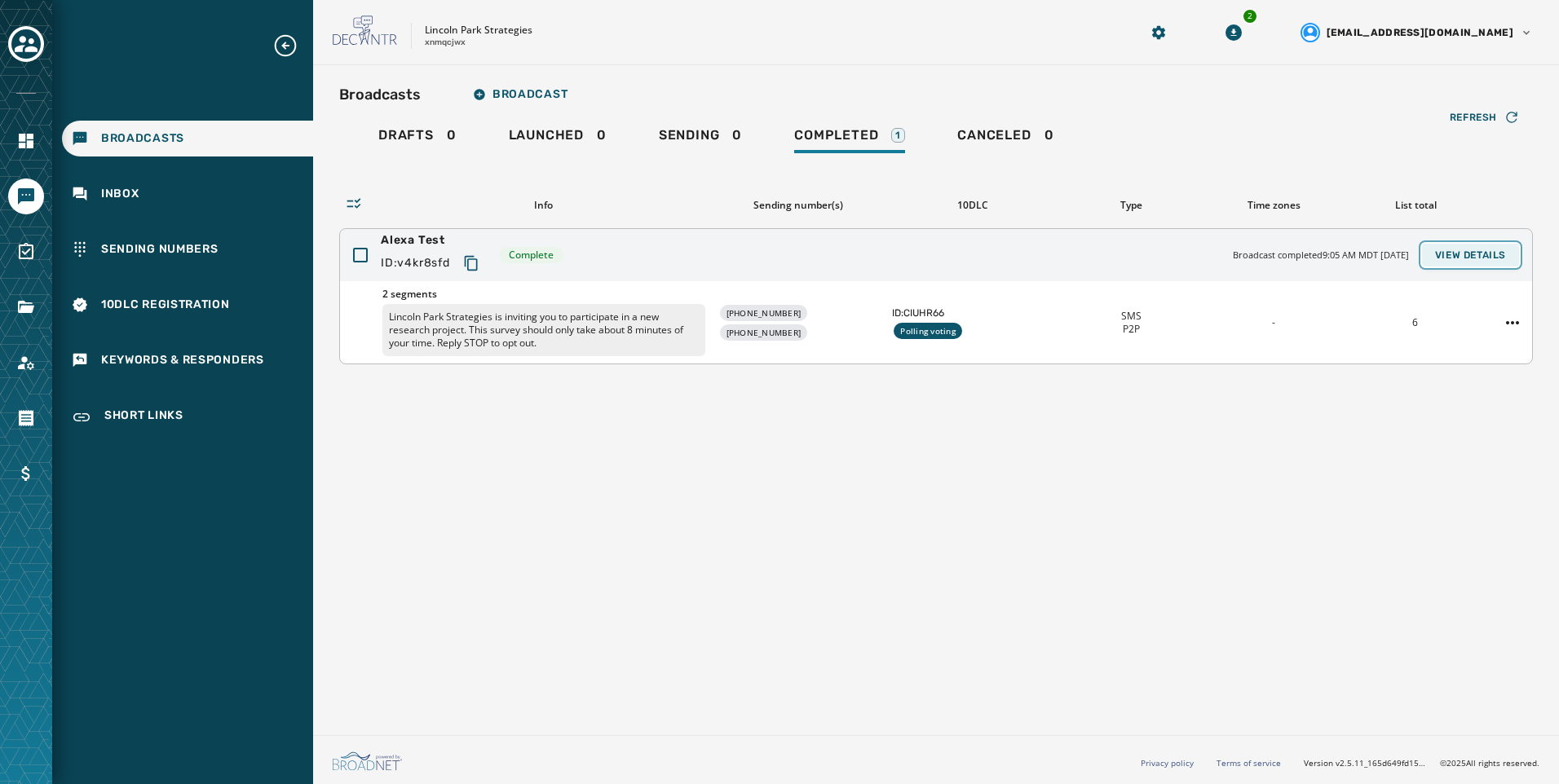
click at [1493, 251] on span "View Details" at bounding box center [1471, 255] width 71 height 13
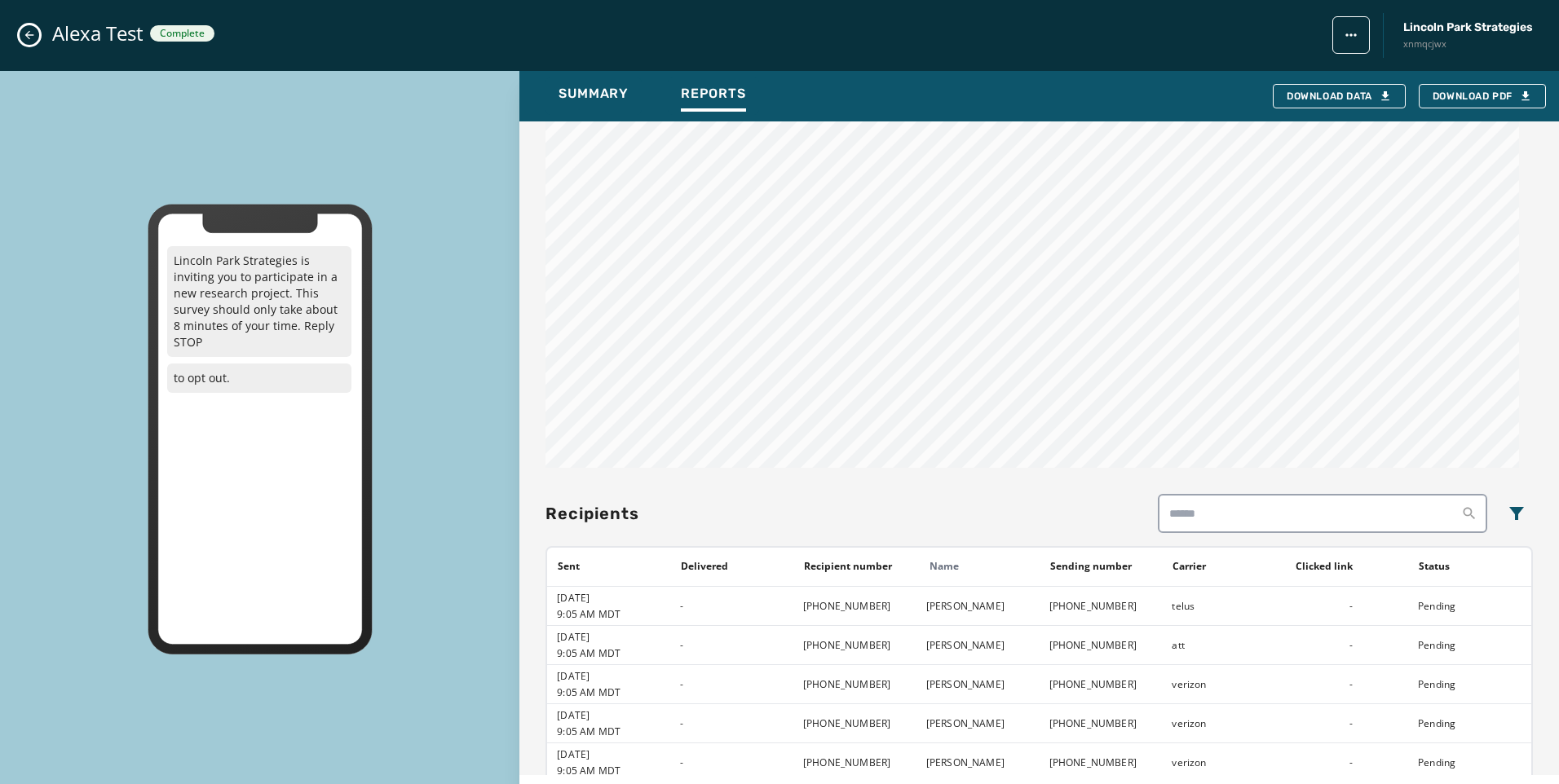
scroll to position [575, 0]
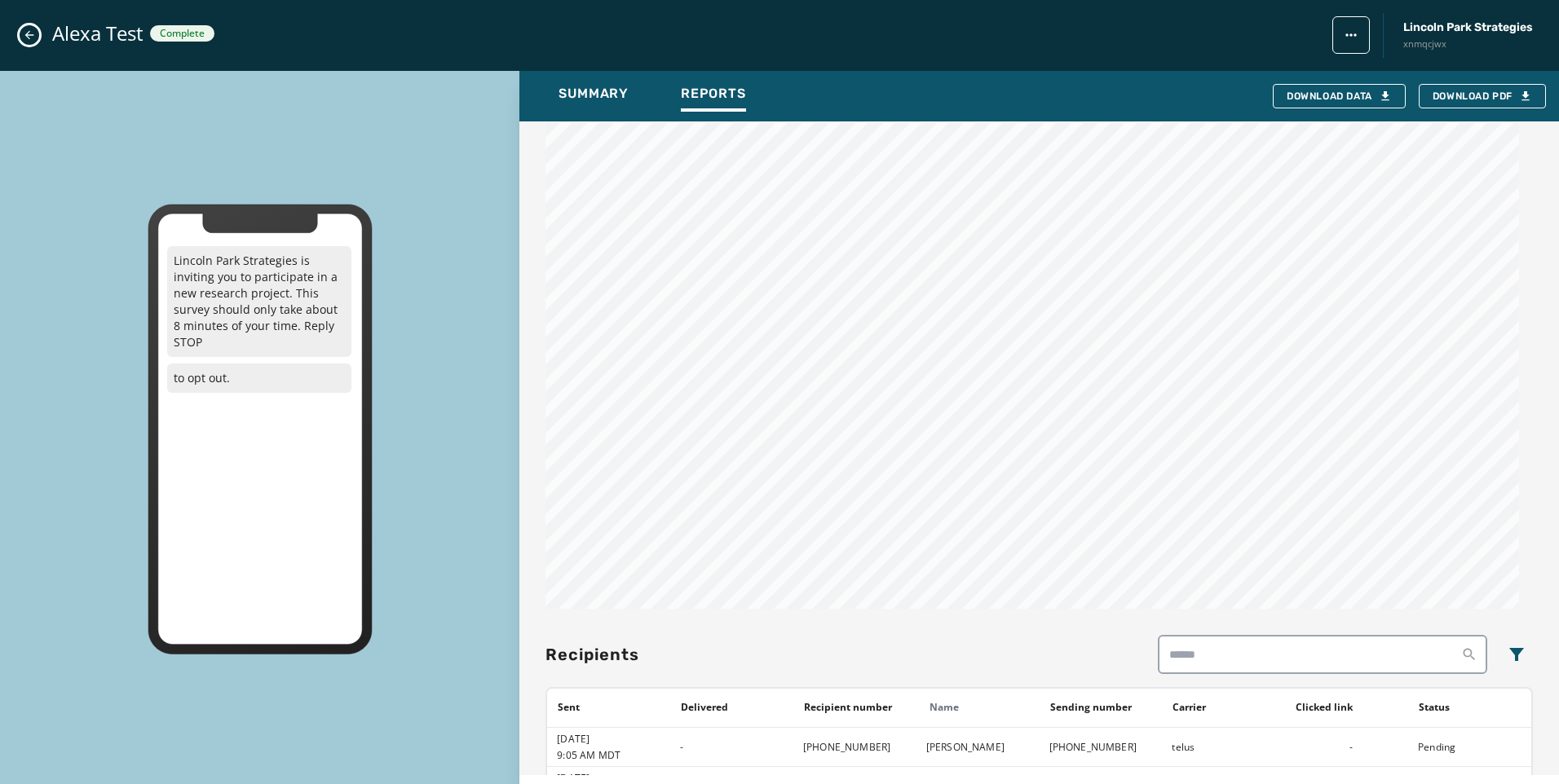
click at [36, 31] on button "Close admin drawer" at bounding box center [28, 35] width 19 height 19
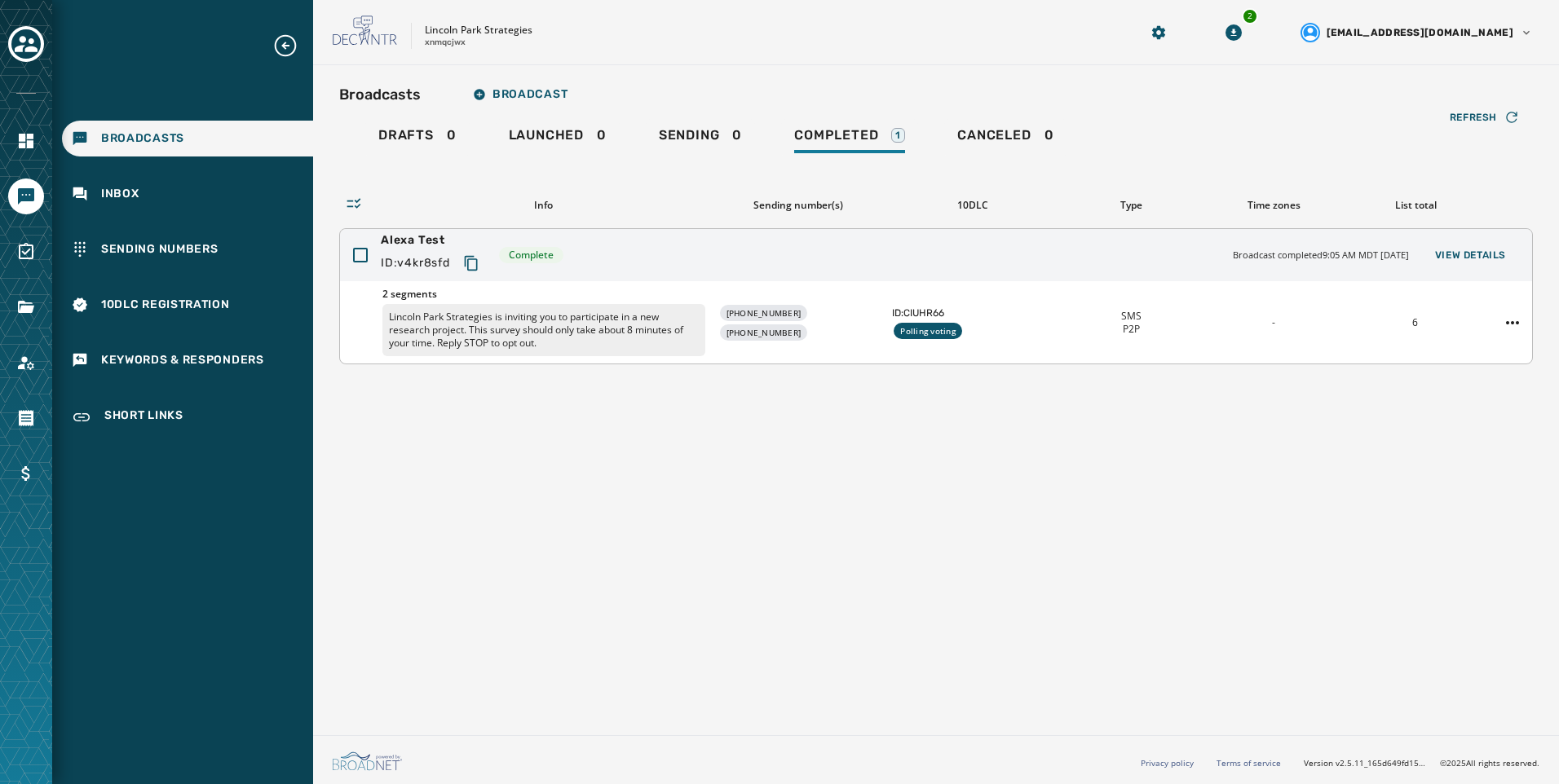
click at [1499, 273] on div "Alexa Test ID: v4kr8sfd Complete Broadcast completed 9:05 AM MDT [DATE] View De…" at bounding box center [936, 254] width 1192 height 52
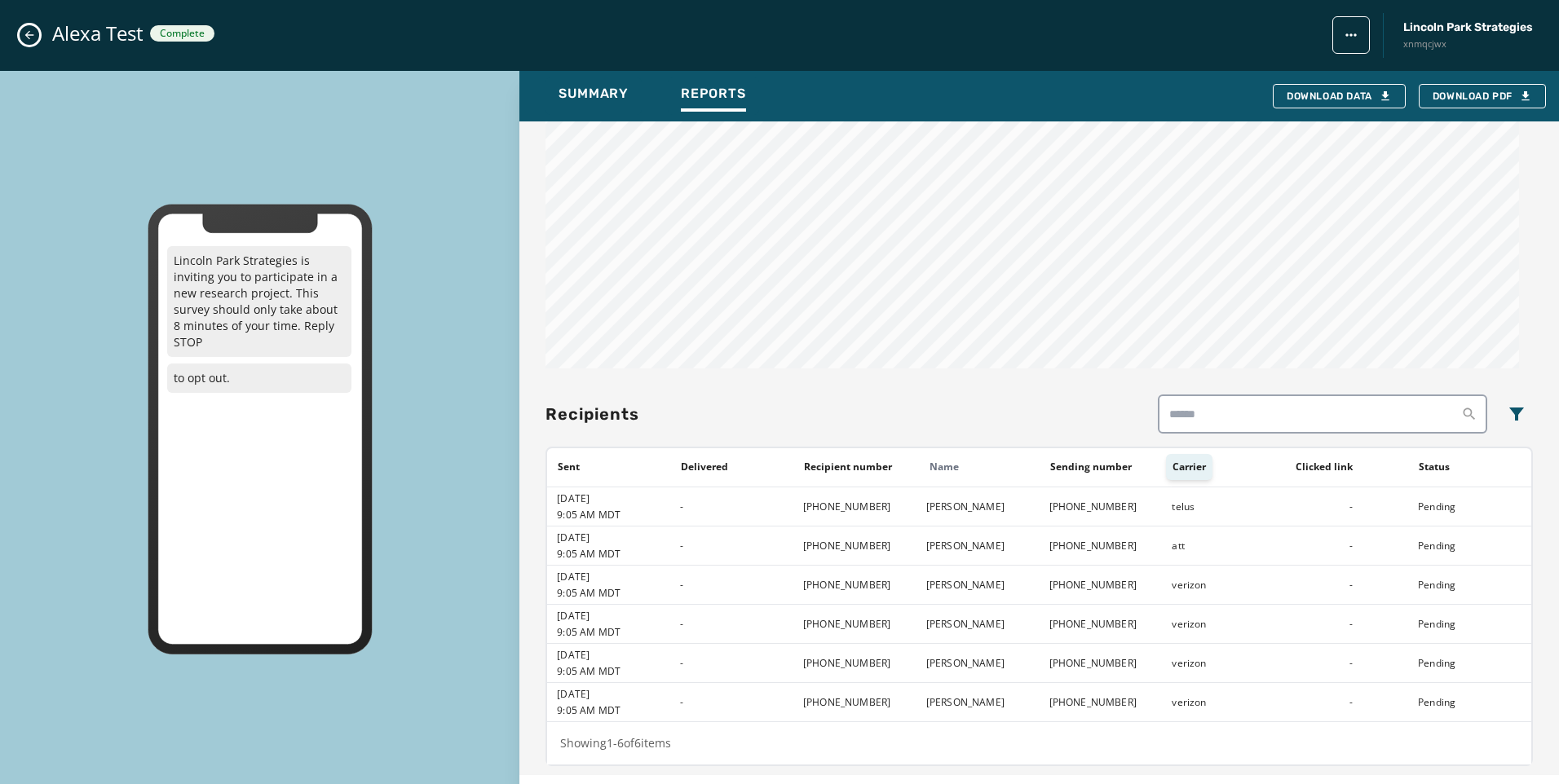
scroll to position [490, 0]
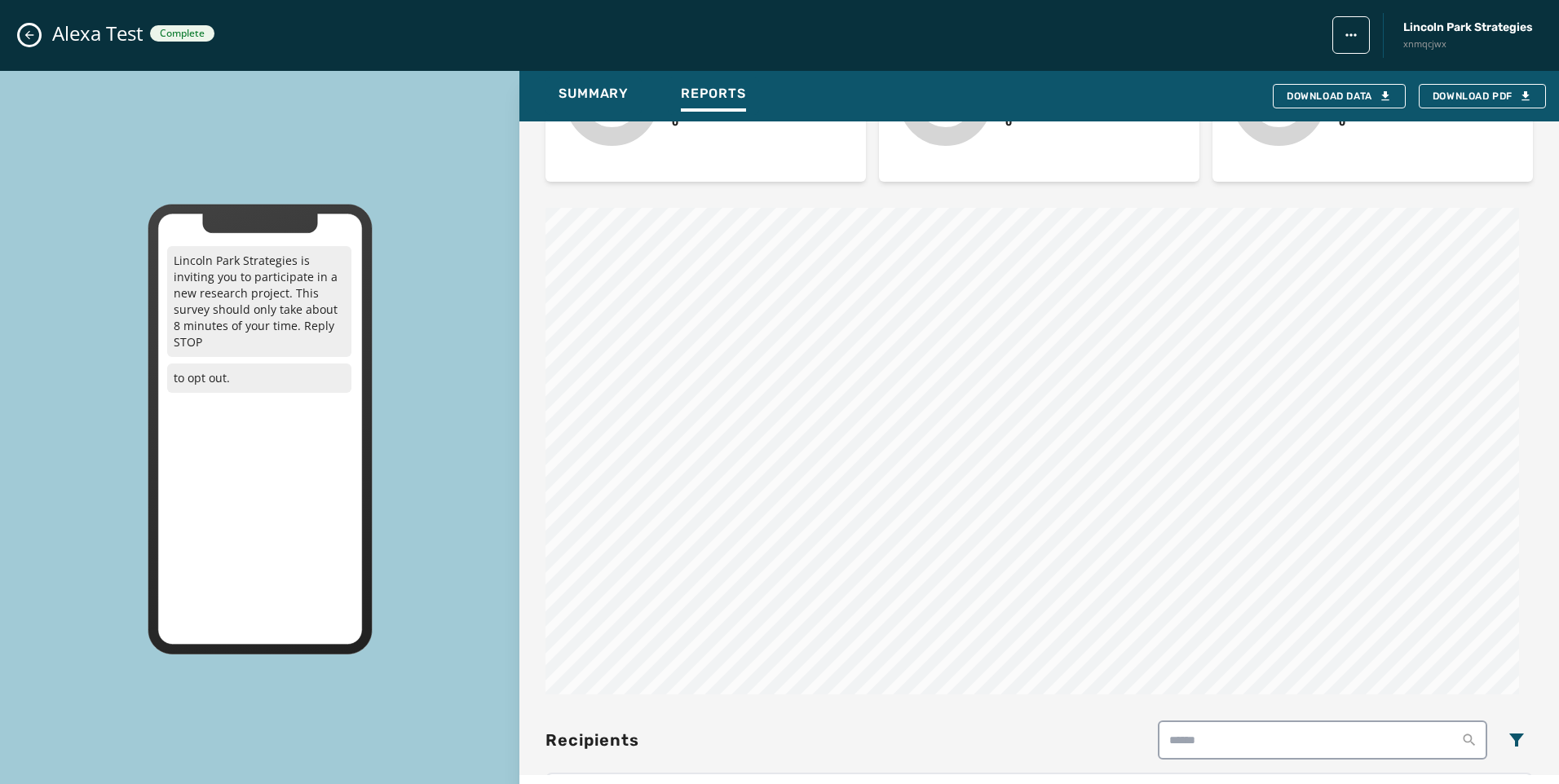
click at [36, 37] on button "Close admin drawer" at bounding box center [28, 35] width 19 height 19
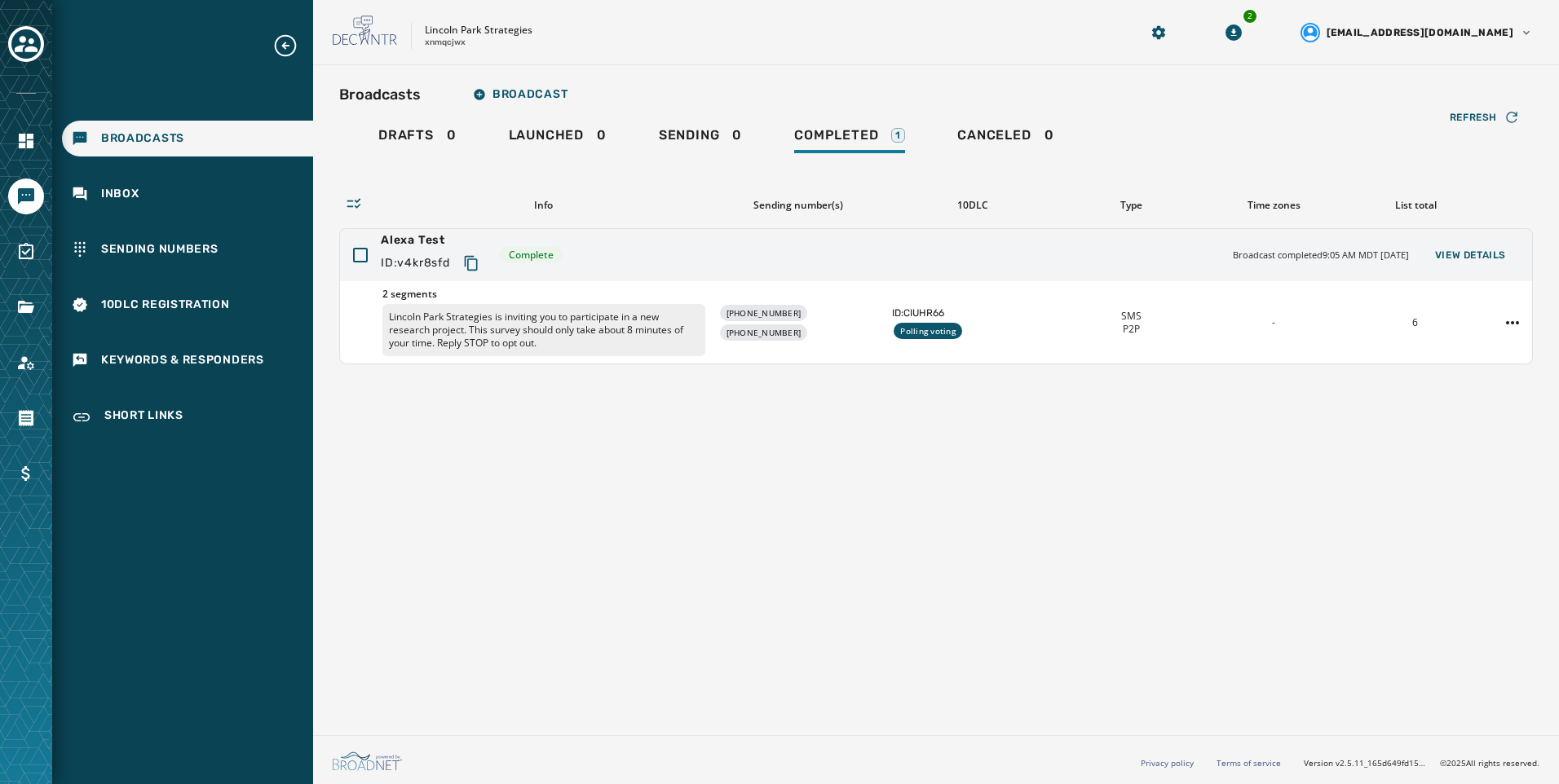
click at [1091, 482] on div "Broadcasts Broadcast Drafts 0 Launched 0 Sending 0 Completed 1 Canceled 0 Refre…" at bounding box center [935, 397] width 1246 height 664
click at [1510, 263] on button "View Details" at bounding box center [1471, 254] width 97 height 23
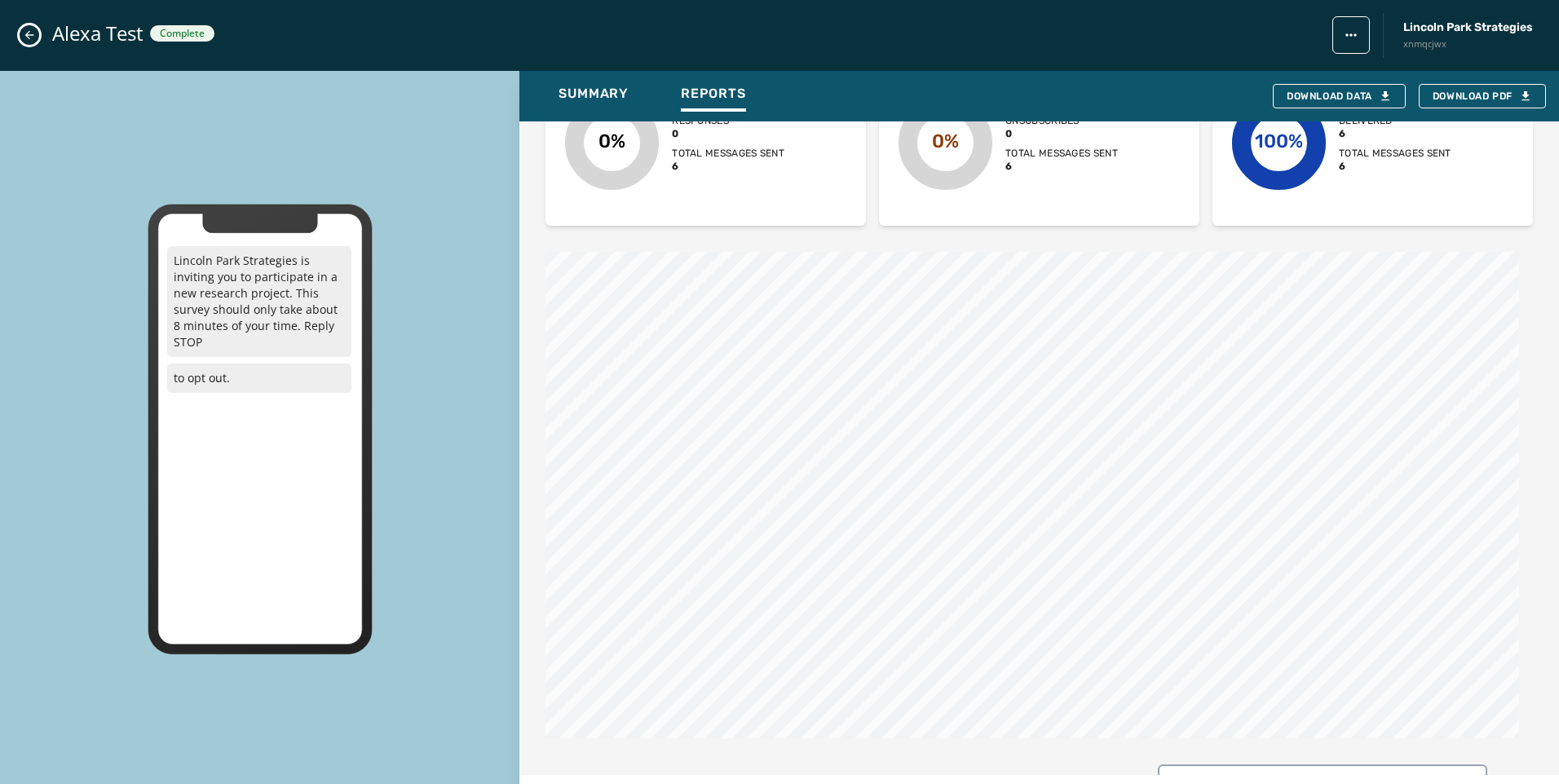
scroll to position [244, 0]
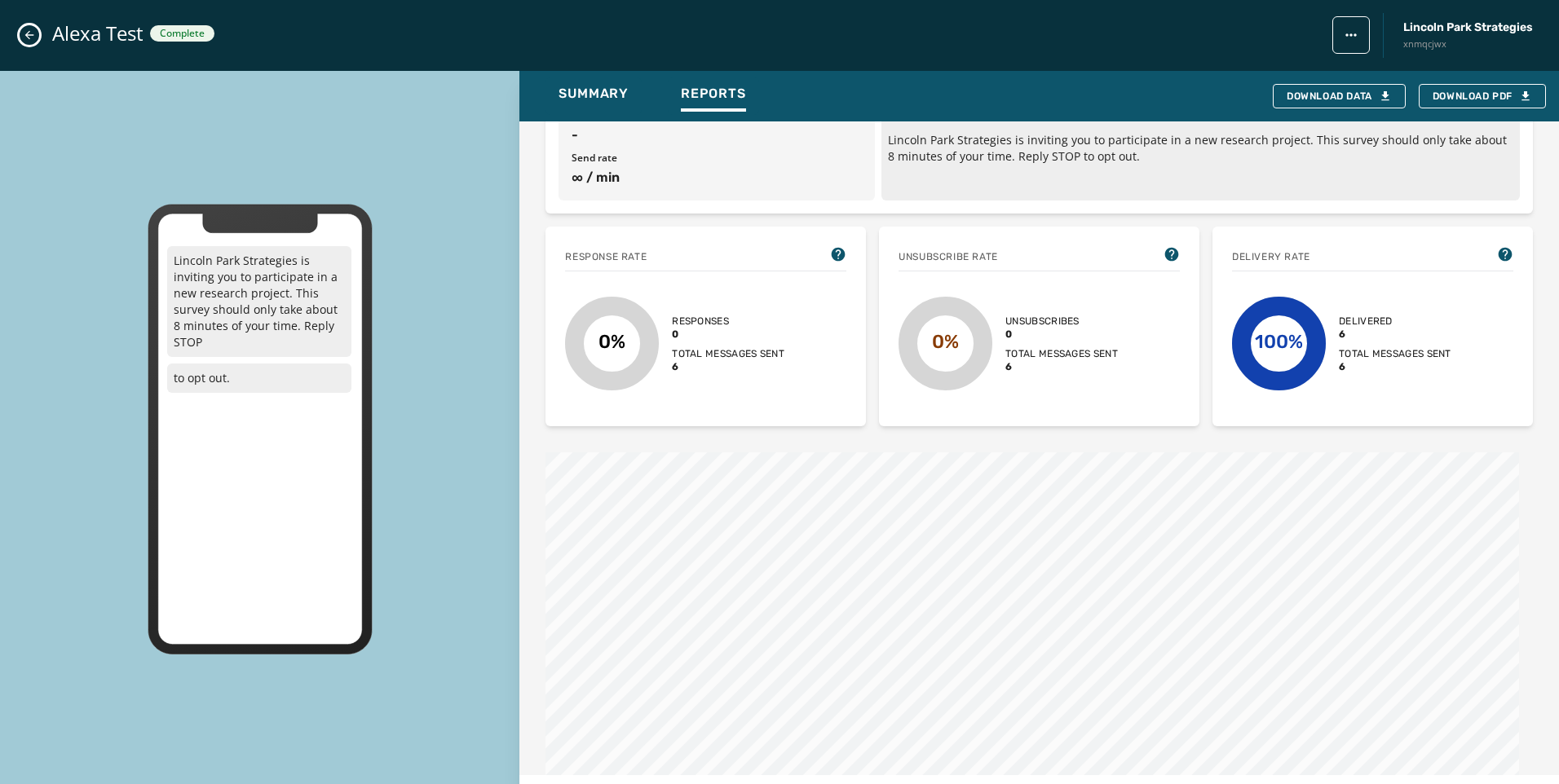
click at [29, 29] on icon "Close admin drawer" at bounding box center [29, 35] width 13 height 13
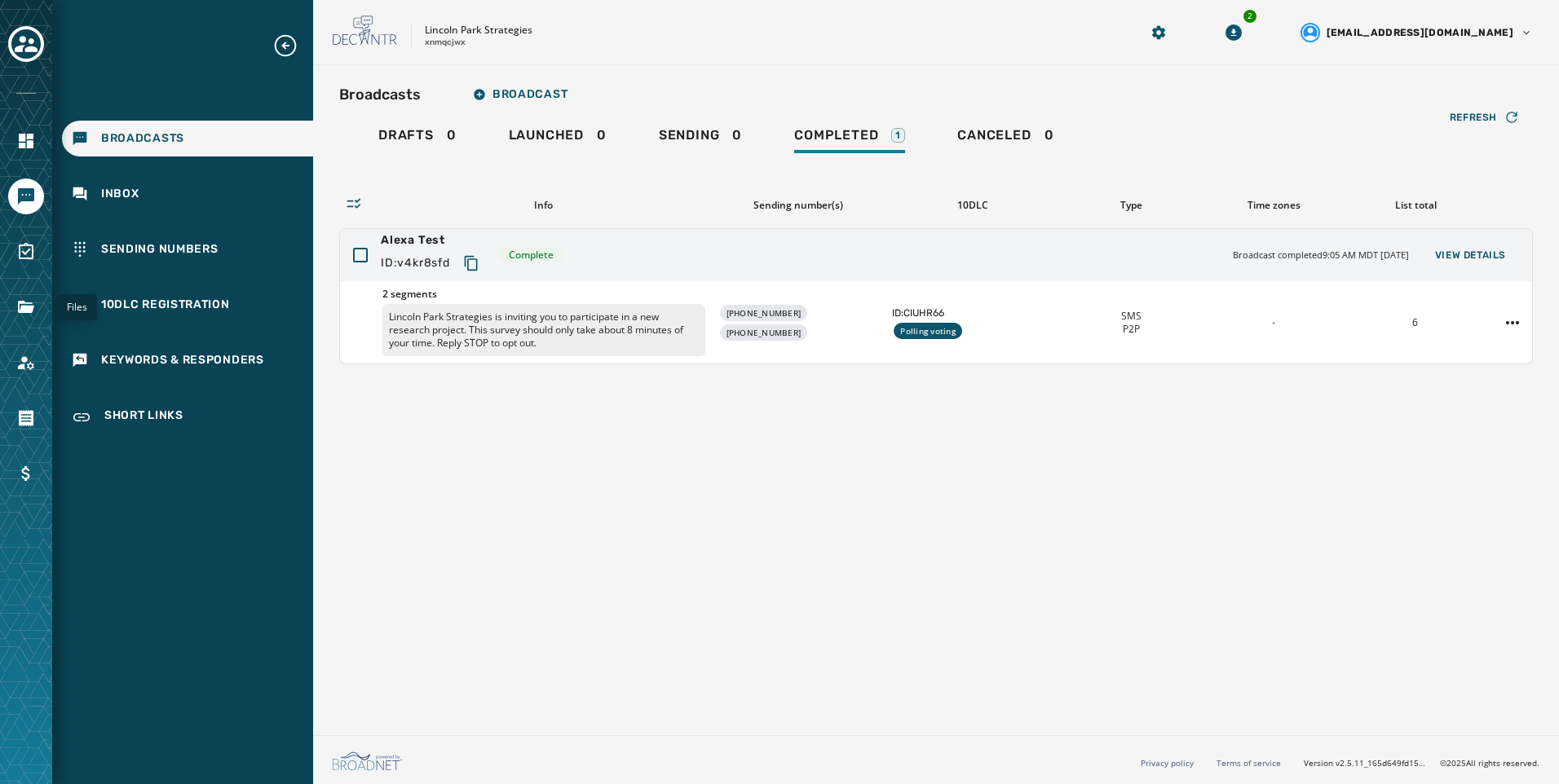
drag, startPoint x: 27, startPoint y: 315, endPoint x: 277, endPoint y: 357, distance: 253.5
click at [27, 315] on icon "Navigate to Files" at bounding box center [26, 306] width 19 height 19
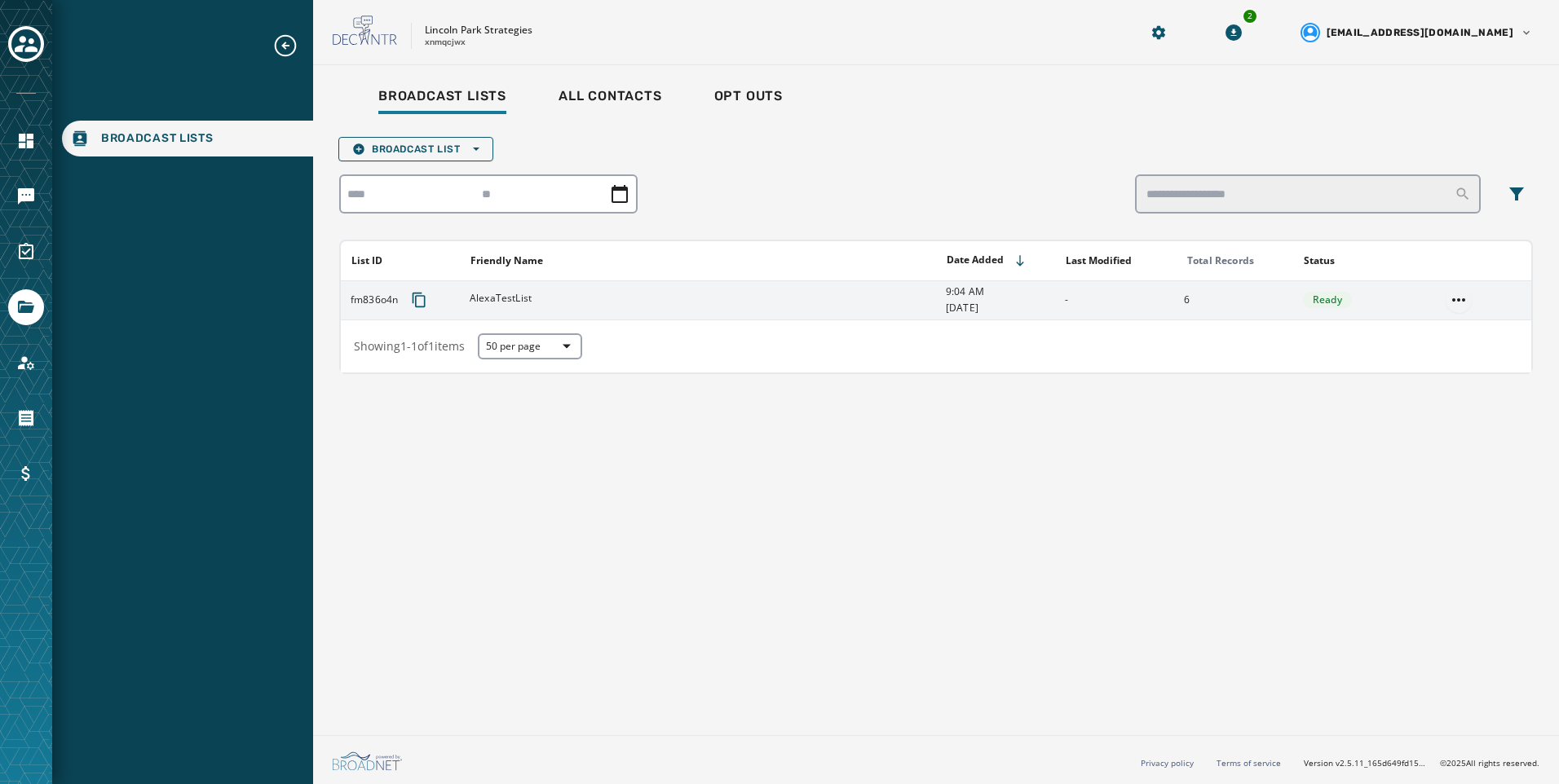
click at [1466, 303] on html "Broadcast Lists Skip To Main Content Lincoln Park Strategies xnmqcjwx 2 [EMAIL_…" at bounding box center [780, 392] width 1559 height 784
click at [1471, 370] on div "Delete list" at bounding box center [1460, 358] width 73 height 26
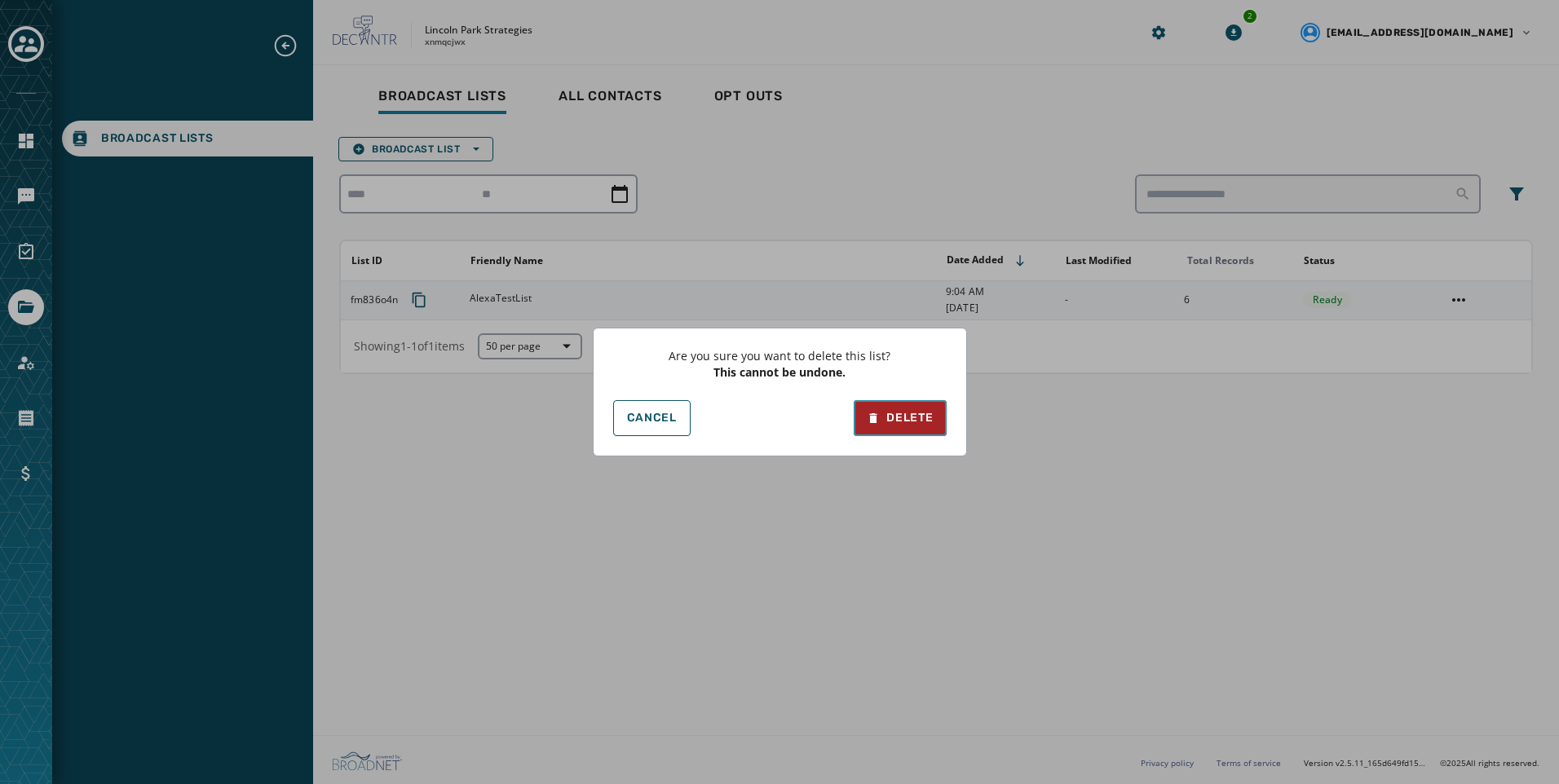
click at [915, 419] on div "Delete" at bounding box center [900, 418] width 66 height 16
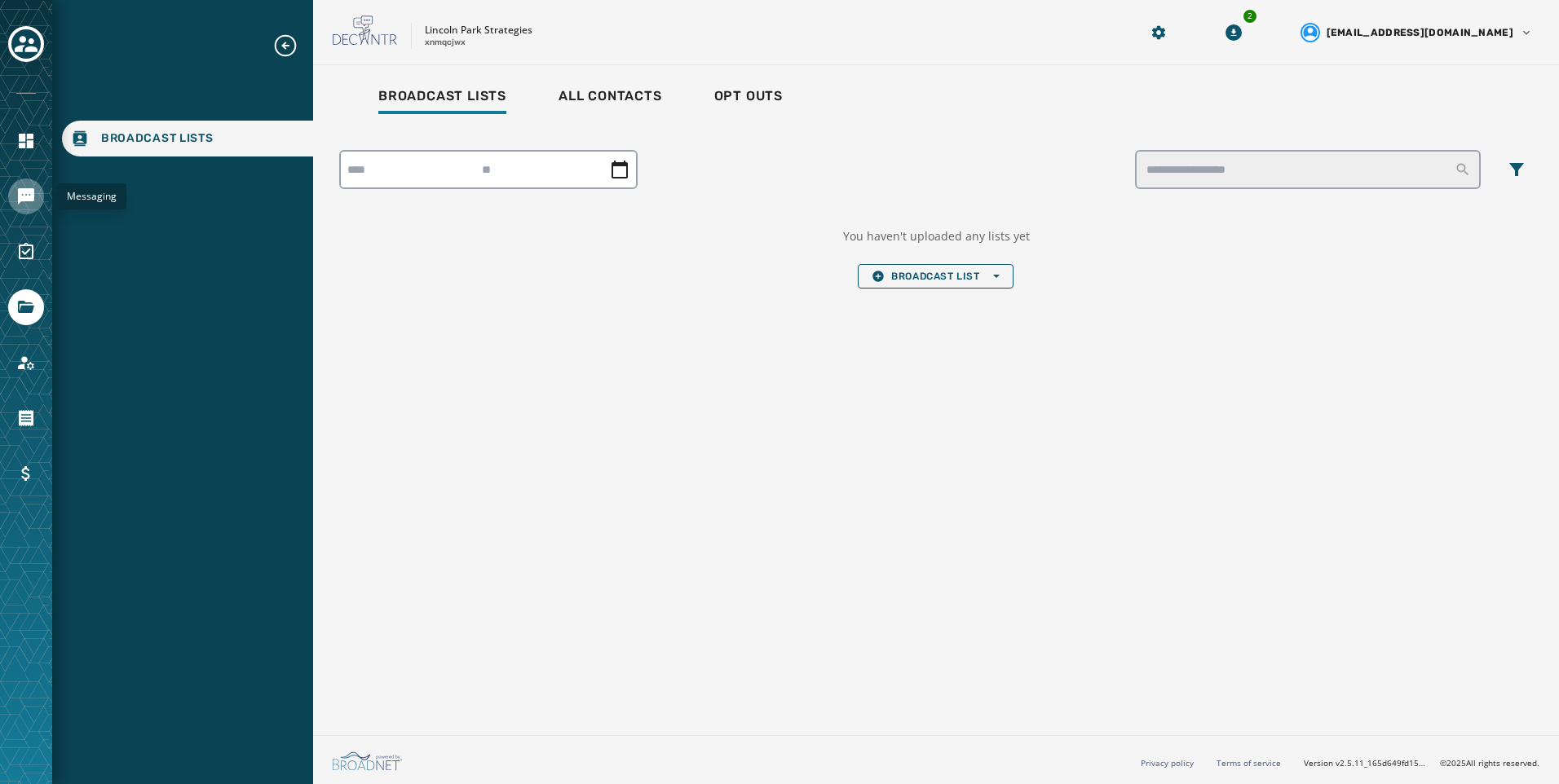
click at [8, 201] on link "Navigate to Messaging" at bounding box center [26, 196] width 36 height 36
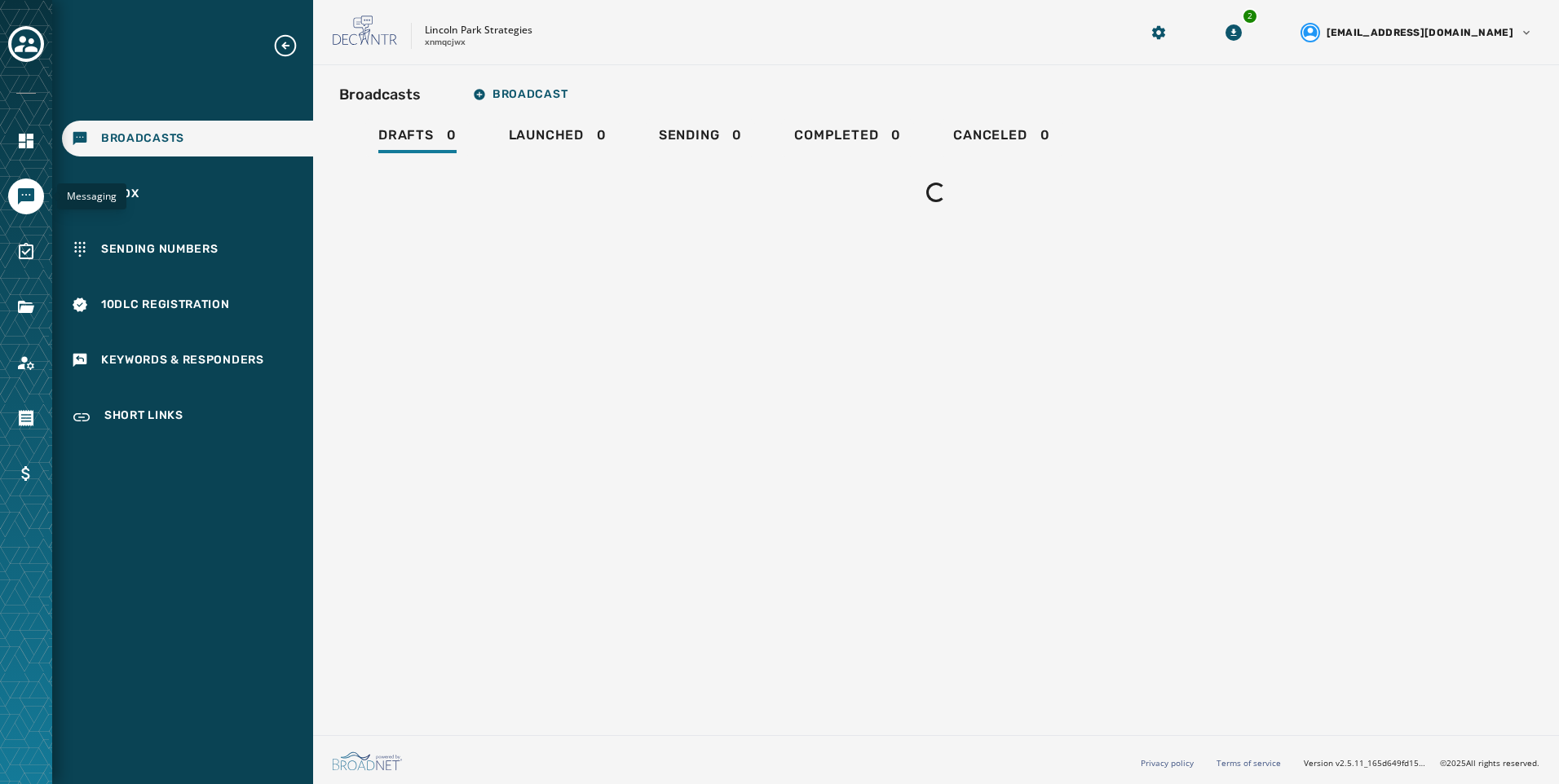
click at [19, 196] on icon "Navigate to Messaging" at bounding box center [26, 197] width 16 height 16
